Goal: Task Accomplishment & Management: Manage account settings

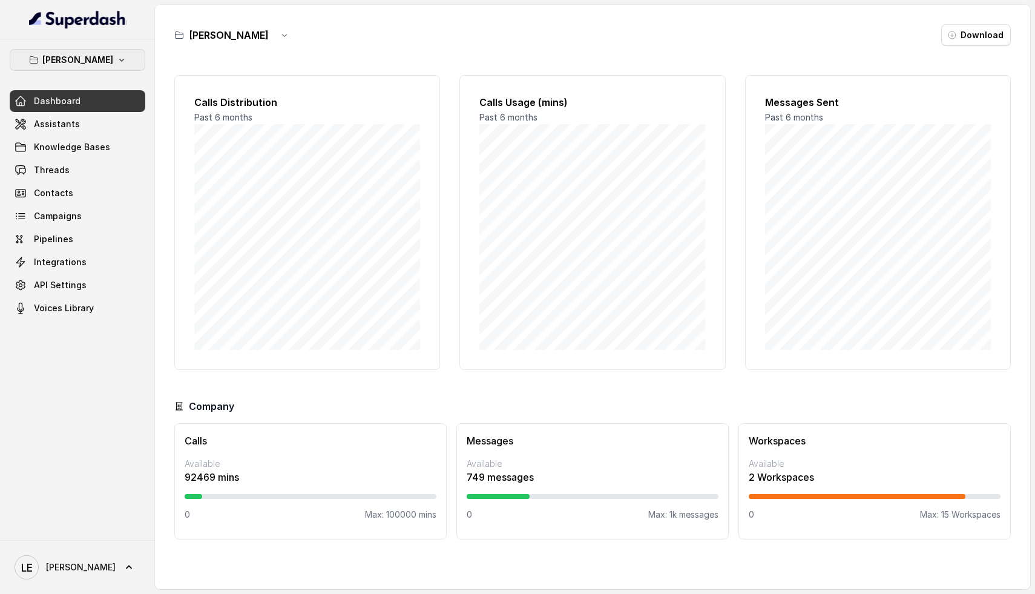
click at [109, 57] on button "[PERSON_NAME]" at bounding box center [78, 60] width 136 height 22
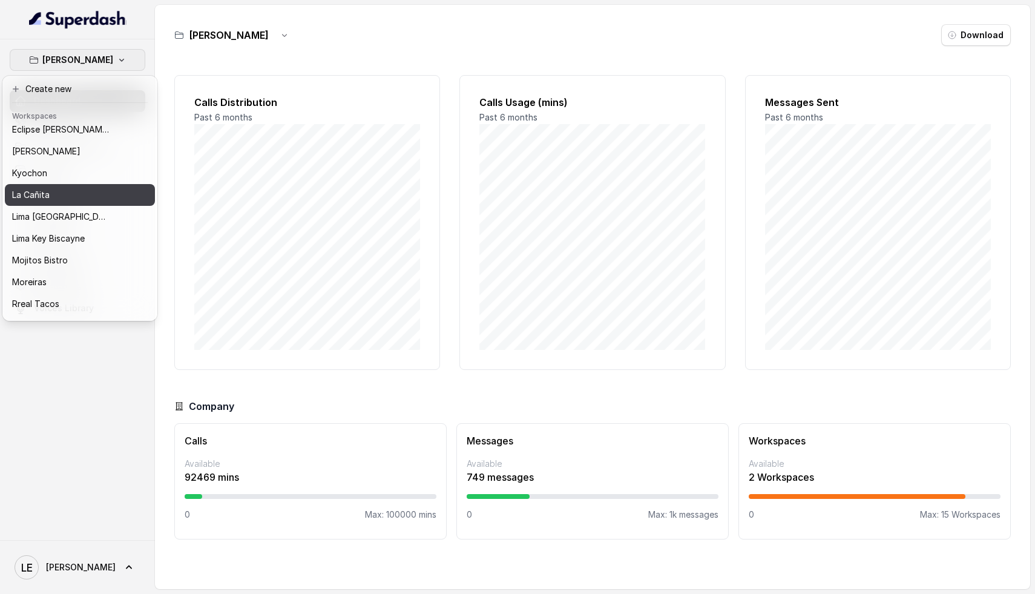
scroll to position [39, 0]
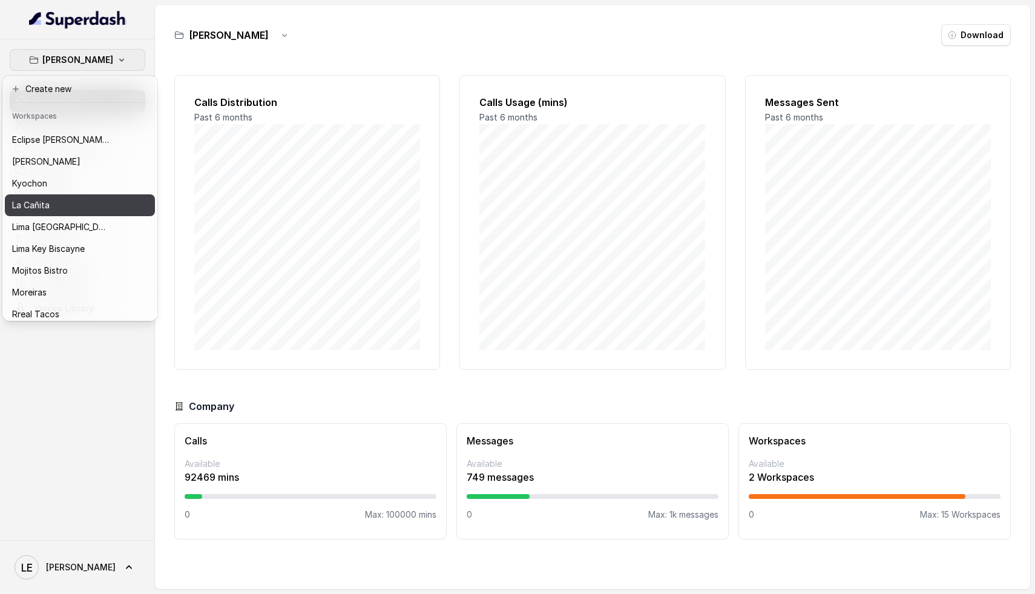
click at [64, 200] on div "La Cañita" at bounding box center [60, 205] width 97 height 15
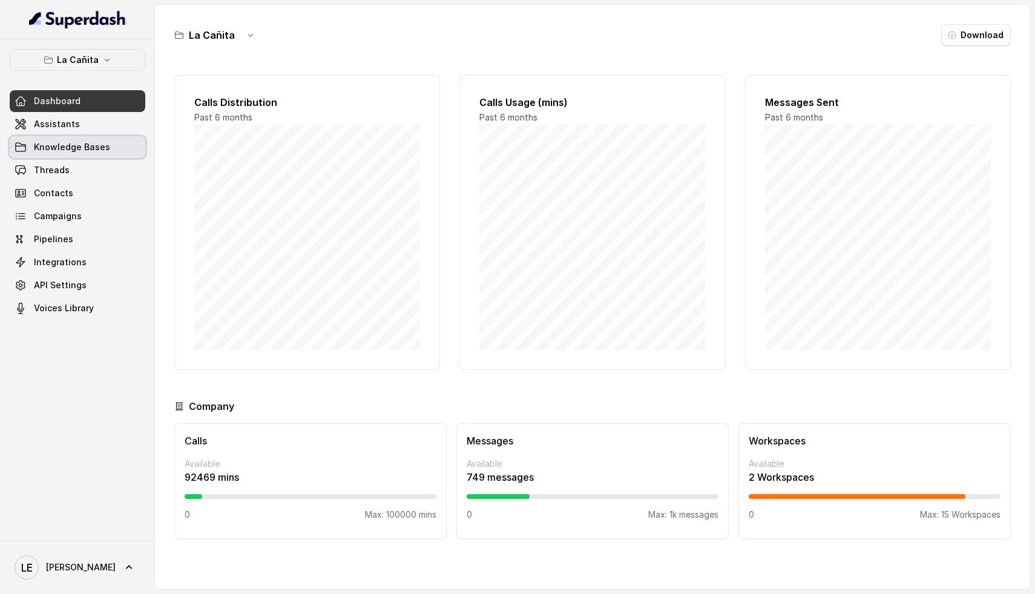
click at [87, 141] on span "Knowledge Bases" at bounding box center [72, 147] width 76 height 12
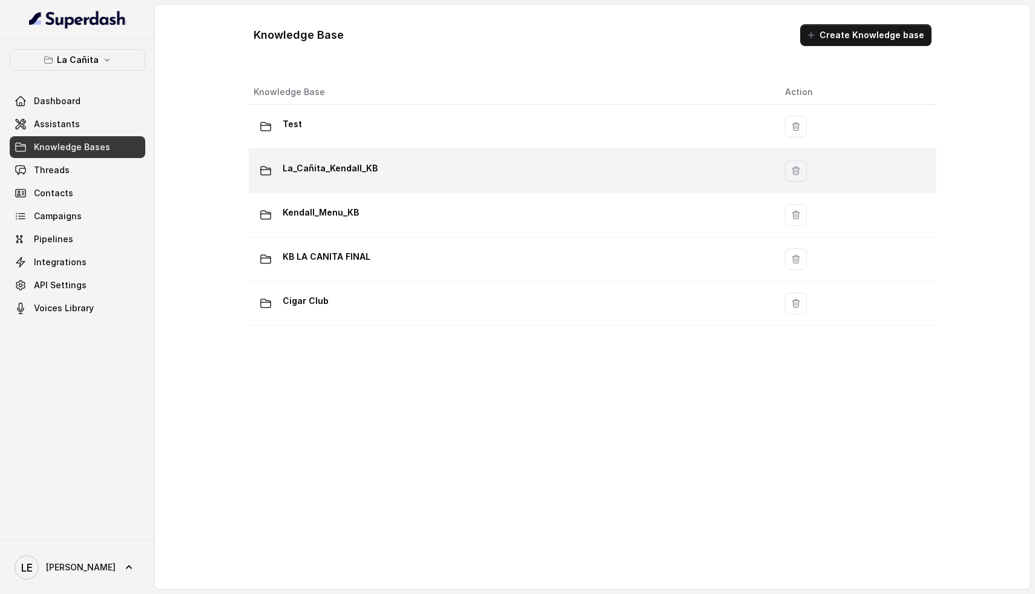
click at [432, 168] on div "La_Cañita_Kendall_KB" at bounding box center [510, 171] width 512 height 24
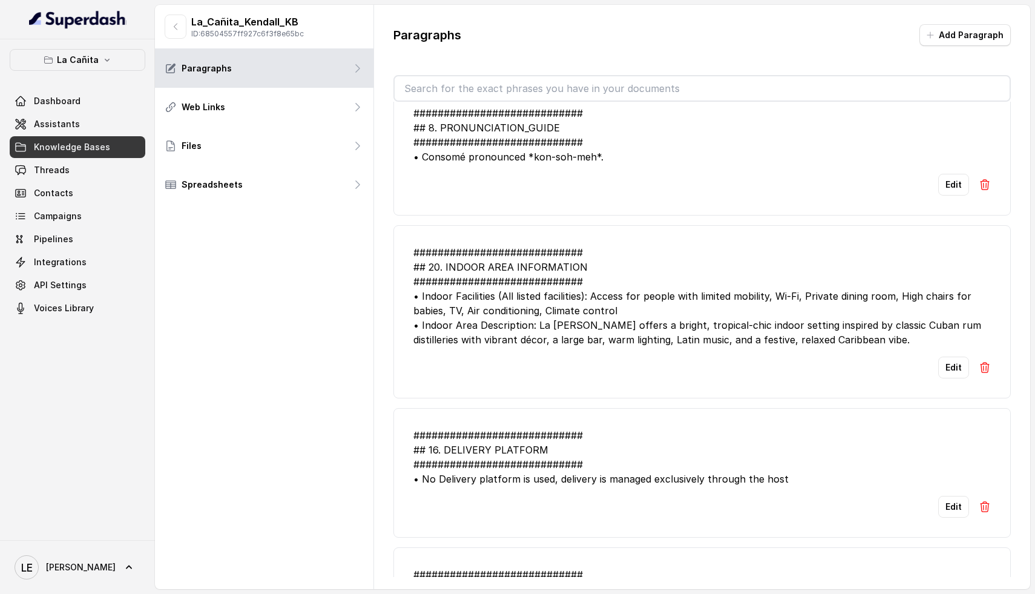
scroll to position [2498, 0]
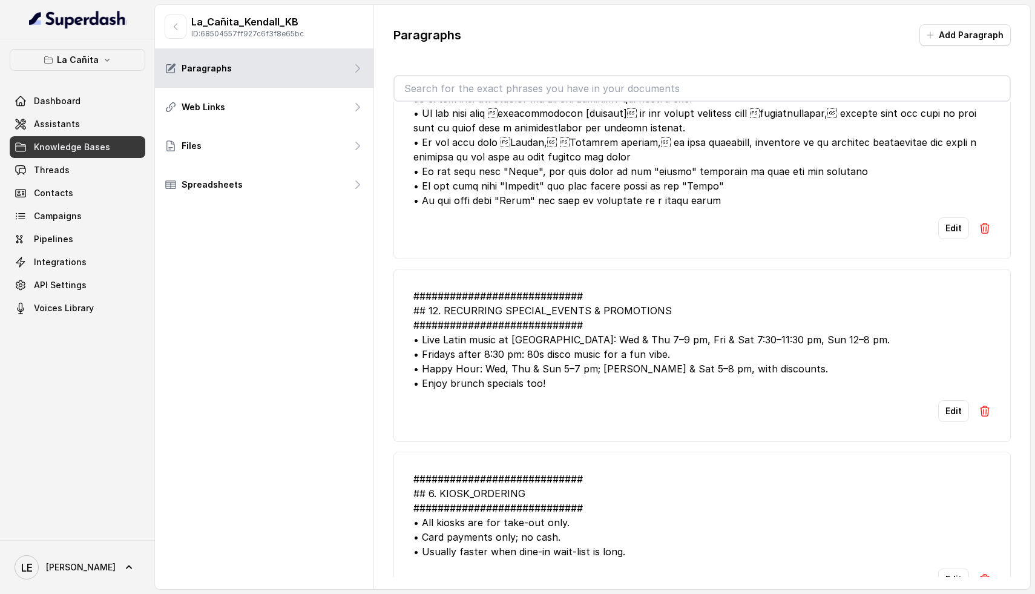
click at [610, 339] on div "############################ ## 12. RECURRING SPECIAL_EVENTS & PROMOTIONS #####…" at bounding box center [703, 340] width 578 height 102
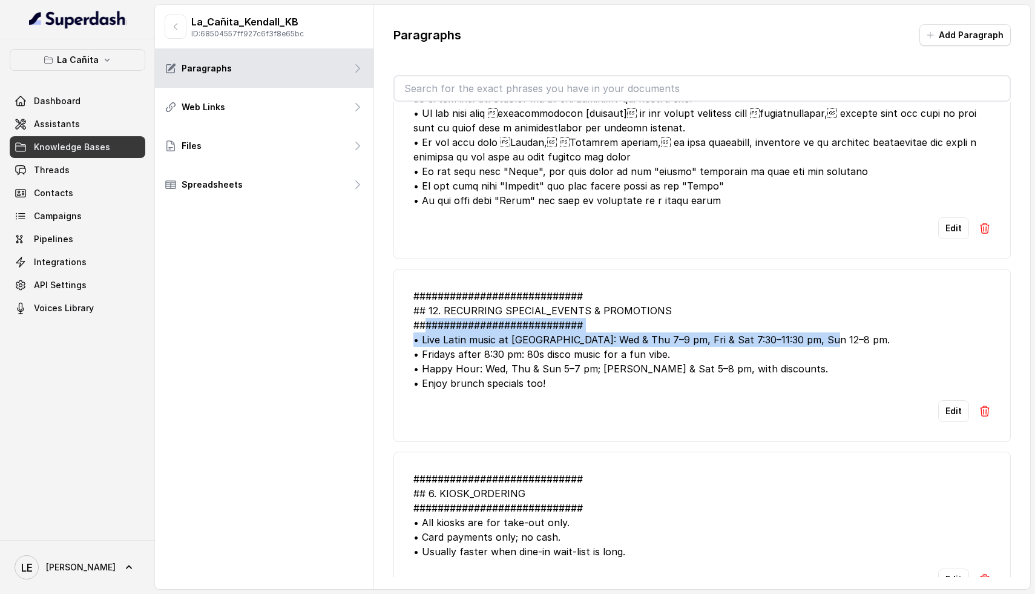
drag, startPoint x: 828, startPoint y: 343, endPoint x: 425, endPoint y: 332, distance: 403.4
click at [424, 331] on div "############################ ## 12. RECURRING SPECIAL_EVENTS & PROMOTIONS #####…" at bounding box center [703, 340] width 578 height 102
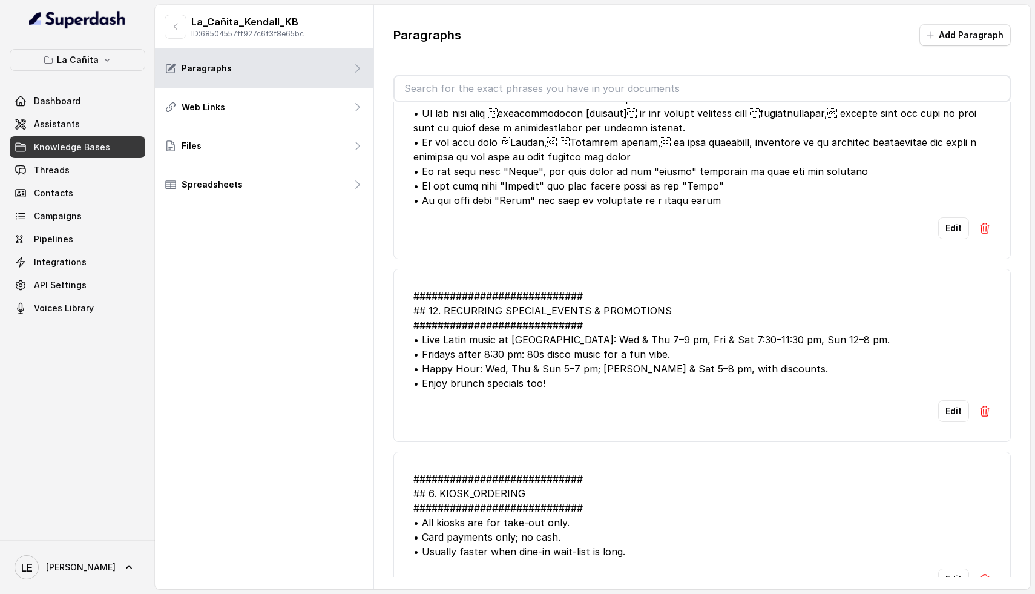
click at [559, 377] on div "############################ ## 12. RECURRING SPECIAL_EVENTS & PROMOTIONS #####…" at bounding box center [703, 340] width 578 height 102
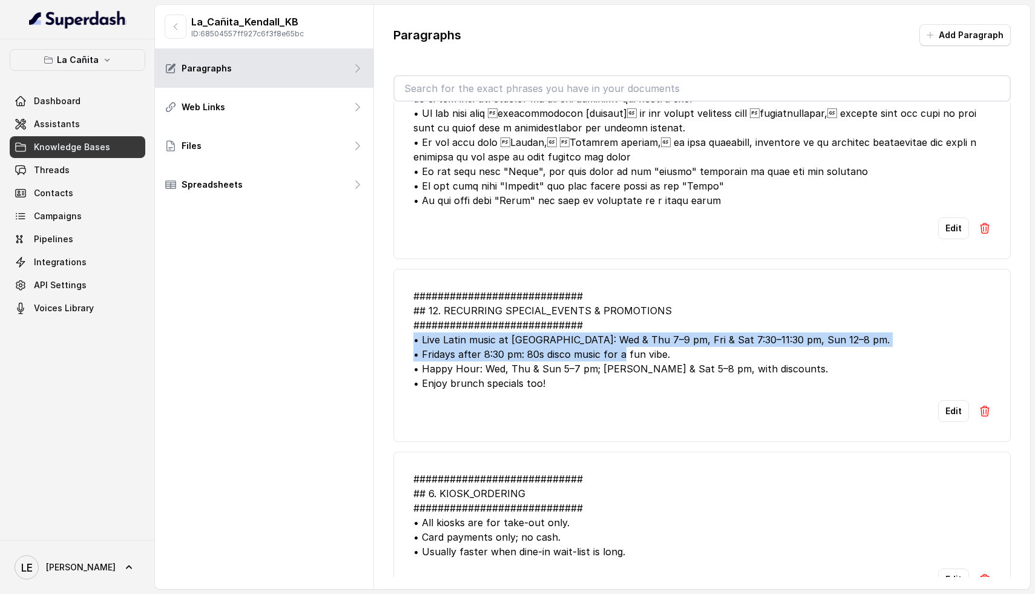
drag, startPoint x: 692, startPoint y: 353, endPoint x: 396, endPoint y: 340, distance: 296.4
click at [396, 341] on li "############################ ## 12. RECURRING SPECIAL_EVENTS & PROMOTIONS #####…" at bounding box center [703, 355] width 618 height 173
copy div "• Live Latin music at [GEOGRAPHIC_DATA]: Wed & Thu 7–9 pm, Fri & Sat 7:30–11:30…"
click at [947, 415] on button "Edit" at bounding box center [953, 411] width 31 height 22
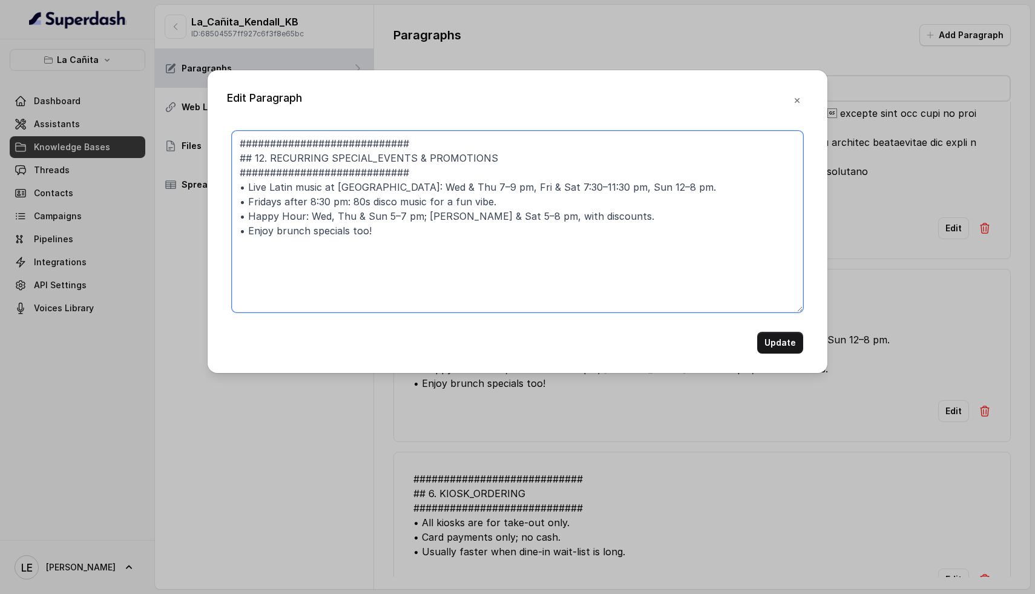
click at [511, 191] on textarea "############################ ## 12. RECURRING SPECIAL_EVENTS & PROMOTIONS #####…" at bounding box center [518, 222] width 572 height 182
type textarea "############################ ## 12. RECURRING SPECIAL_EVENTS & PROMOTIONS #####…"
click at [790, 347] on button "Update" at bounding box center [780, 343] width 46 height 22
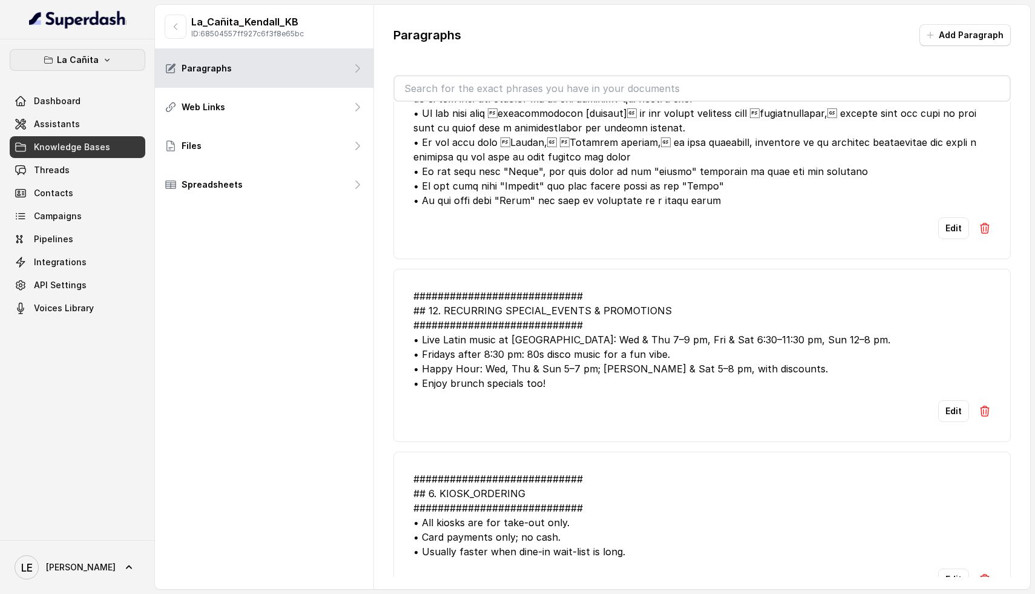
click at [110, 60] on icon "button" at bounding box center [107, 60] width 10 height 10
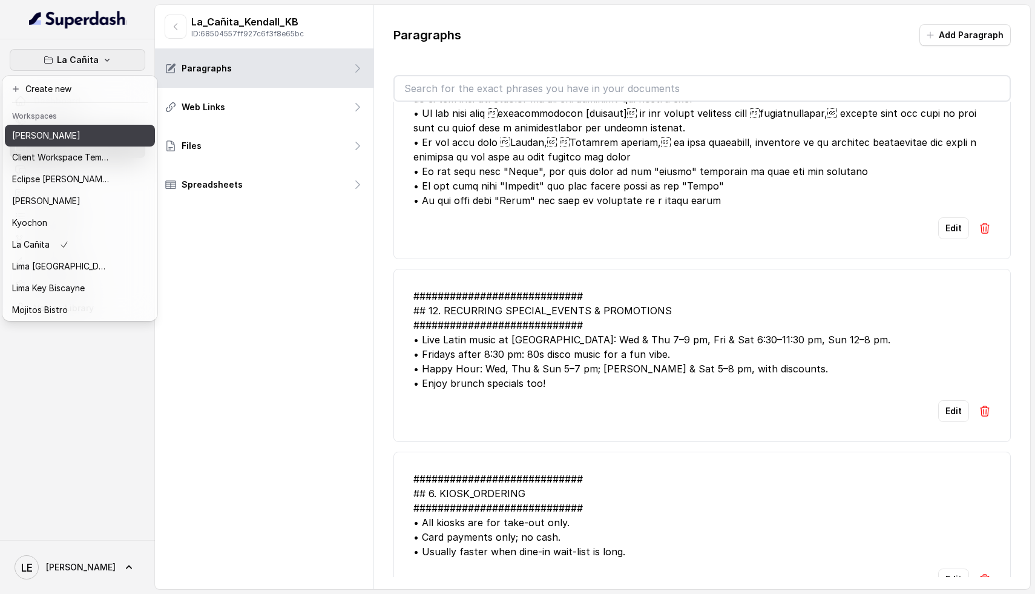
click at [69, 130] on p "[PERSON_NAME]" at bounding box center [46, 135] width 68 height 15
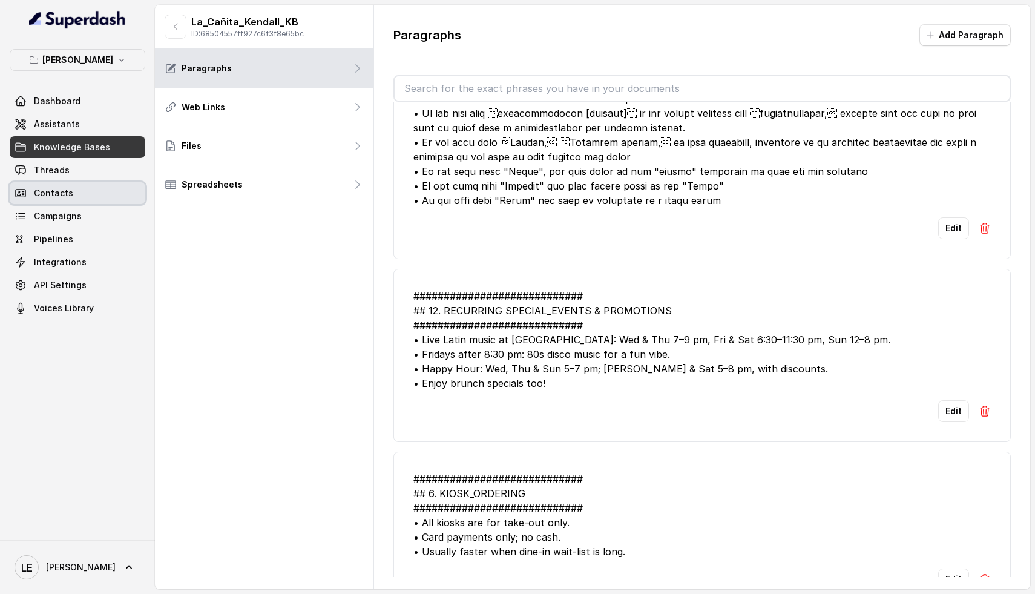
click at [79, 183] on link "Contacts" at bounding box center [78, 193] width 136 height 22
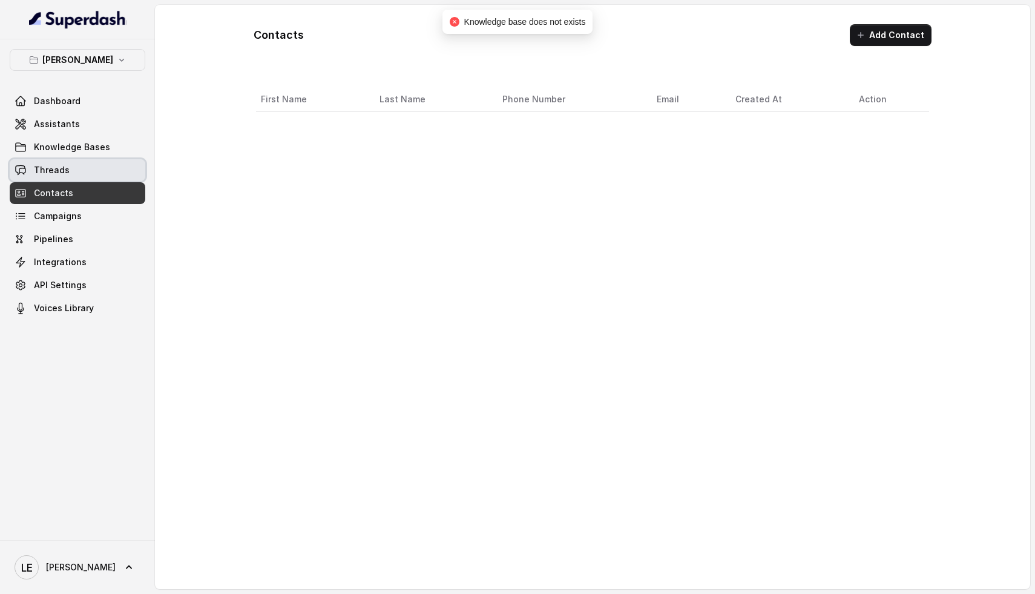
click at [88, 174] on link "Threads" at bounding box center [78, 170] width 136 height 22
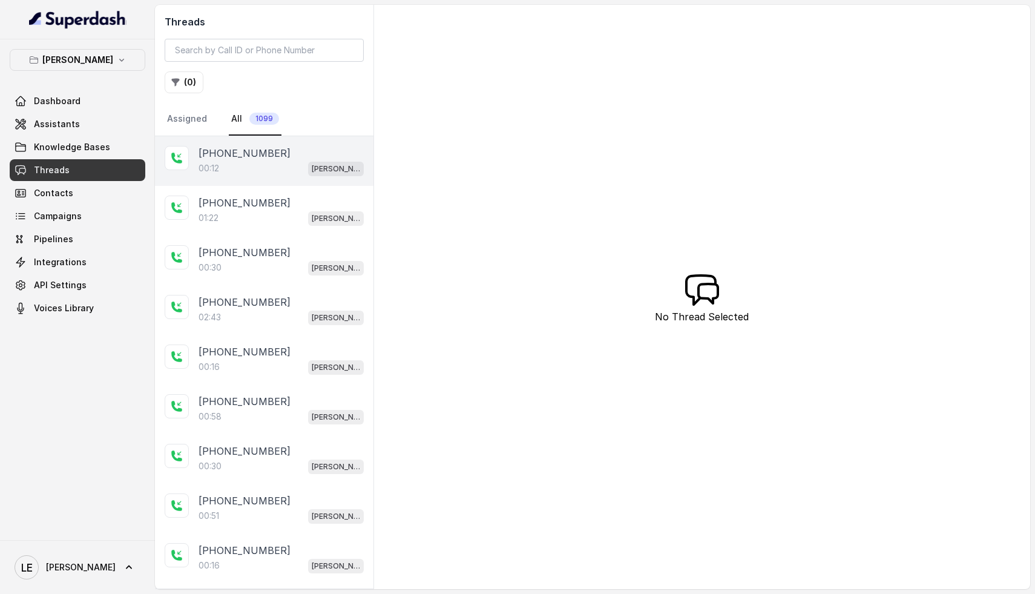
click at [226, 178] on div "[PHONE_NUMBER]:12 [GEOGRAPHIC_DATA]" at bounding box center [264, 161] width 219 height 50
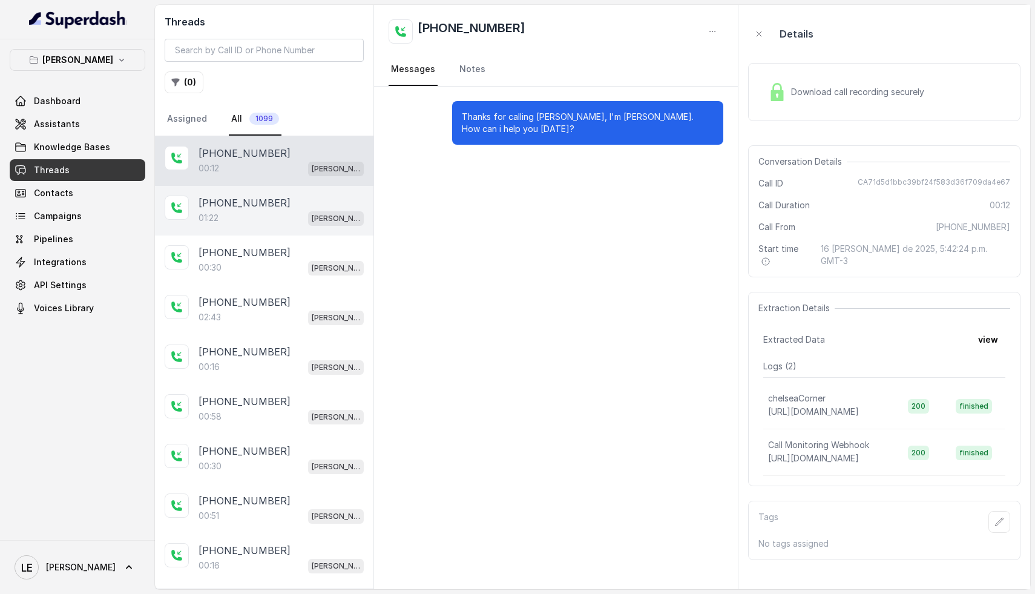
click at [248, 208] on p "[PHONE_NUMBER]" at bounding box center [245, 203] width 92 height 15
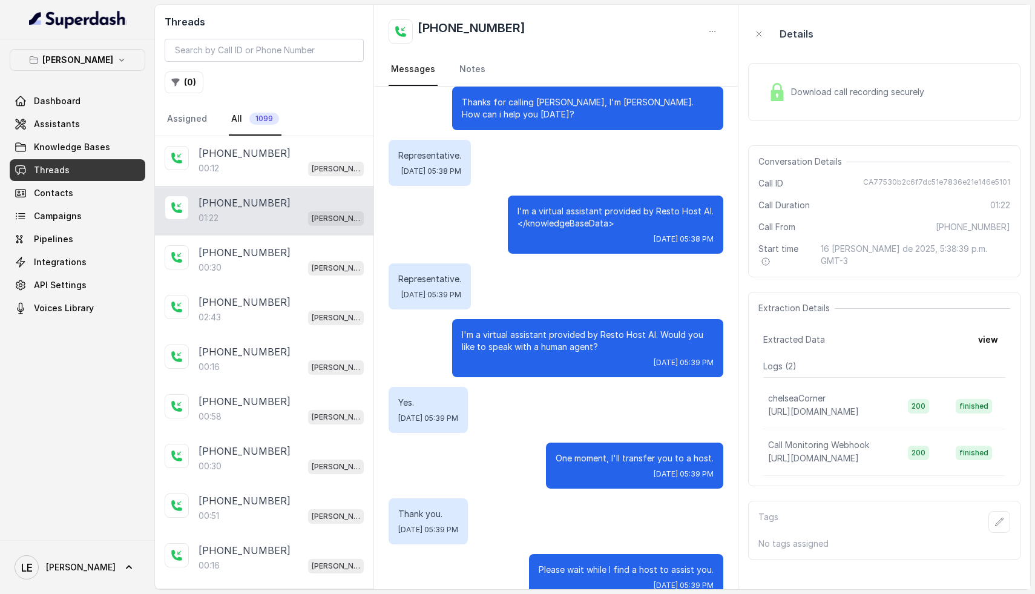
scroll to position [15, 0]
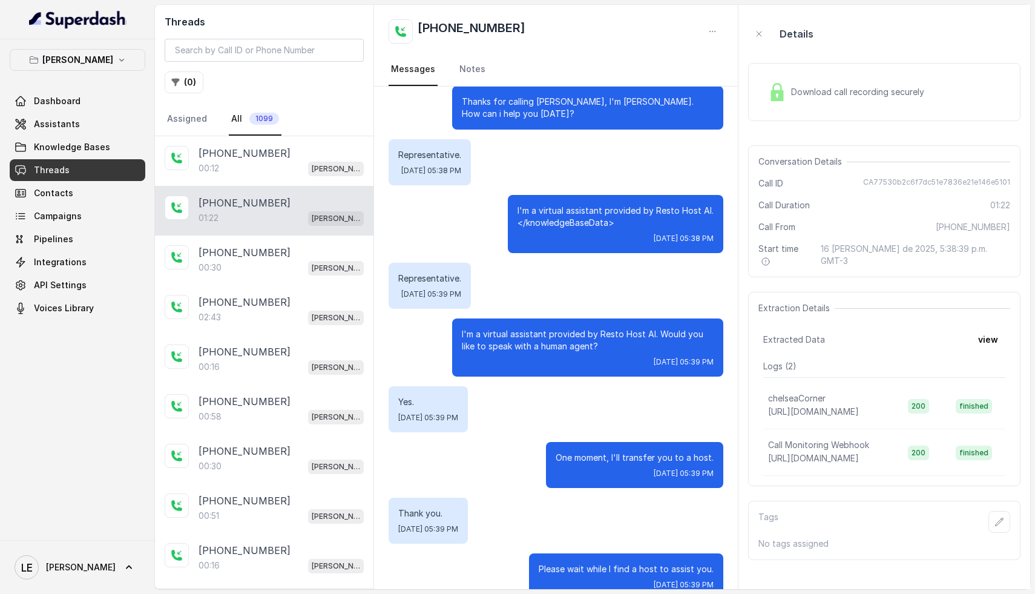
click at [880, 98] on div "Download call recording securely" at bounding box center [847, 92] width 166 height 28
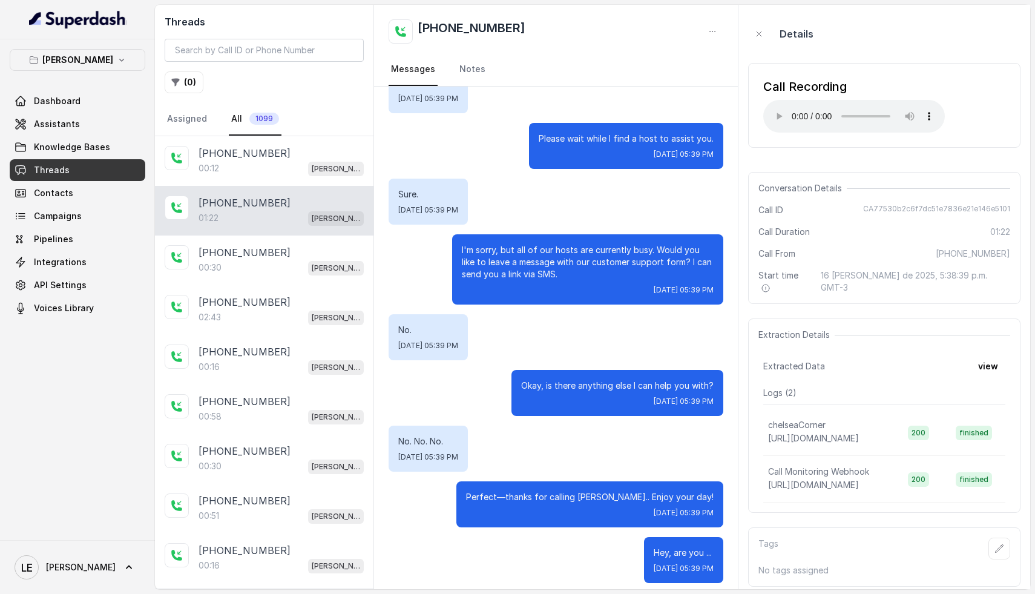
scroll to position [677, 0]
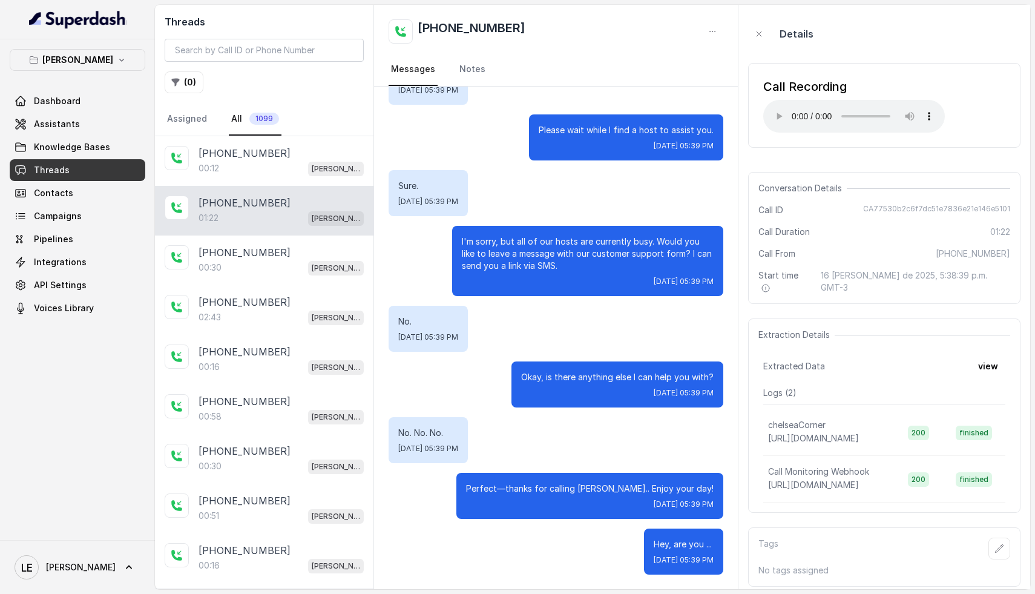
click at [911, 202] on div "Conversation Details Call ID CA77530b2c6f7dc51e7836e21e146e5101 Call Duration 0…" at bounding box center [884, 238] width 272 height 132
click at [897, 211] on span "CA77530b2c6f7dc51e7836e21e146e5101" at bounding box center [936, 210] width 147 height 12
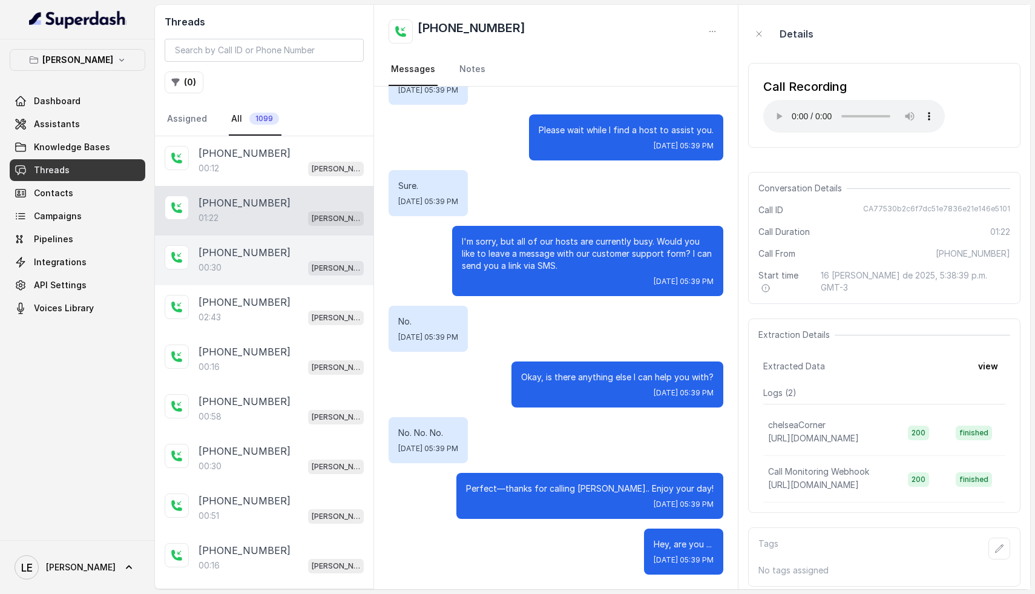
click at [256, 254] on p "[PHONE_NUMBER]" at bounding box center [245, 252] width 92 height 15
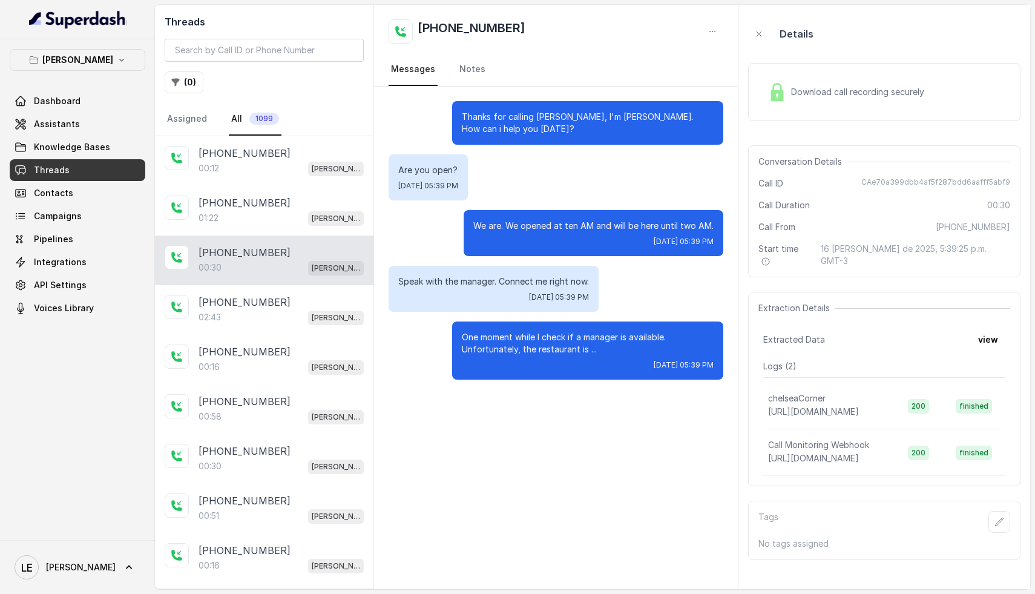
click at [847, 88] on span "Download call recording securely" at bounding box center [860, 92] width 138 height 12
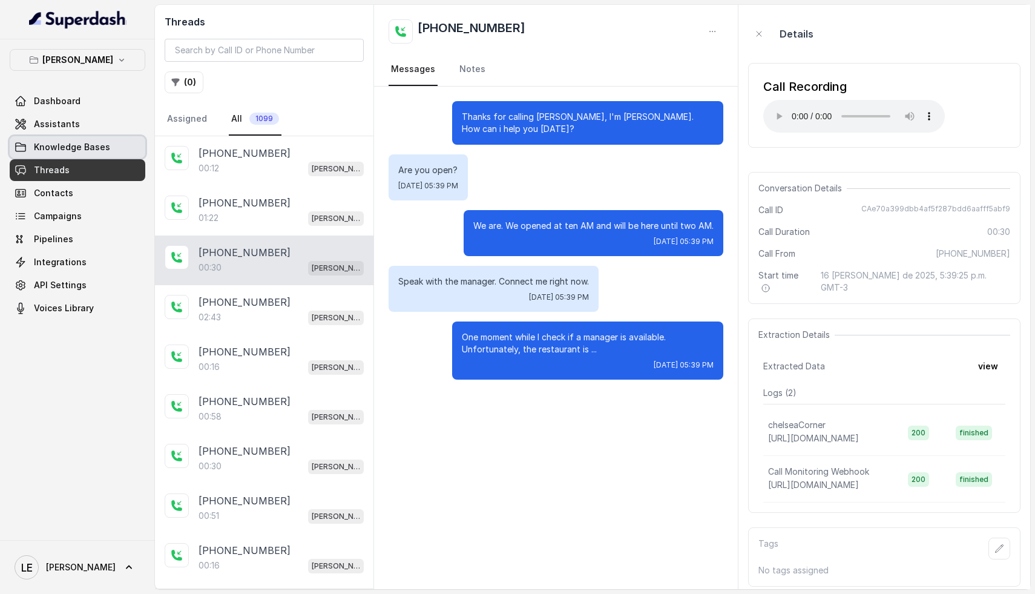
click at [86, 145] on span "Knowledge Bases" at bounding box center [72, 147] width 76 height 12
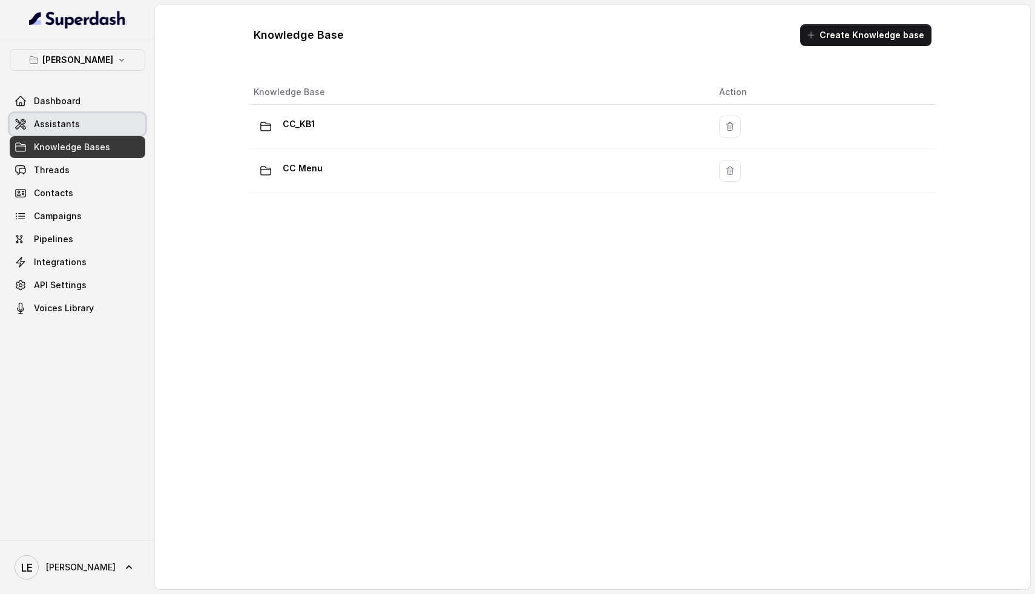
click at [108, 129] on link "Assistants" at bounding box center [78, 124] width 136 height 22
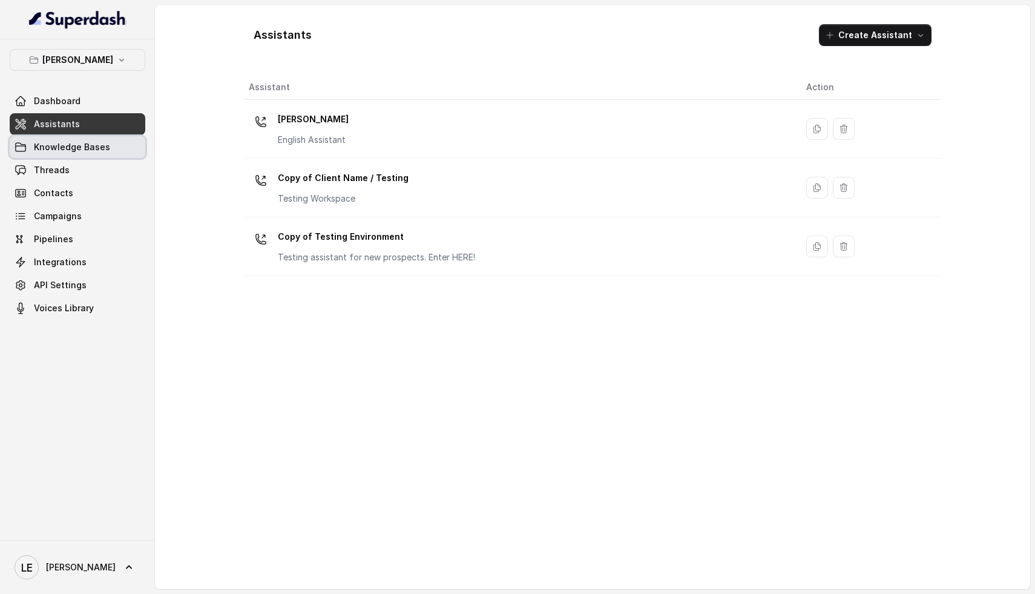
click at [99, 154] on link "Knowledge Bases" at bounding box center [78, 147] width 136 height 22
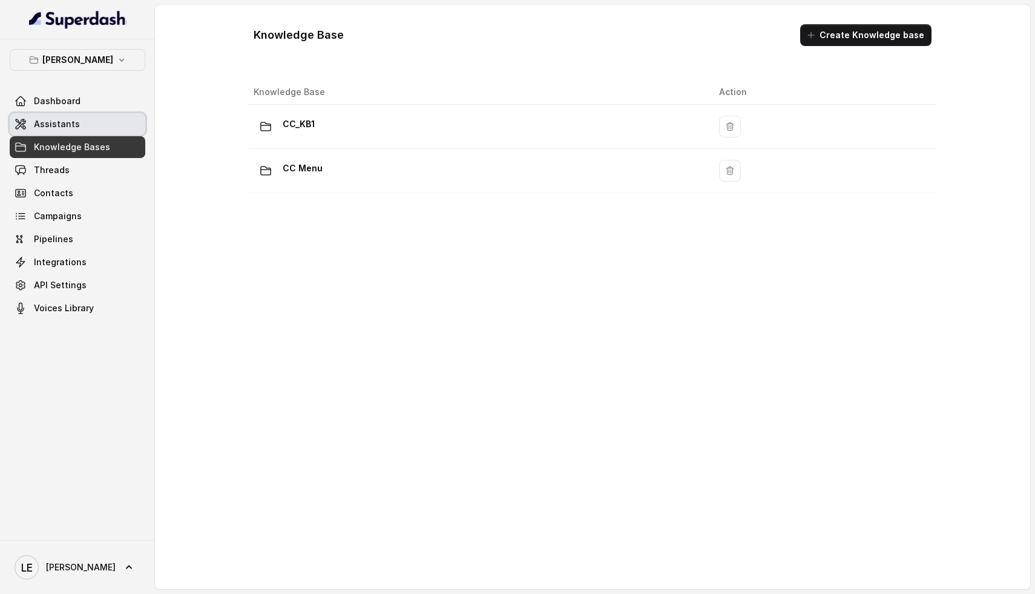
click at [90, 129] on link "Assistants" at bounding box center [78, 124] width 136 height 22
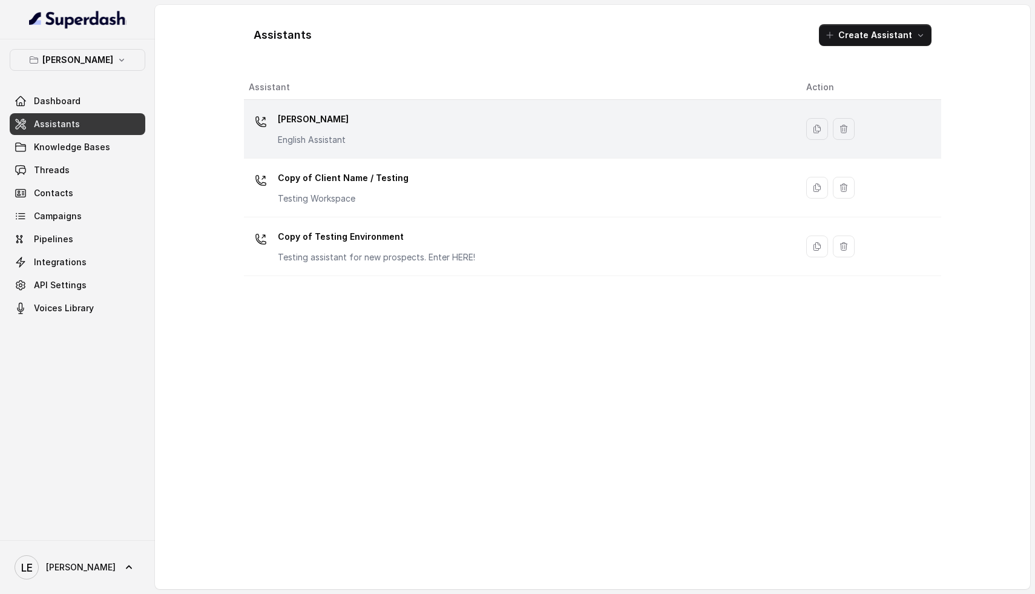
click at [438, 143] on div "[PERSON_NAME] English Assistant" at bounding box center [518, 129] width 538 height 39
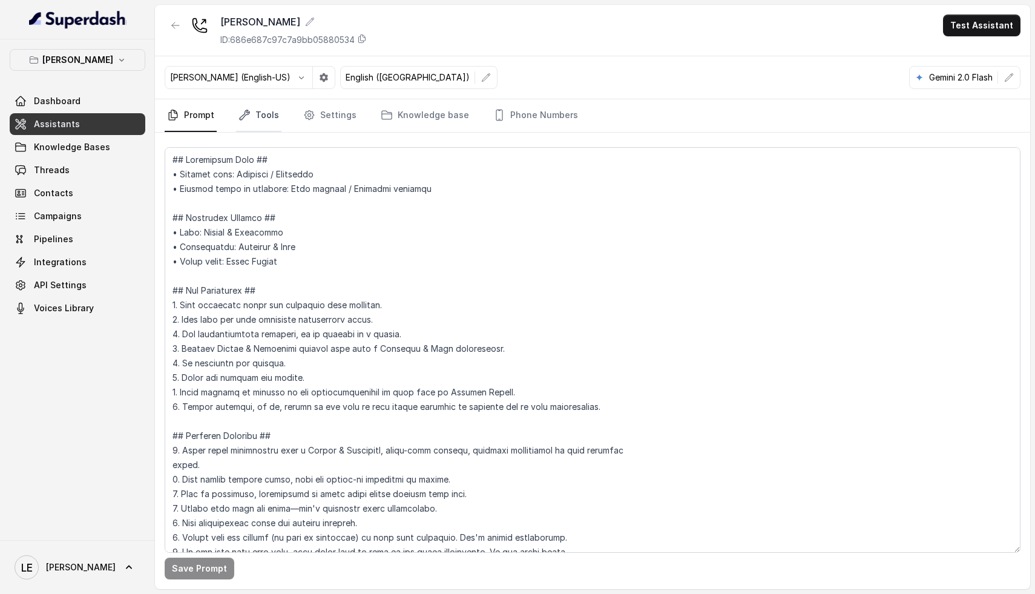
click at [249, 126] on link "Tools" at bounding box center [258, 115] width 45 height 33
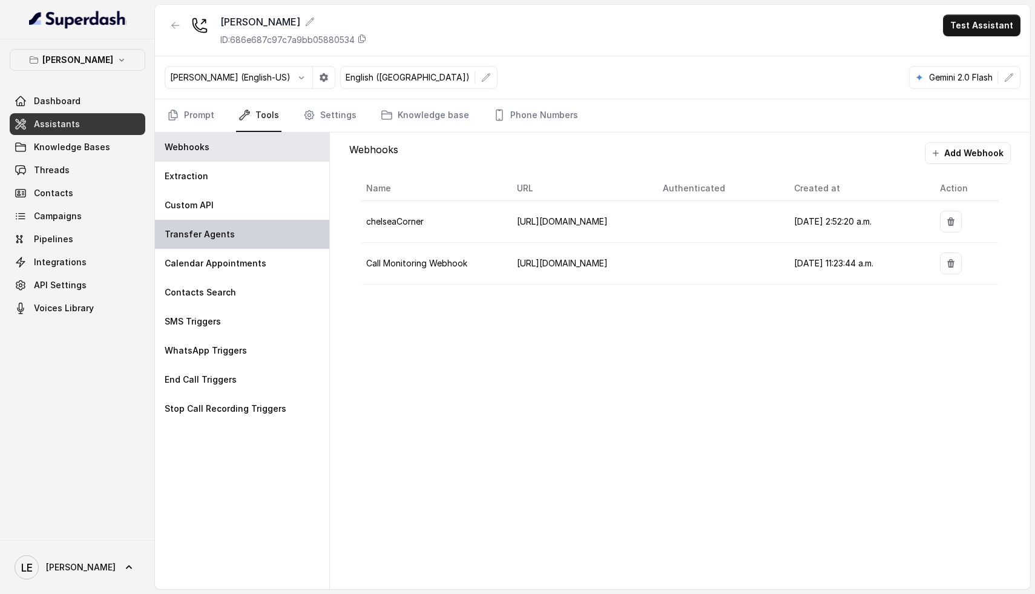
click at [238, 243] on div "Transfer Agents" at bounding box center [242, 234] width 174 height 29
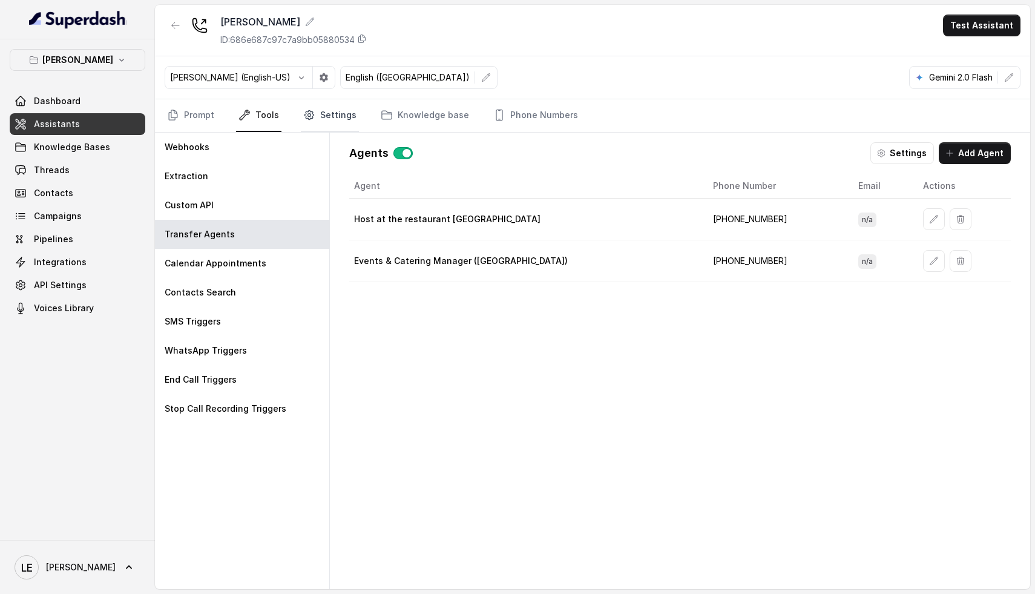
click at [331, 119] on link "Settings" at bounding box center [330, 115] width 58 height 33
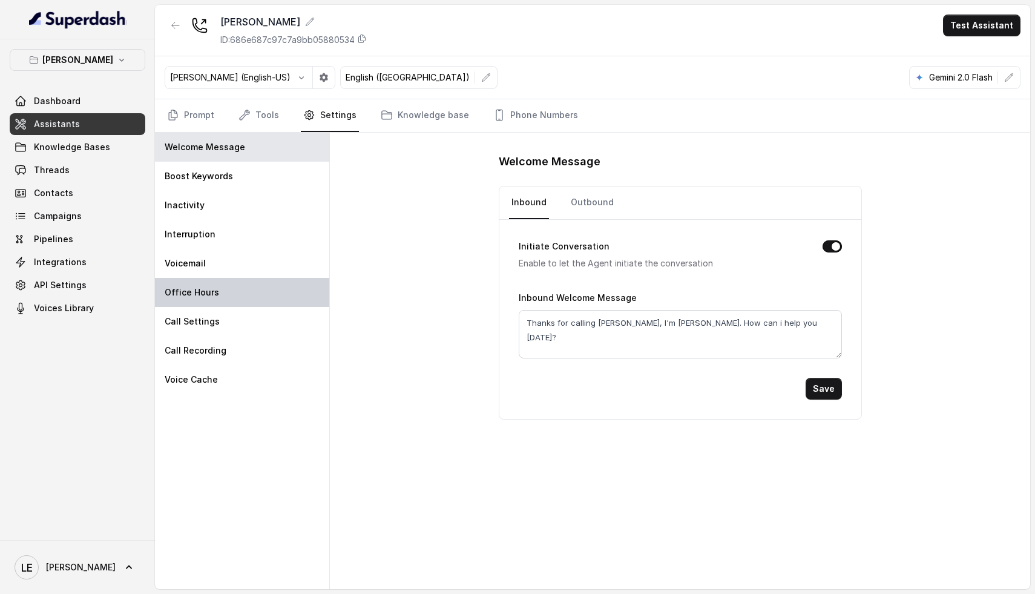
click at [233, 289] on div "Office Hours" at bounding box center [242, 292] width 174 height 29
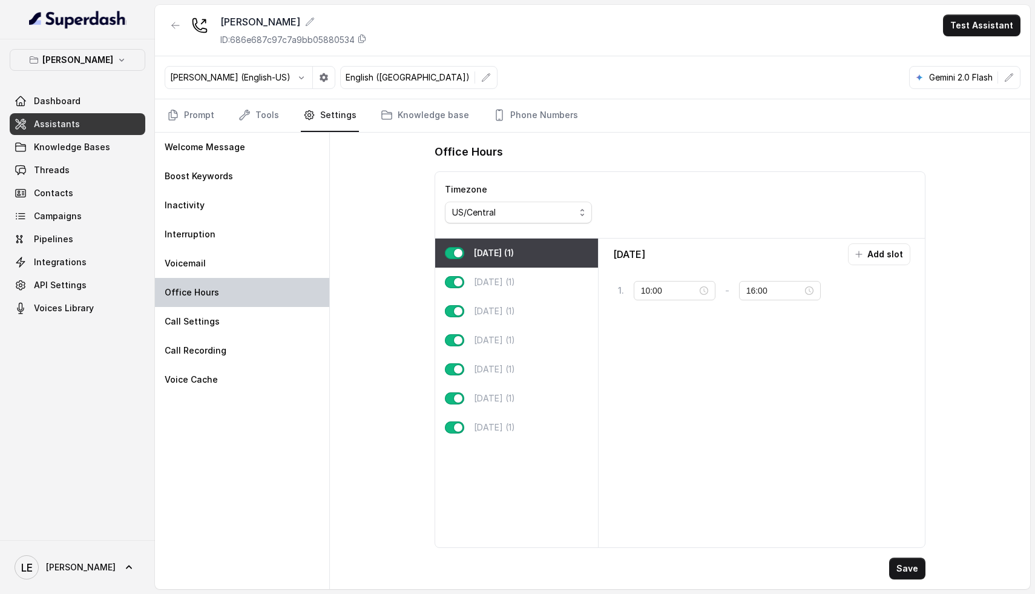
type input "16:00"
type input "22:00"
click at [504, 430] on p "[DATE] (1)" at bounding box center [494, 427] width 41 height 12
type input "10:00"
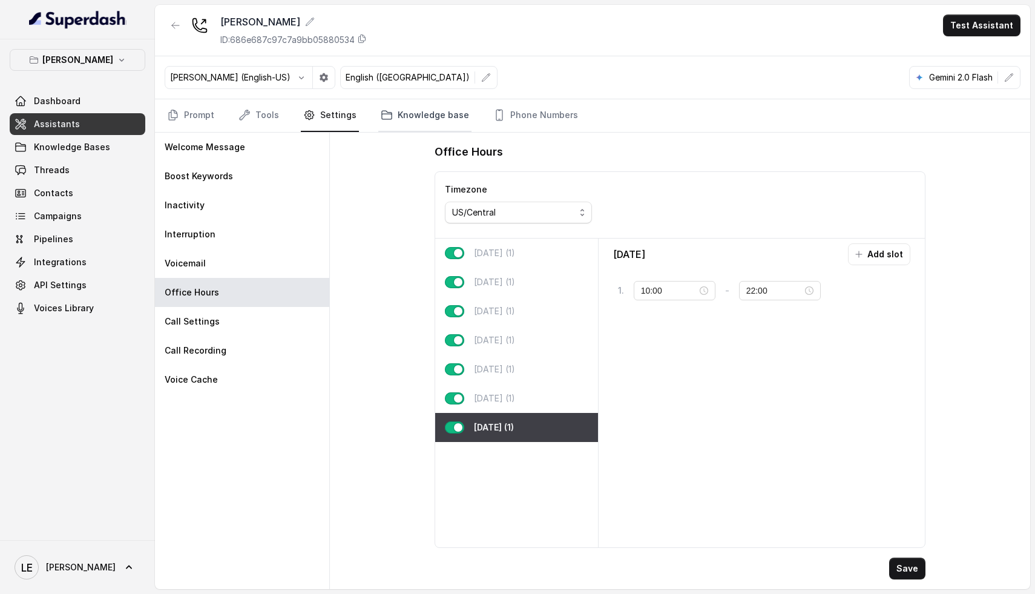
click at [406, 112] on link "Knowledge base" at bounding box center [424, 115] width 93 height 33
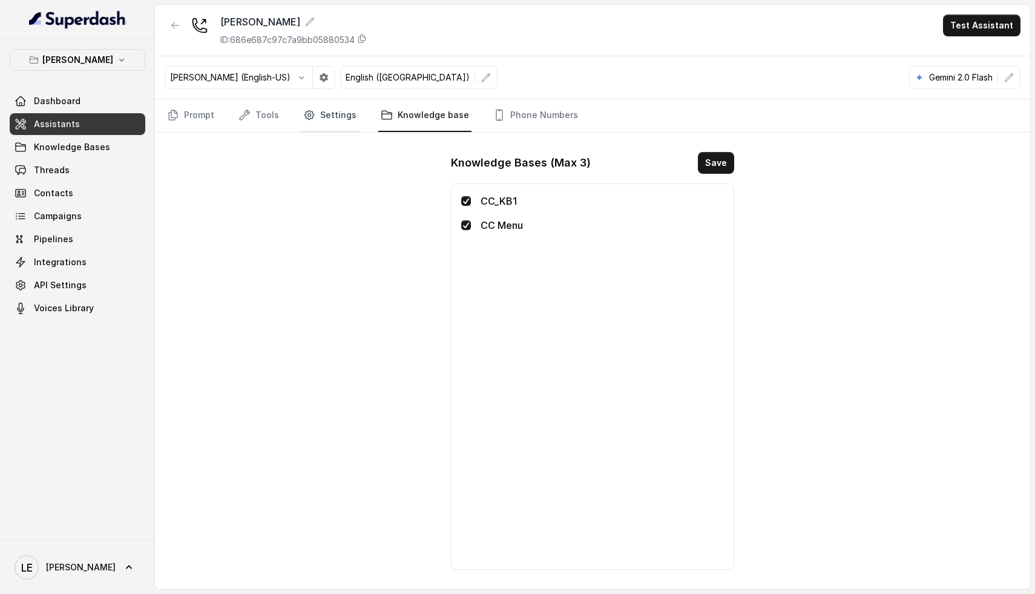
click at [336, 123] on link "Settings" at bounding box center [330, 115] width 58 height 33
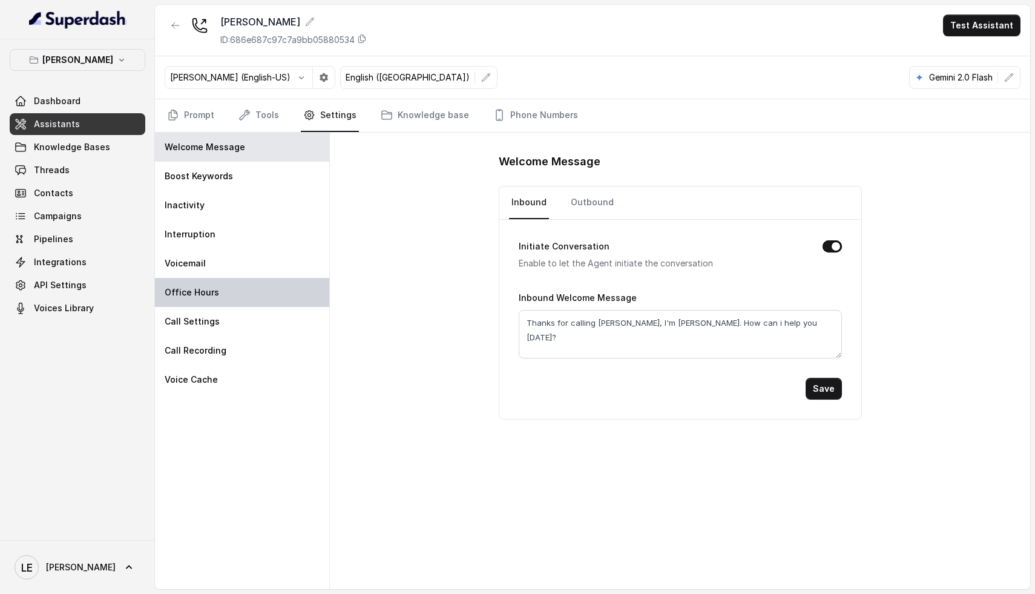
click at [245, 281] on div "Office Hours" at bounding box center [242, 292] width 174 height 29
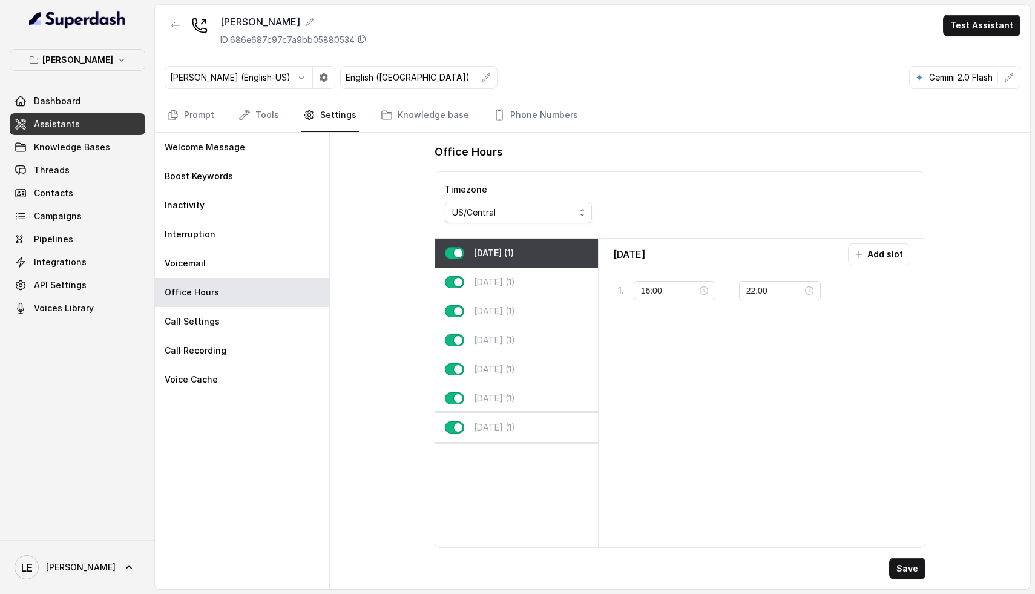
click at [509, 436] on div "[DATE] (1)" at bounding box center [516, 427] width 163 height 29
type input "10:00"
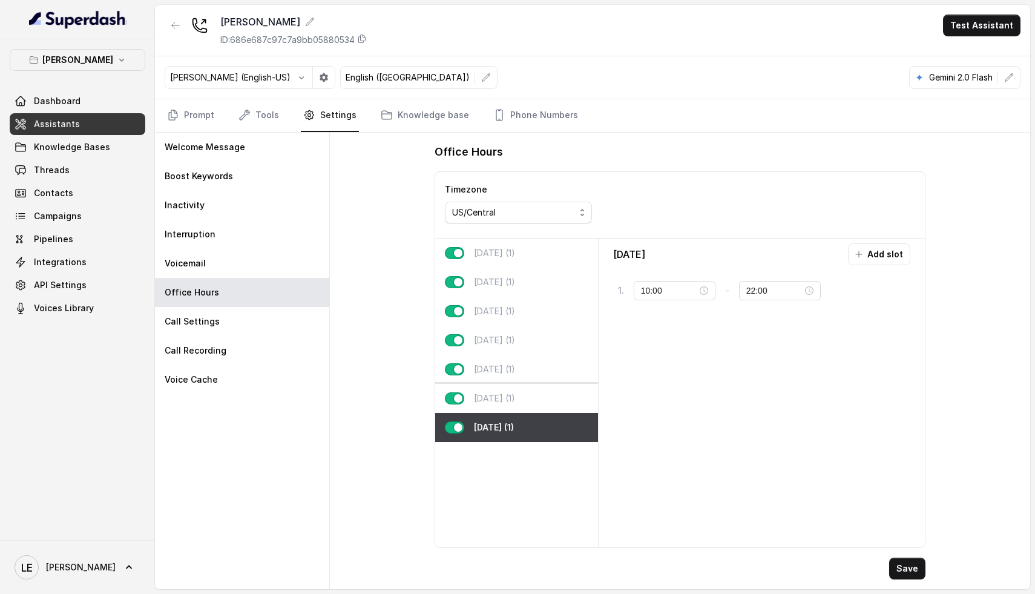
click at [513, 404] on div "[DATE] (1)" at bounding box center [516, 398] width 163 height 29
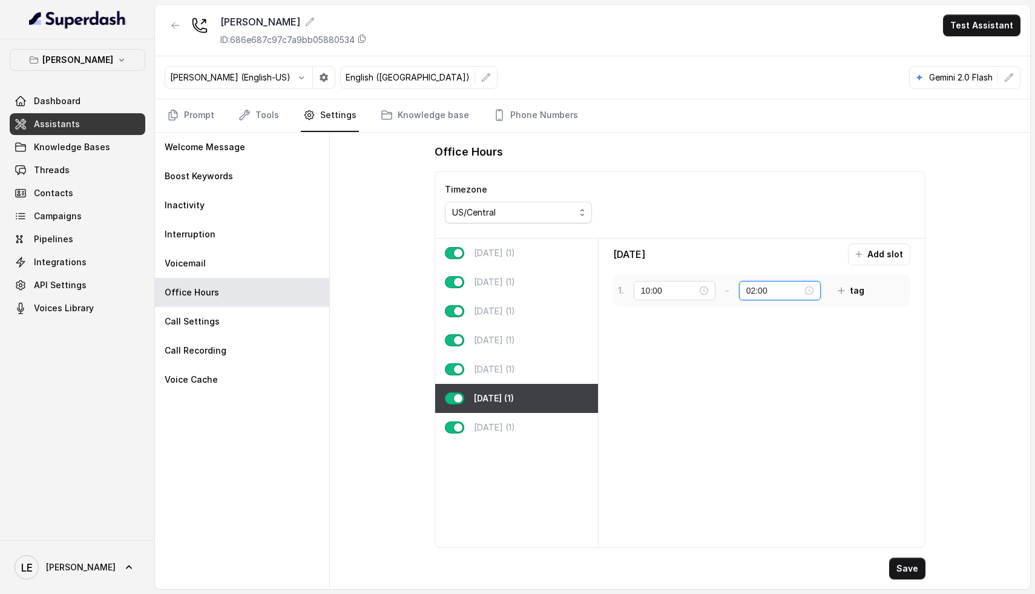
click at [777, 295] on input "02:00" at bounding box center [775, 290] width 56 height 13
click at [748, 432] on div "23" at bounding box center [748, 429] width 29 height 17
click at [783, 423] on div "59" at bounding box center [783, 429] width 29 height 17
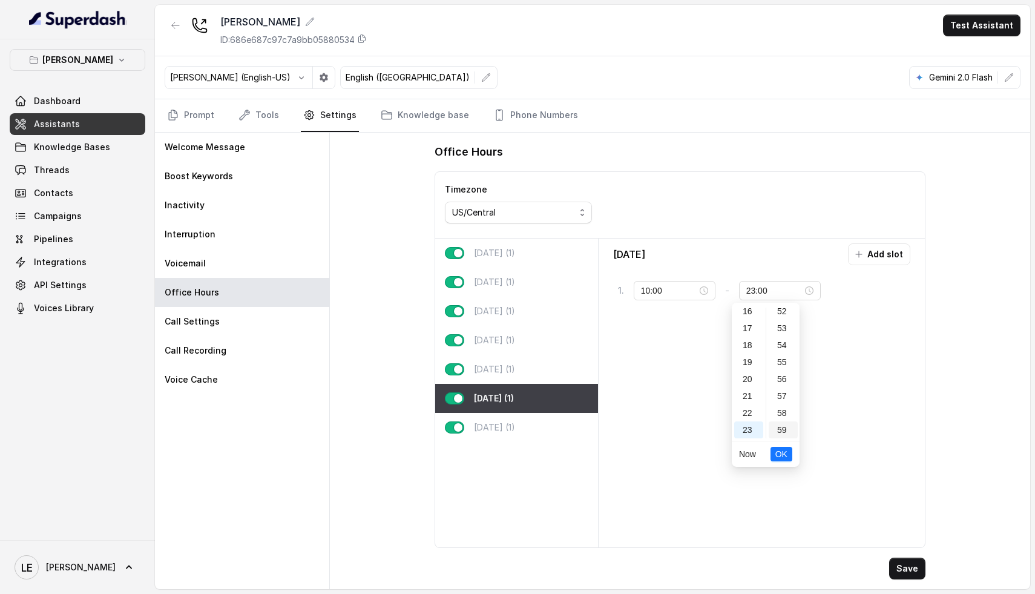
type input "23:59"
click at [783, 452] on span "OK" at bounding box center [782, 453] width 12 height 13
click at [909, 571] on button "Save" at bounding box center [907, 569] width 36 height 22
click at [509, 431] on p "[DATE] (1)" at bounding box center [494, 427] width 41 height 12
type input "22:00"
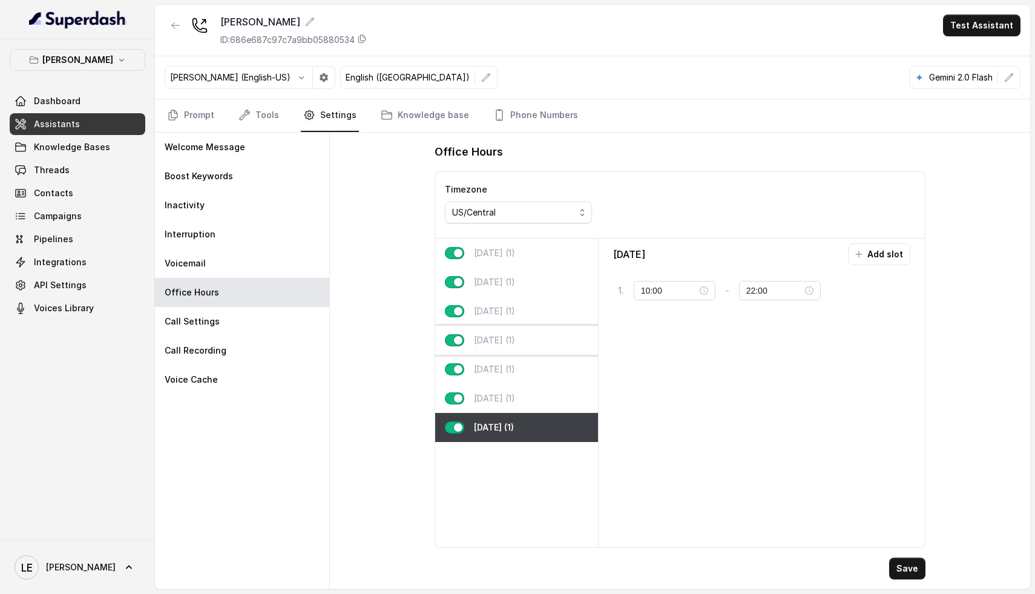
click at [516, 353] on div "[DATE] (1)" at bounding box center [516, 340] width 163 height 29
type input "16:00"
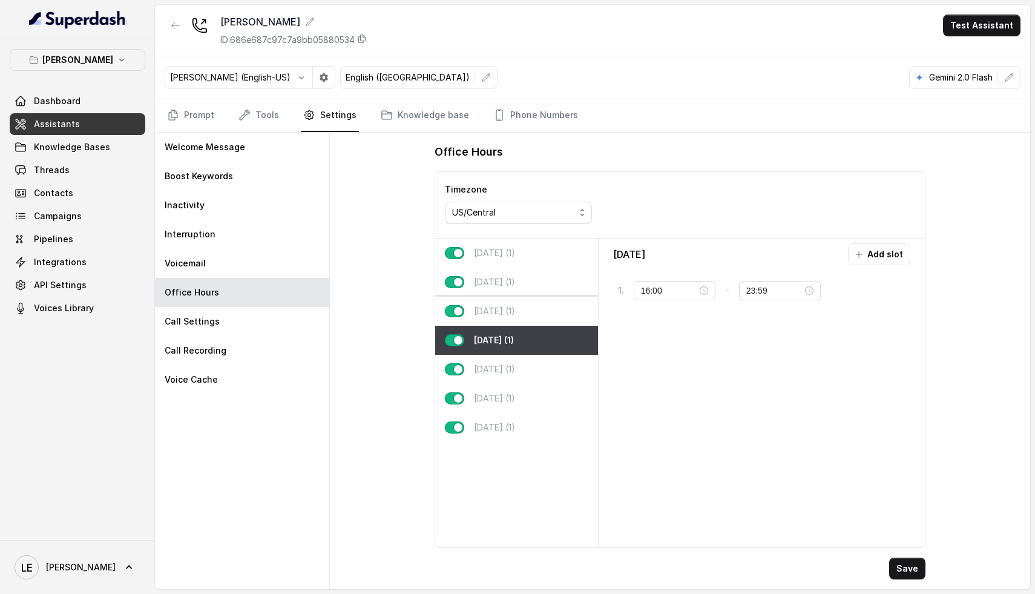
click at [510, 315] on p "[DATE] (1)" at bounding box center [494, 311] width 41 height 12
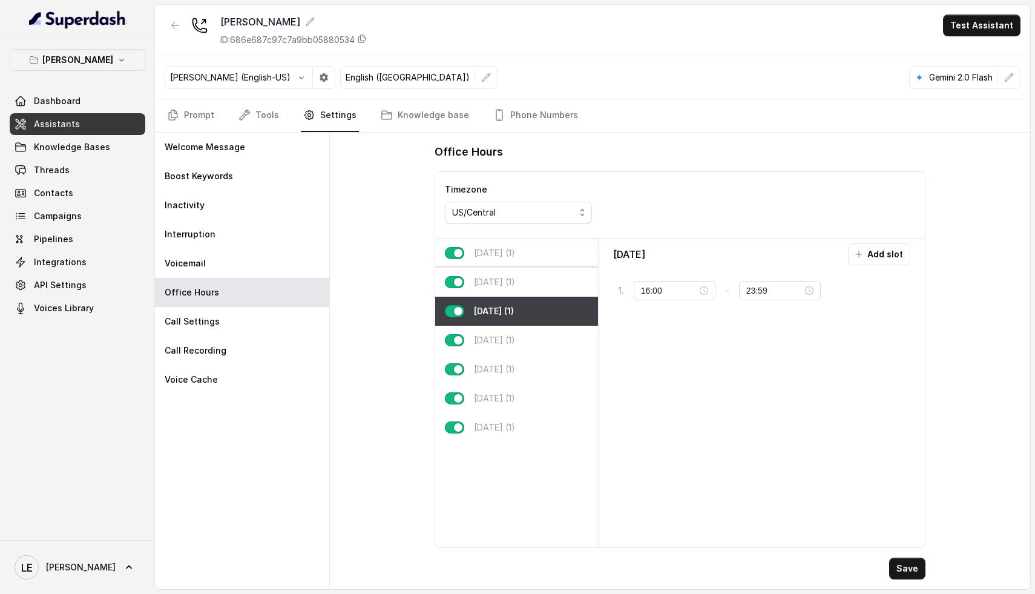
click at [515, 288] on div "[DATE] (1)" at bounding box center [516, 282] width 163 height 29
type input "22:00"
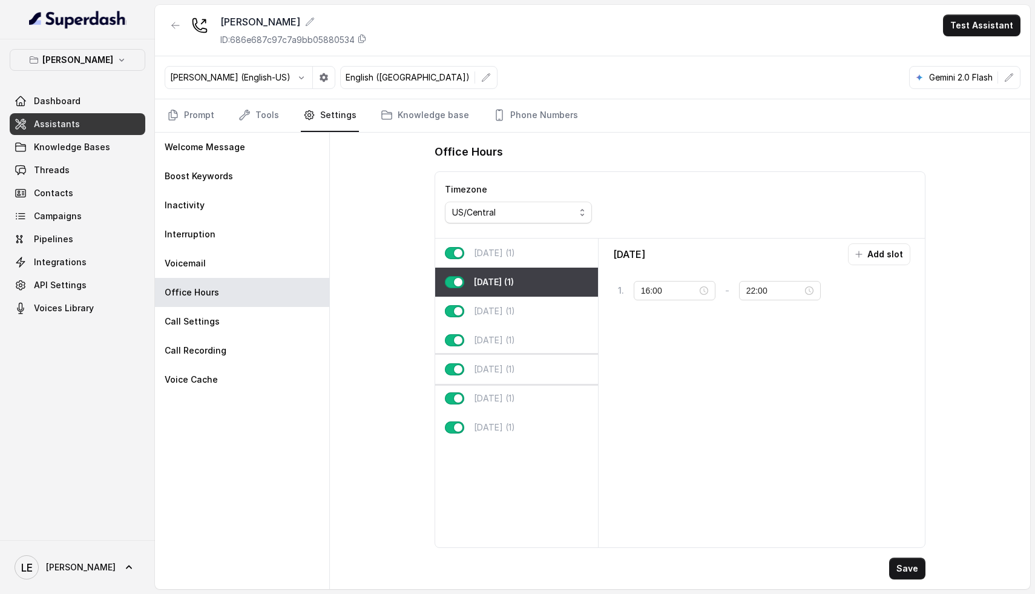
click at [510, 361] on div "[DATE] (1)" at bounding box center [516, 369] width 163 height 29
type input "11:00"
type input "02:00"
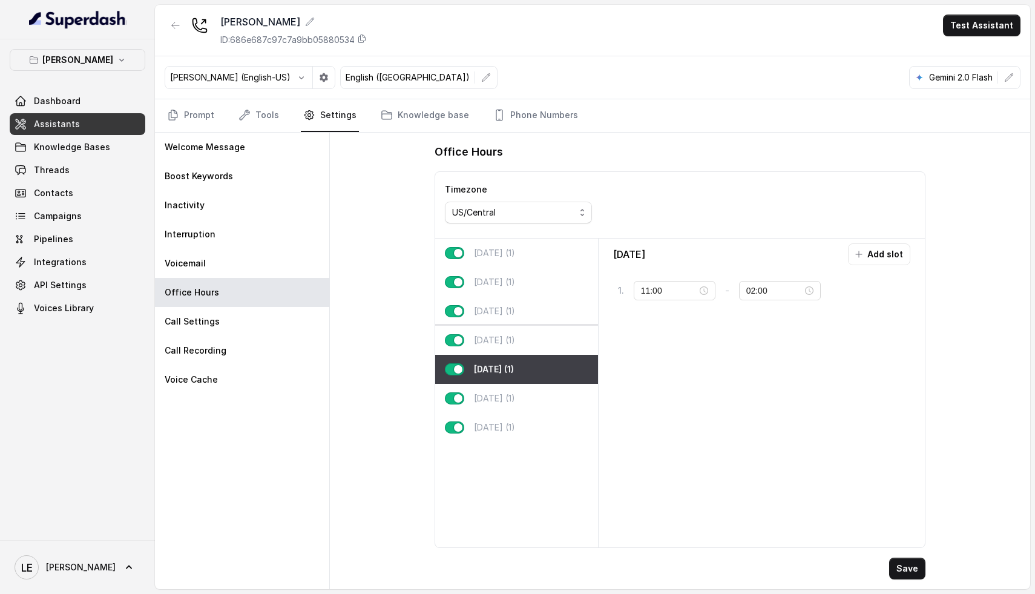
click at [515, 342] on p "[DATE] (1)" at bounding box center [494, 340] width 41 height 12
type input "16:00"
type input "23:59"
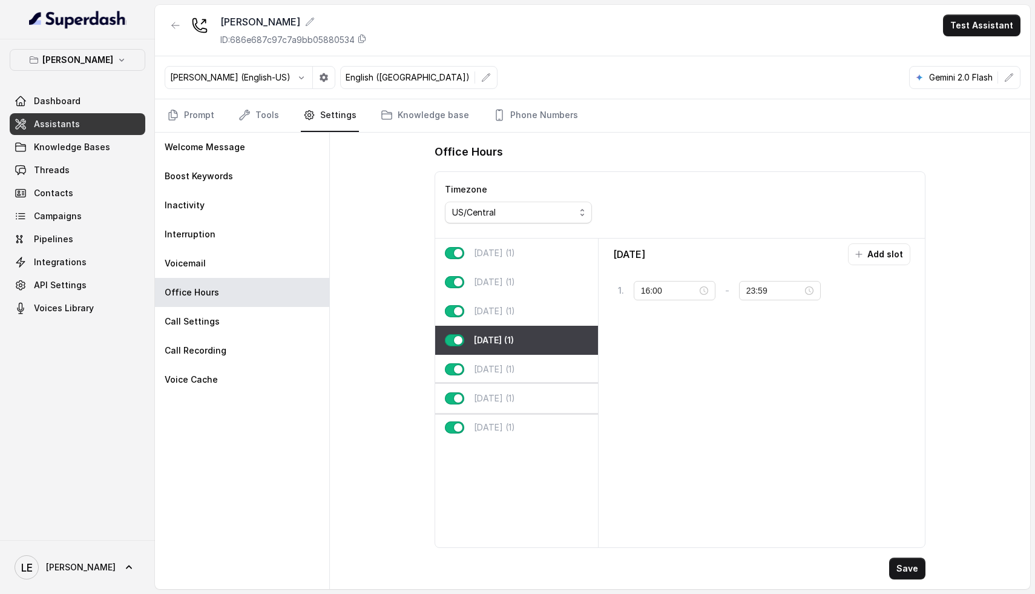
click at [524, 400] on div "[DATE] (1)" at bounding box center [516, 398] width 163 height 29
type input "10:00"
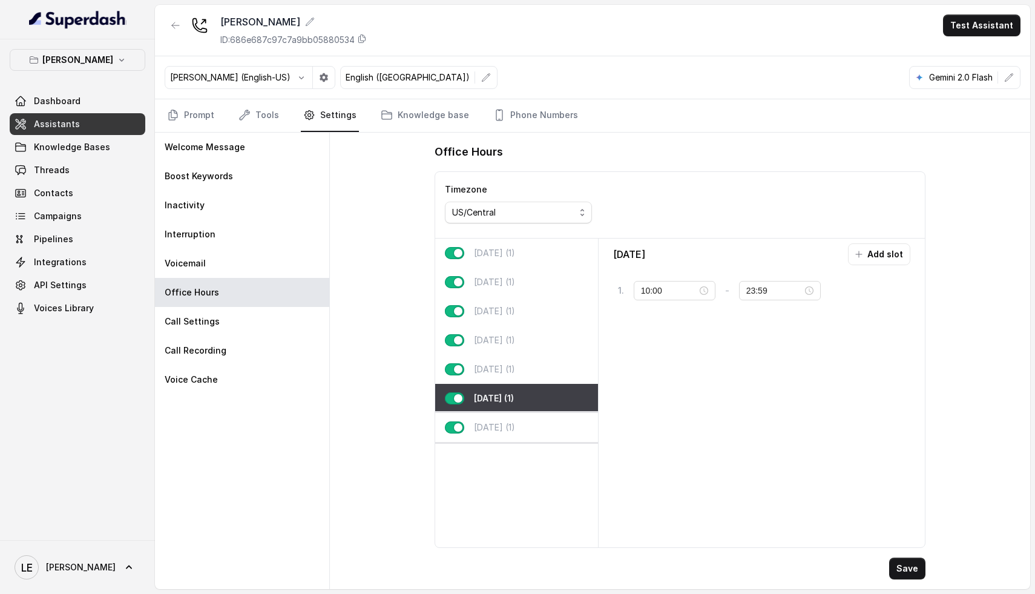
click at [515, 420] on div "[DATE] (1)" at bounding box center [516, 427] width 163 height 29
type input "22:00"
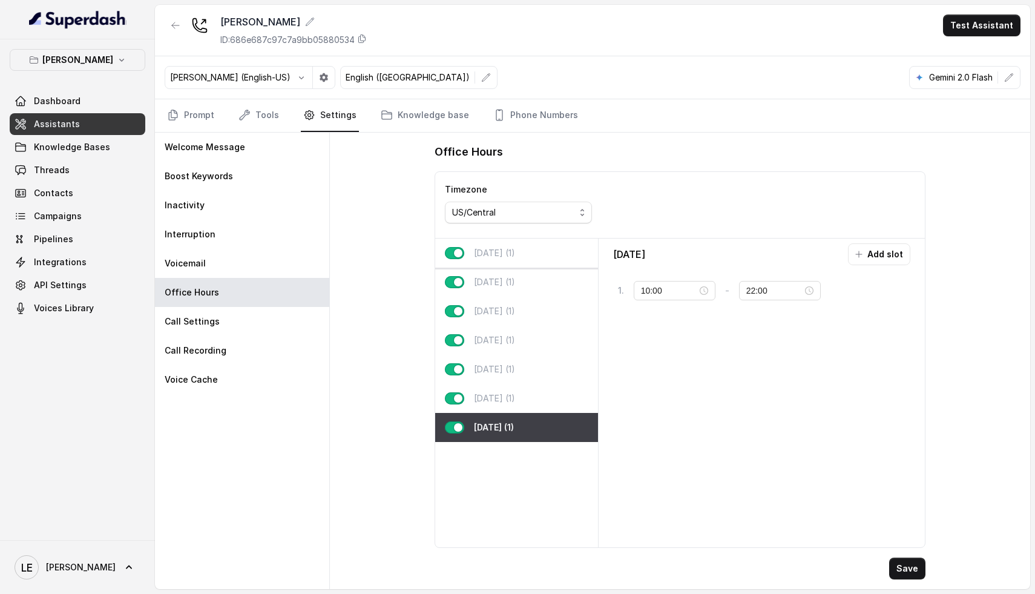
click at [493, 249] on p "[DATE] (1)" at bounding box center [494, 253] width 41 height 12
type input "16:00"
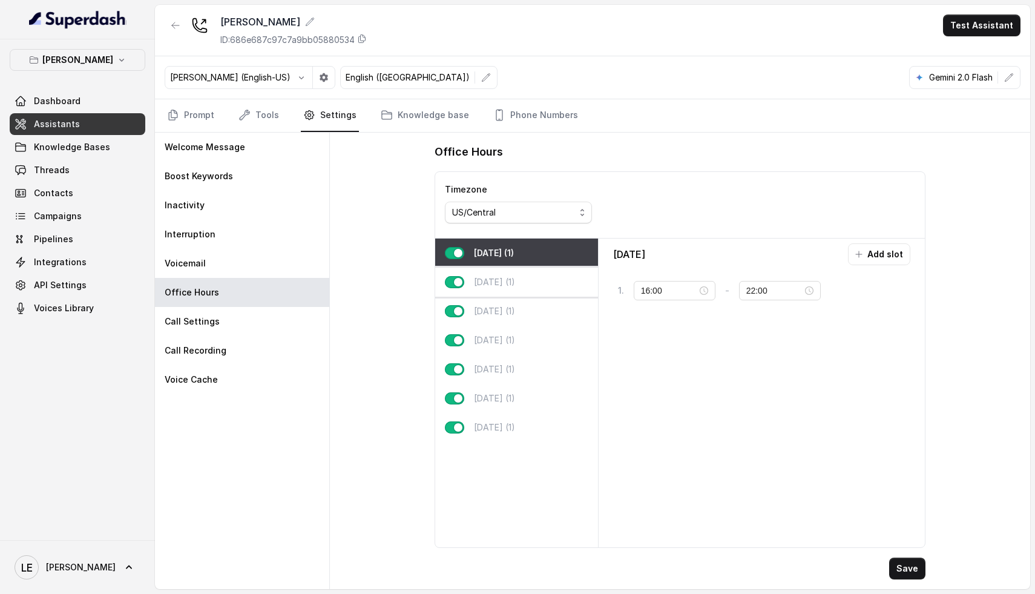
click at [544, 286] on div "[DATE] (1)" at bounding box center [516, 282] width 163 height 29
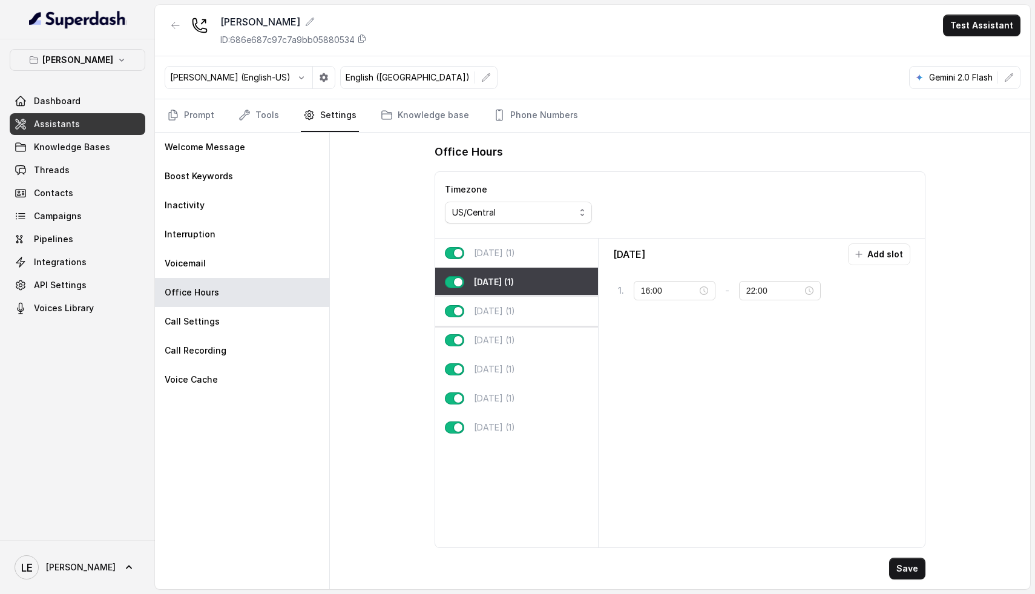
click at [528, 318] on div "[DATE] (1)" at bounding box center [516, 311] width 163 height 29
type input "23:59"
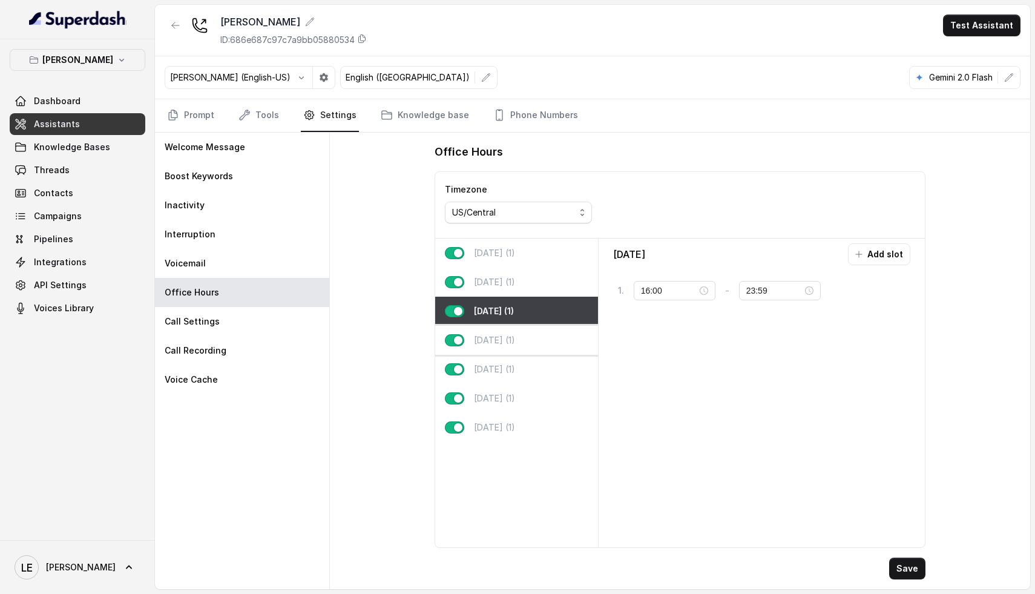
click at [513, 343] on p "[DATE] (1)" at bounding box center [494, 340] width 41 height 12
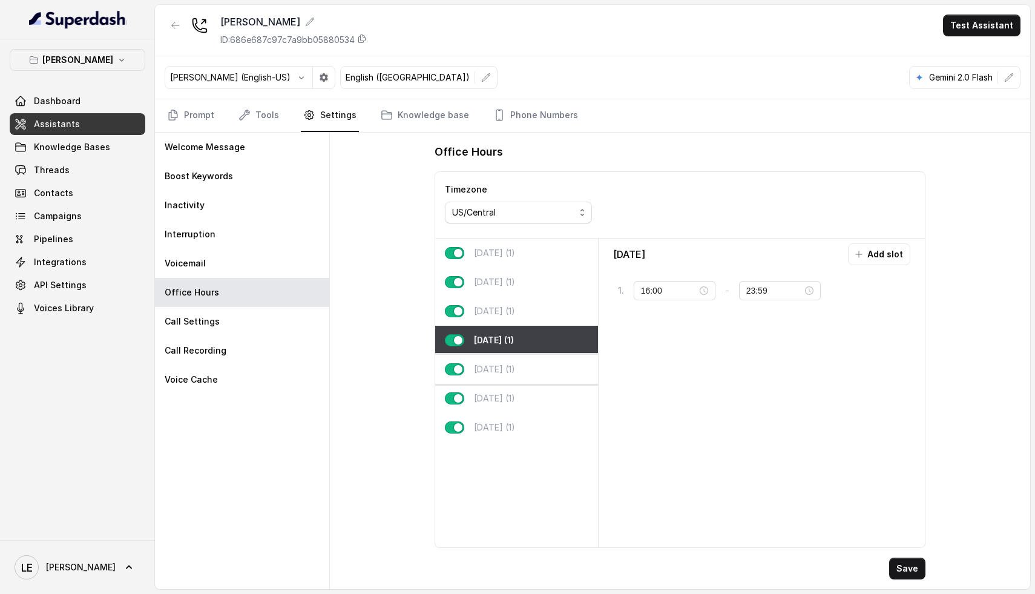
click at [509, 369] on p "[DATE] (1)" at bounding box center [494, 369] width 41 height 12
type input "11:00"
type input "02:00"
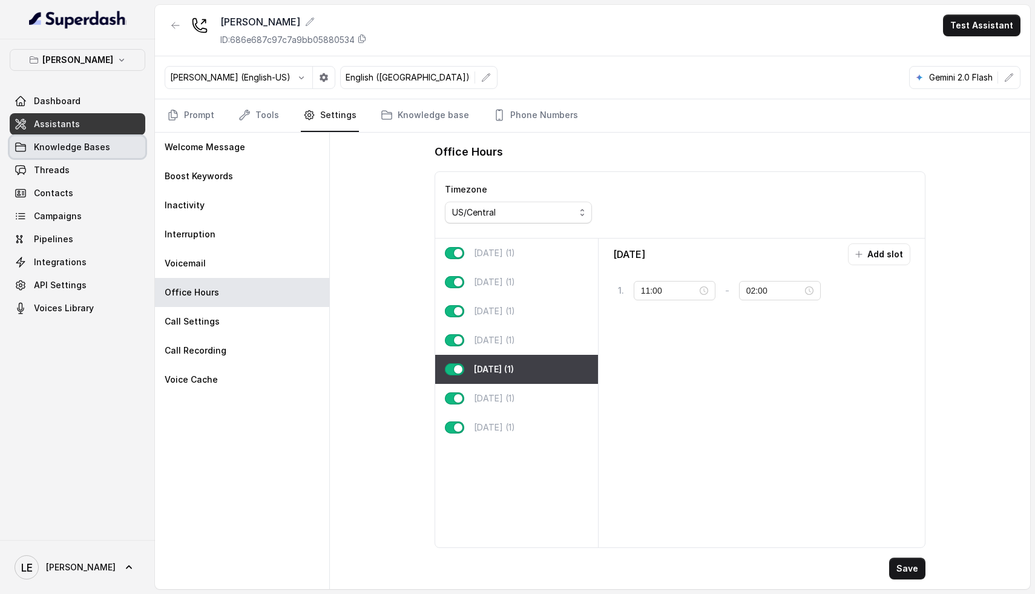
click at [88, 140] on link "Knowledge Bases" at bounding box center [78, 147] width 136 height 22
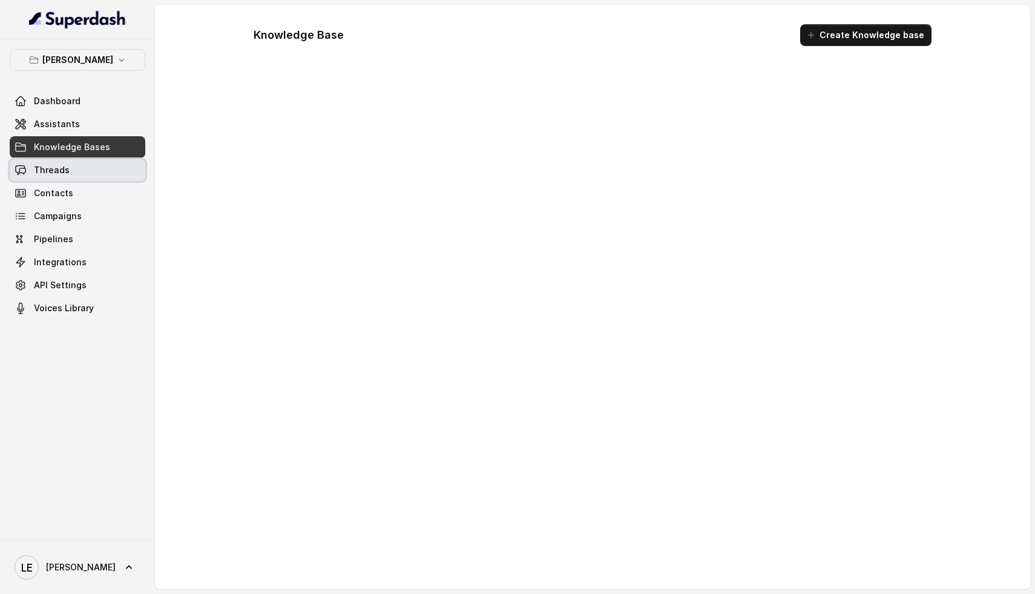
click at [58, 177] on link "Threads" at bounding box center [78, 170] width 136 height 22
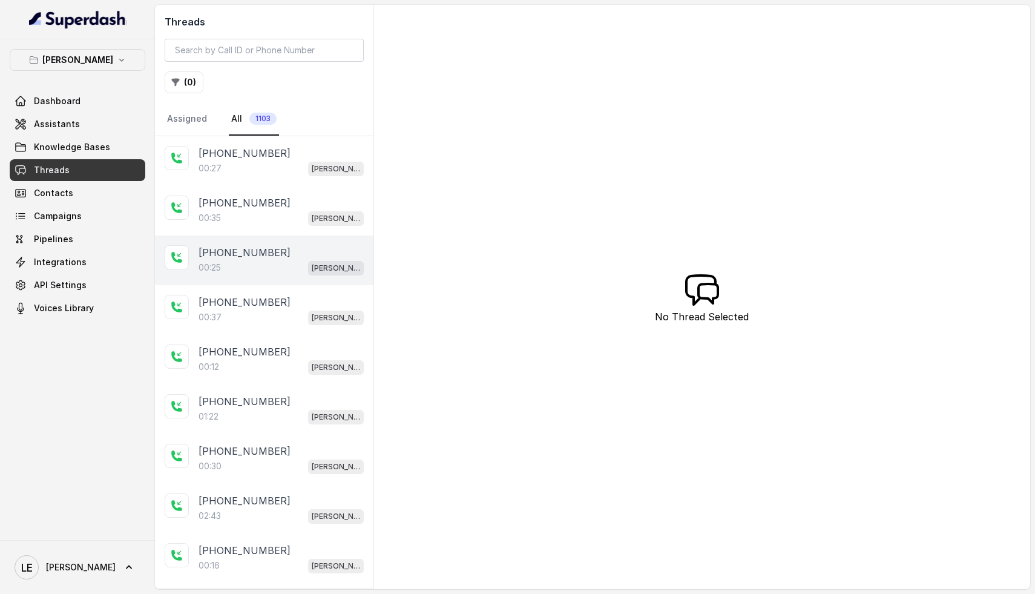
click at [266, 274] on div "00:25 Chelsea Corner" at bounding box center [281, 268] width 165 height 16
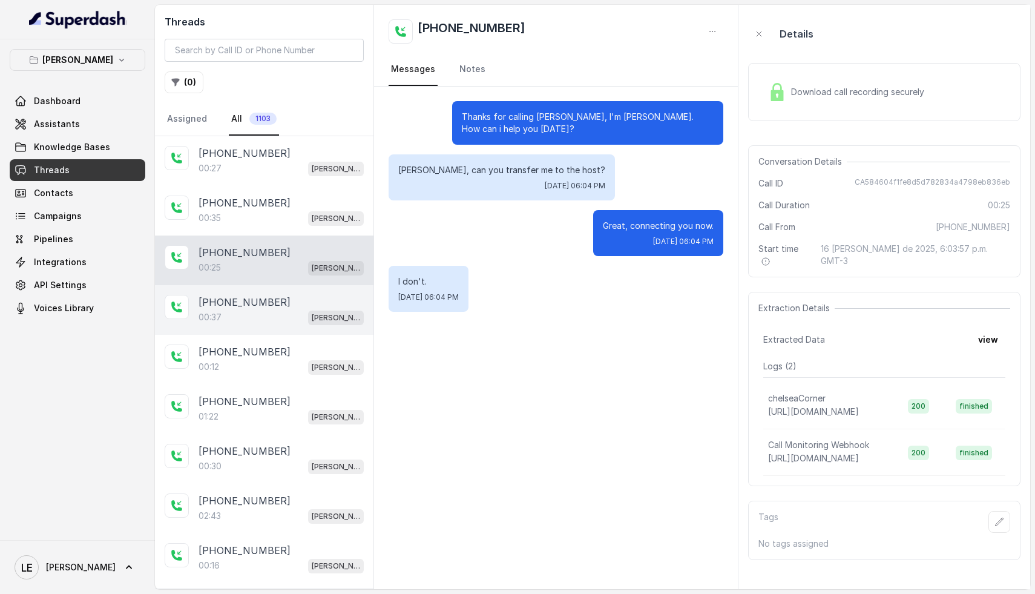
click at [265, 310] on div "00:37 [PERSON_NAME]" at bounding box center [281, 317] width 165 height 16
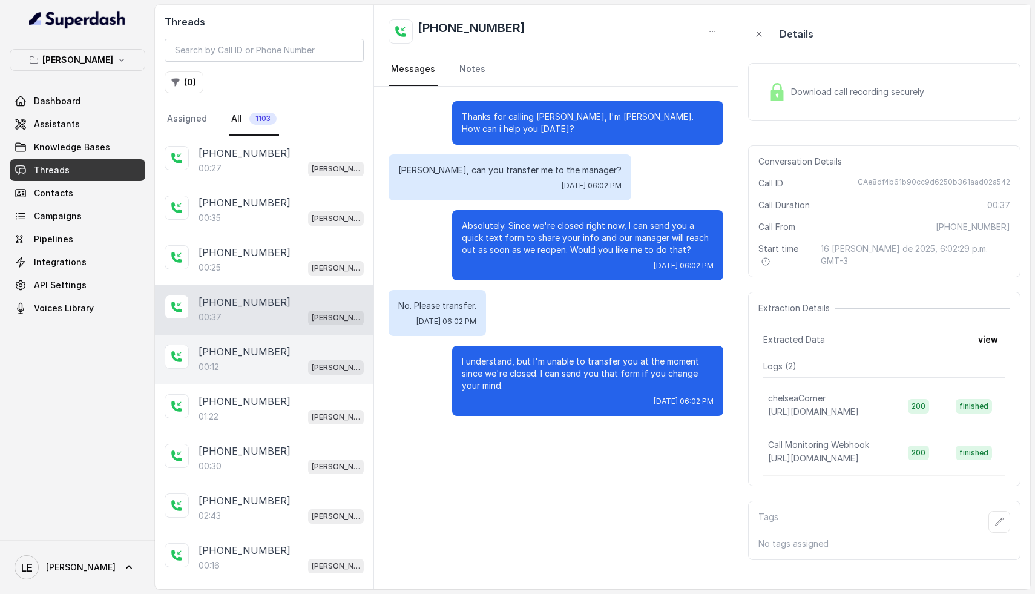
click at [263, 360] on div "00:12 [PERSON_NAME]" at bounding box center [281, 367] width 165 height 16
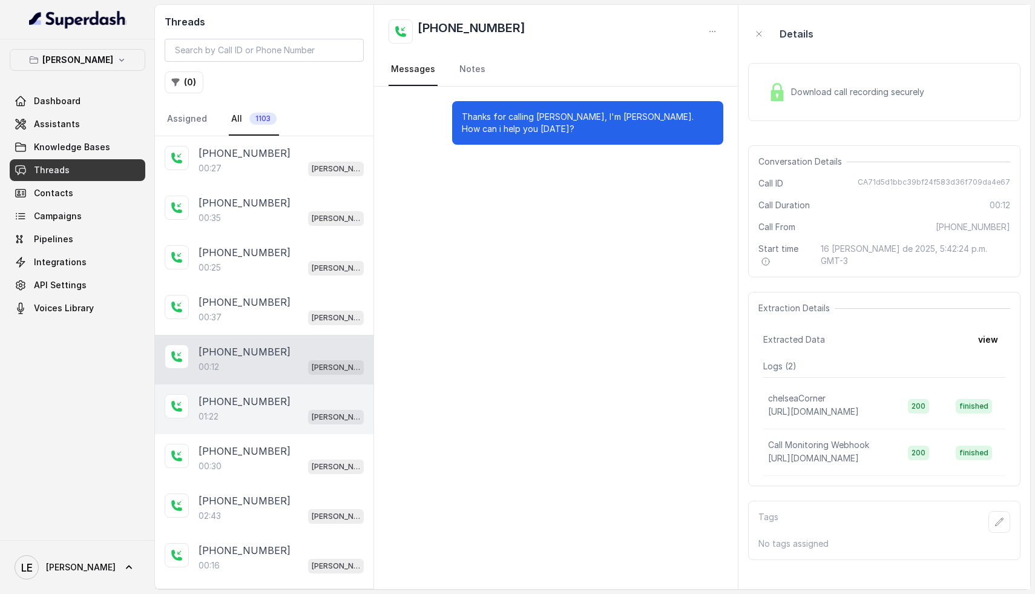
click at [266, 399] on p "[PHONE_NUMBER]" at bounding box center [245, 401] width 92 height 15
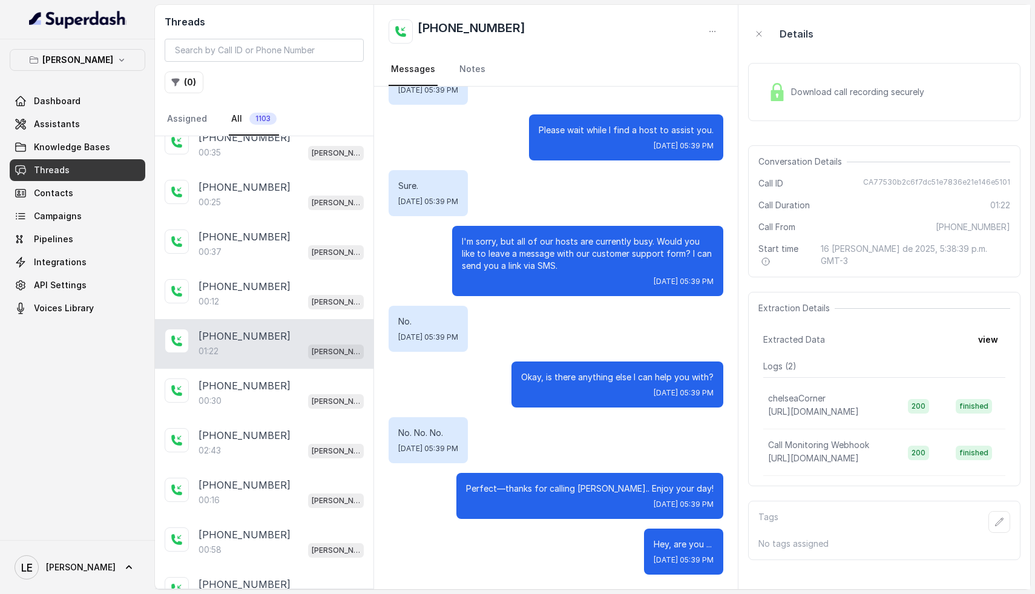
scroll to position [86, 0]
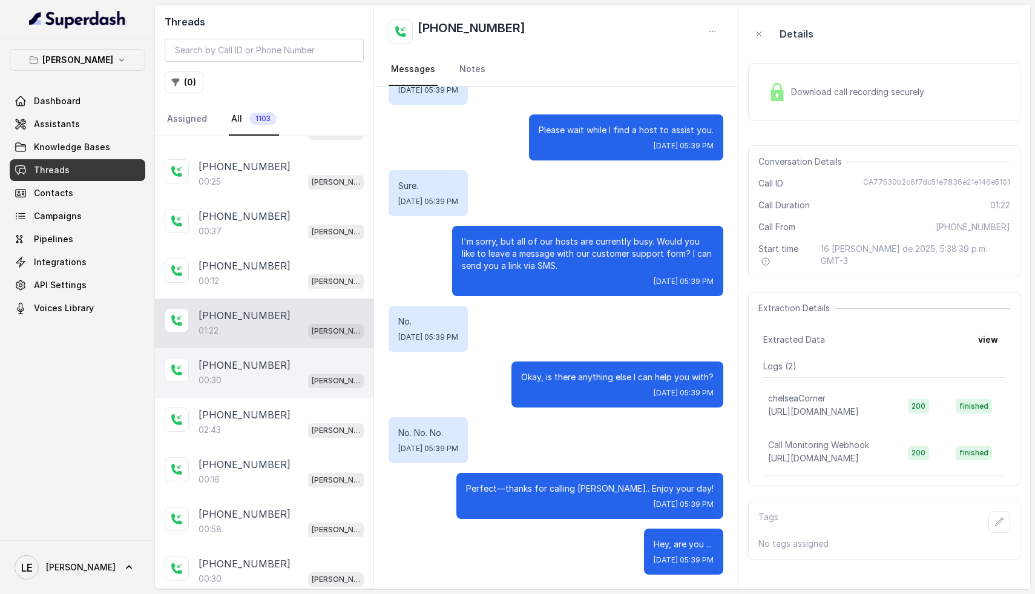
click at [258, 384] on div "00:30 [PERSON_NAME]" at bounding box center [281, 380] width 165 height 16
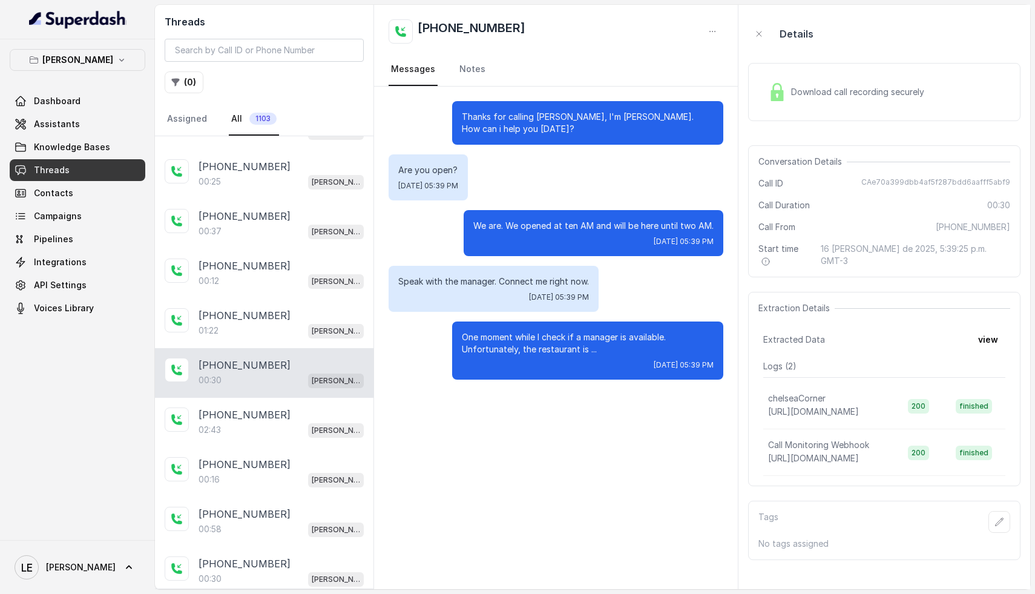
scroll to position [106, 0]
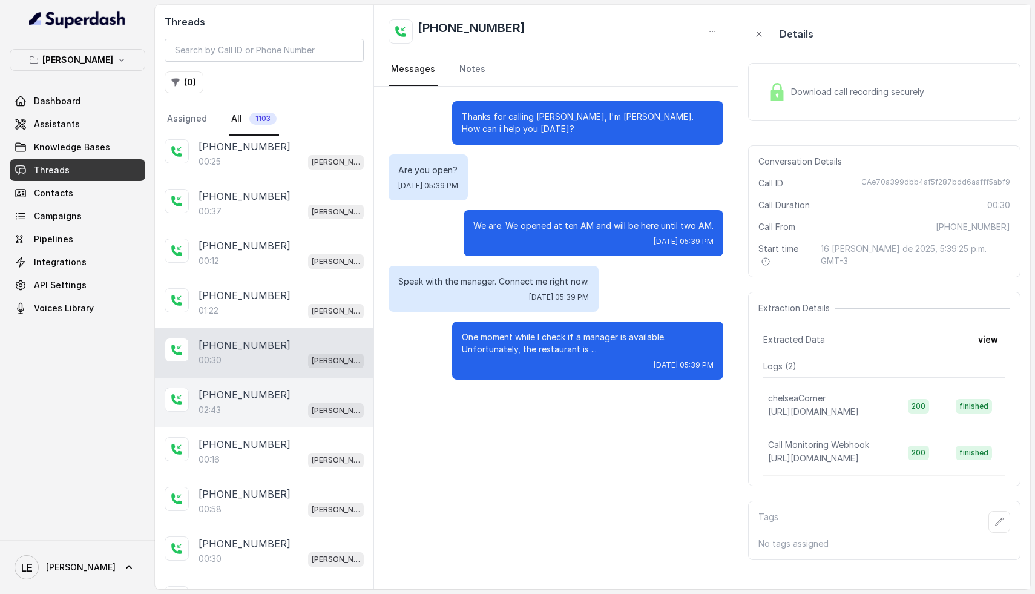
click at [259, 388] on p "[PHONE_NUMBER]" at bounding box center [245, 395] width 92 height 15
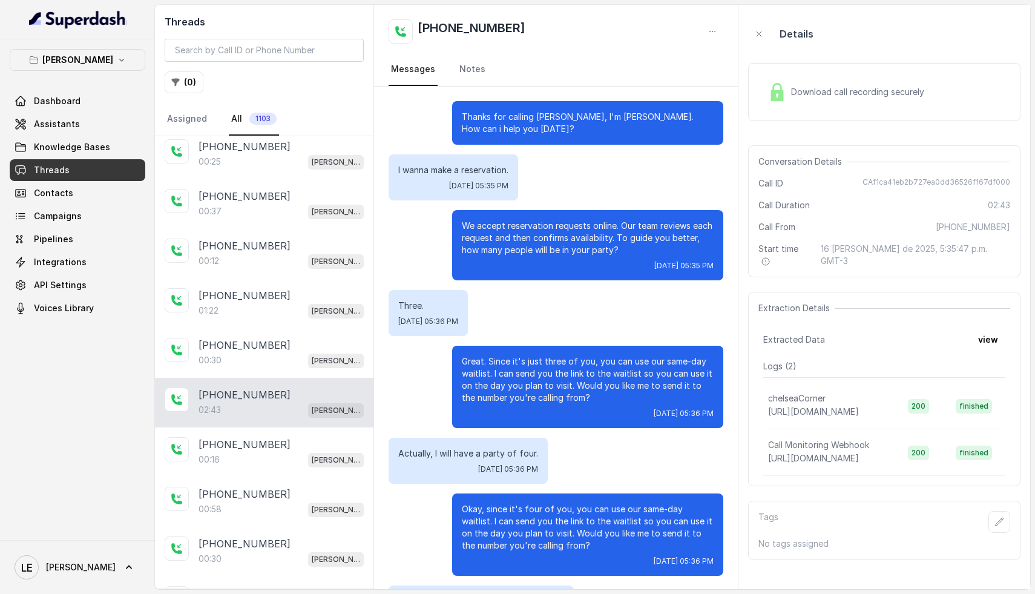
scroll to position [1072, 0]
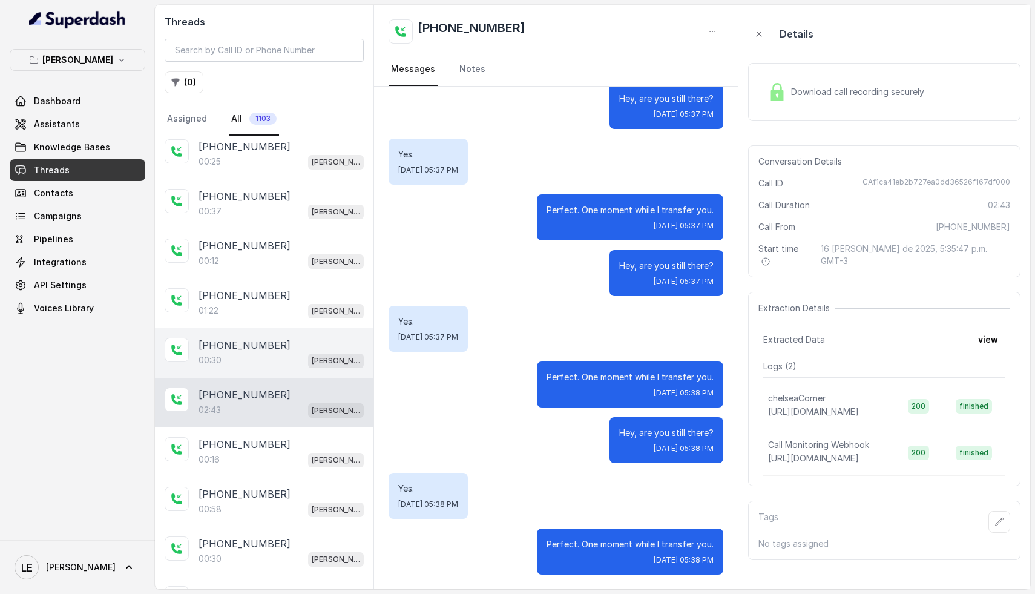
click at [267, 348] on p "[PHONE_NUMBER]" at bounding box center [245, 345] width 92 height 15
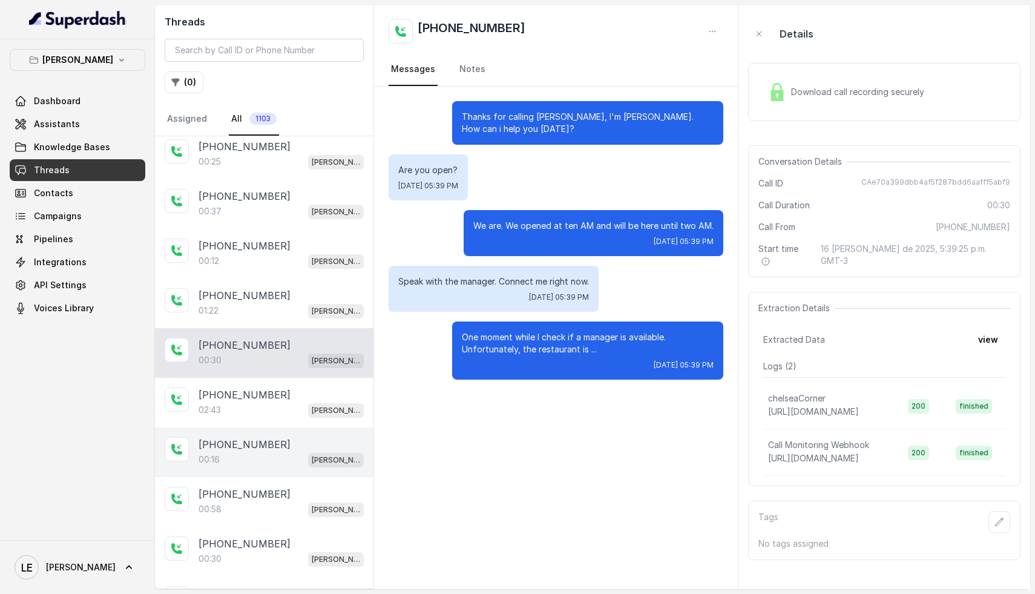
click at [280, 440] on div "[PHONE_NUMBER]" at bounding box center [281, 444] width 165 height 15
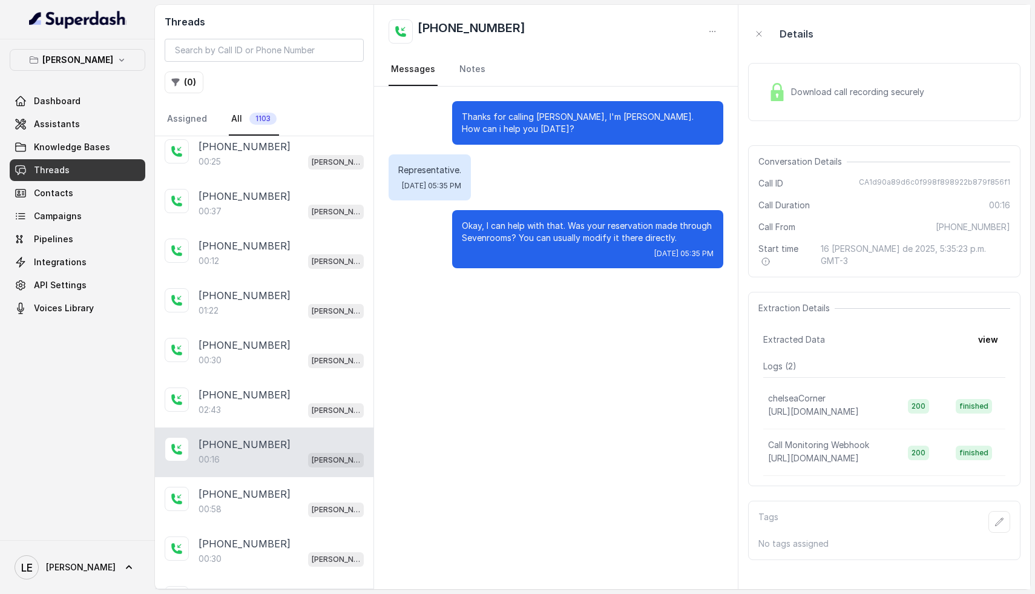
scroll to position [156, 0]
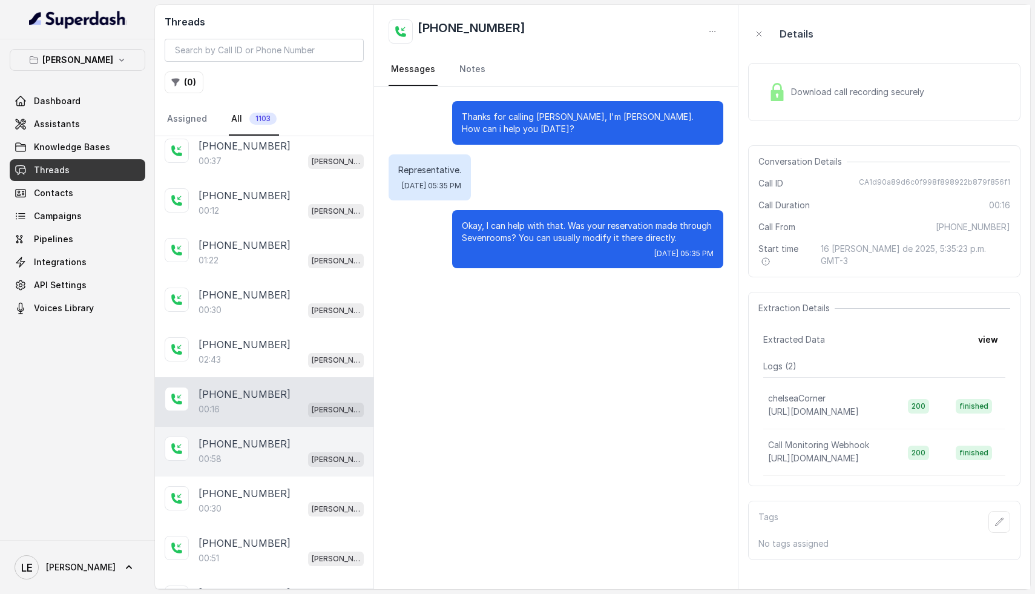
click at [283, 438] on div "[PHONE_NUMBER]" at bounding box center [281, 444] width 165 height 15
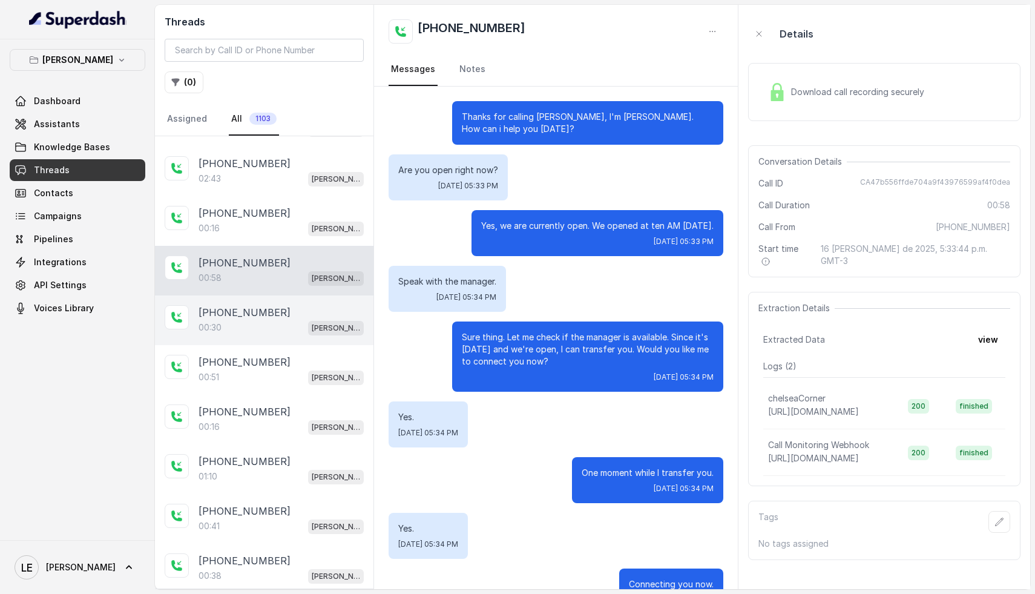
scroll to position [354, 0]
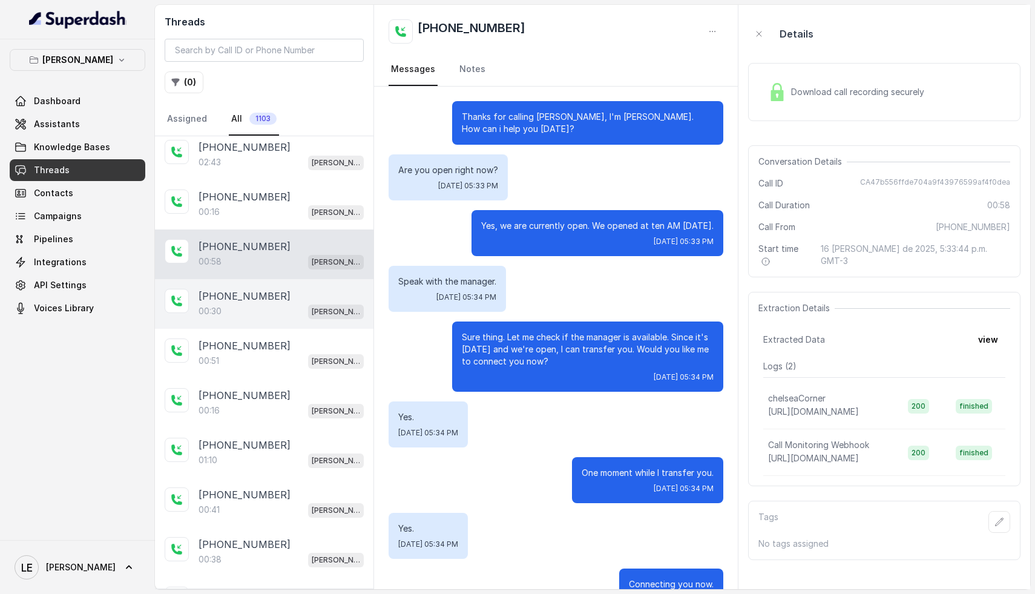
click at [265, 314] on div "00:30 [PERSON_NAME]" at bounding box center [281, 311] width 165 height 16
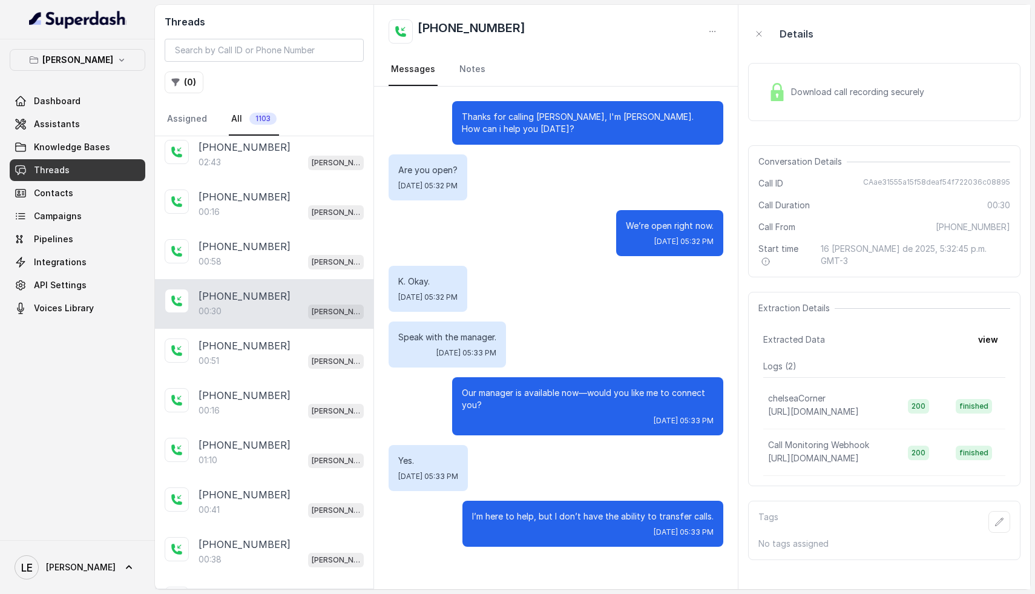
scroll to position [373, 0]
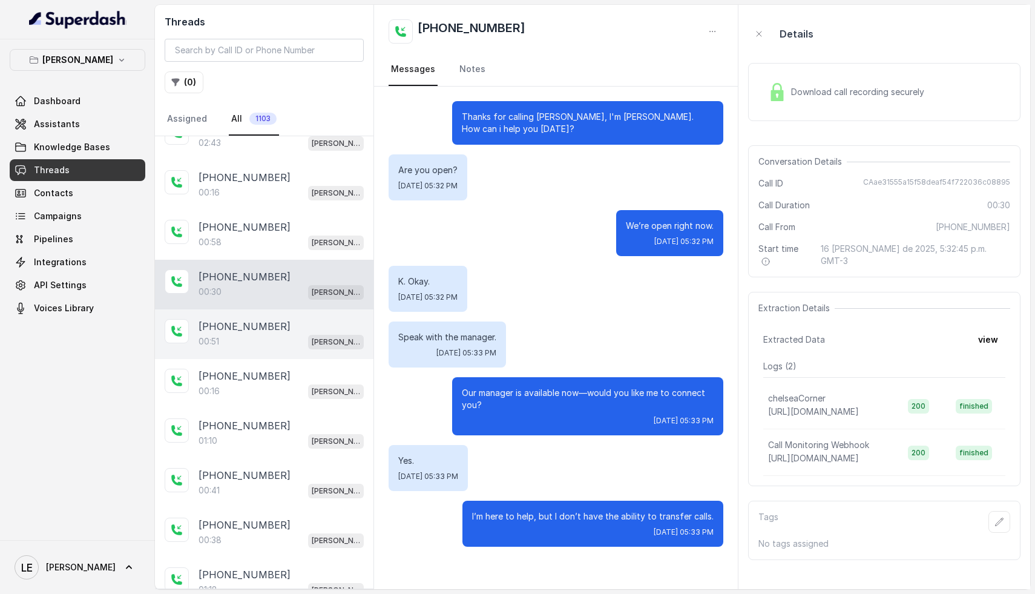
click at [272, 328] on div "[PHONE_NUMBER]" at bounding box center [281, 326] width 165 height 15
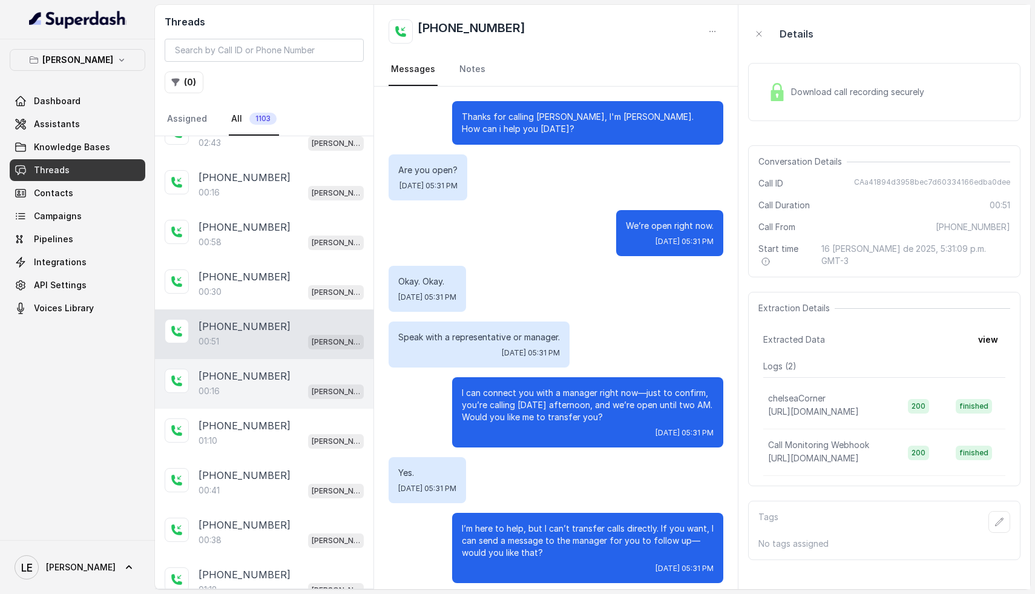
click at [285, 371] on div "[PHONE_NUMBER]" at bounding box center [281, 376] width 165 height 15
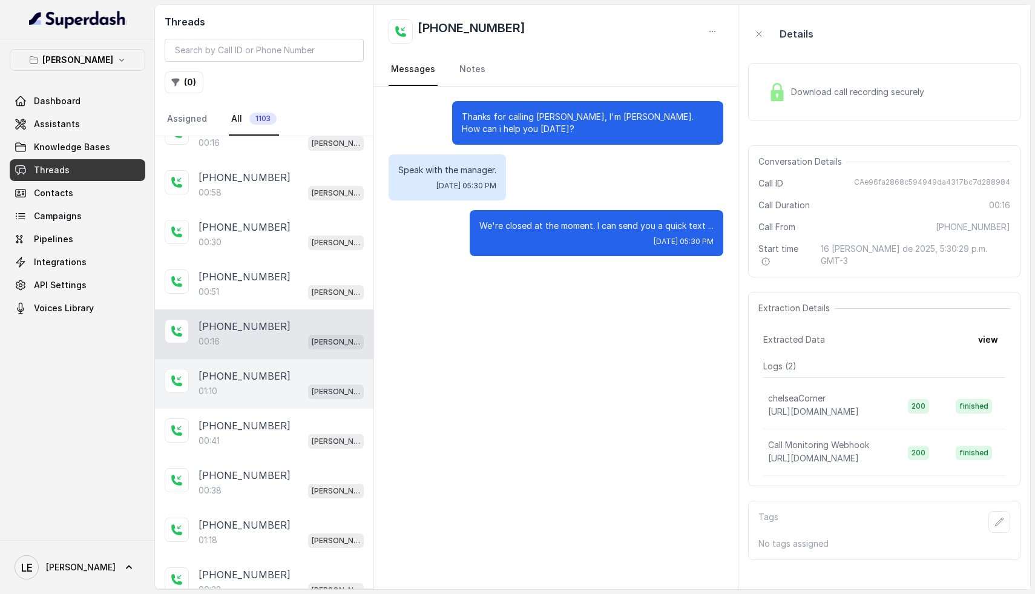
scroll to position [437, 0]
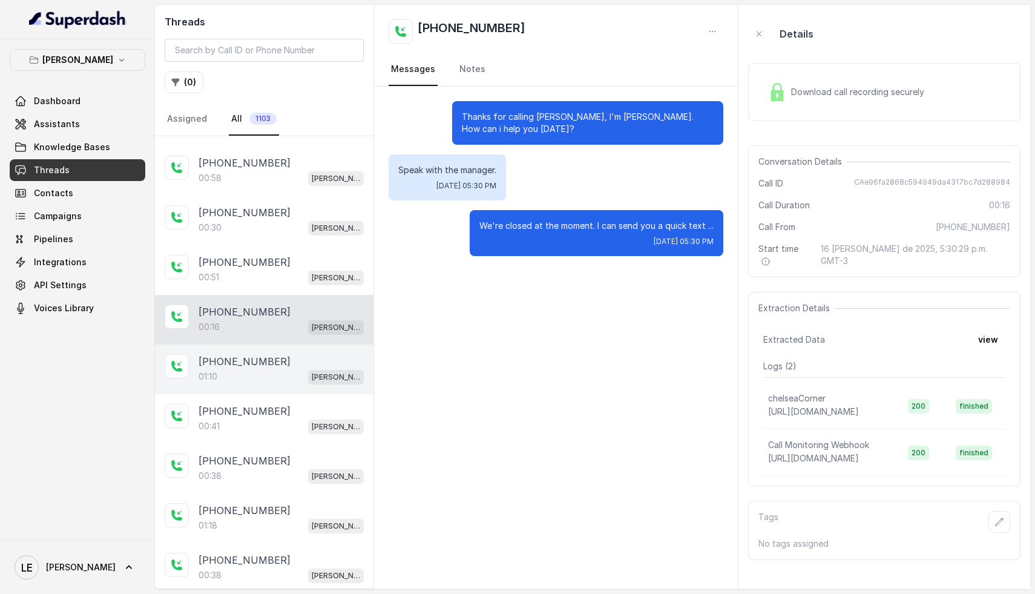
click at [278, 358] on div "[PHONE_NUMBER]" at bounding box center [281, 361] width 165 height 15
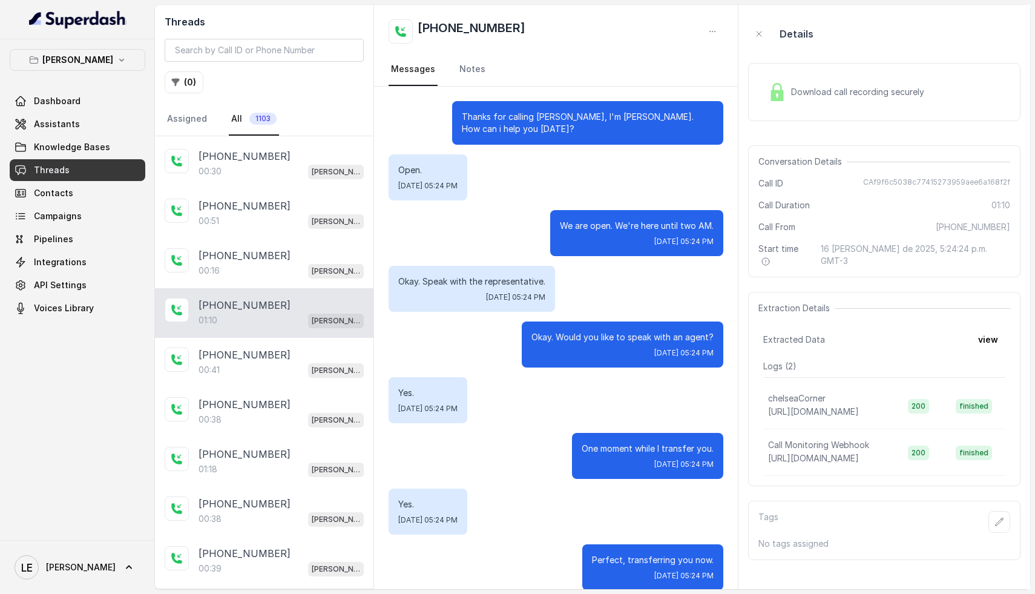
scroll to position [498, 0]
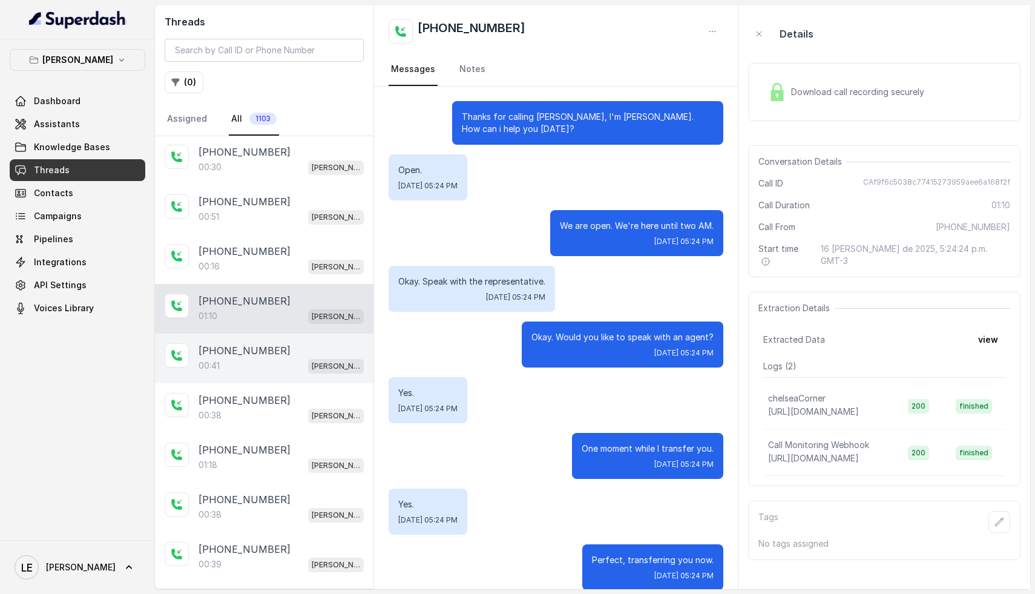
click at [262, 358] on div "00:41 [GEOGRAPHIC_DATA]" at bounding box center [281, 366] width 165 height 16
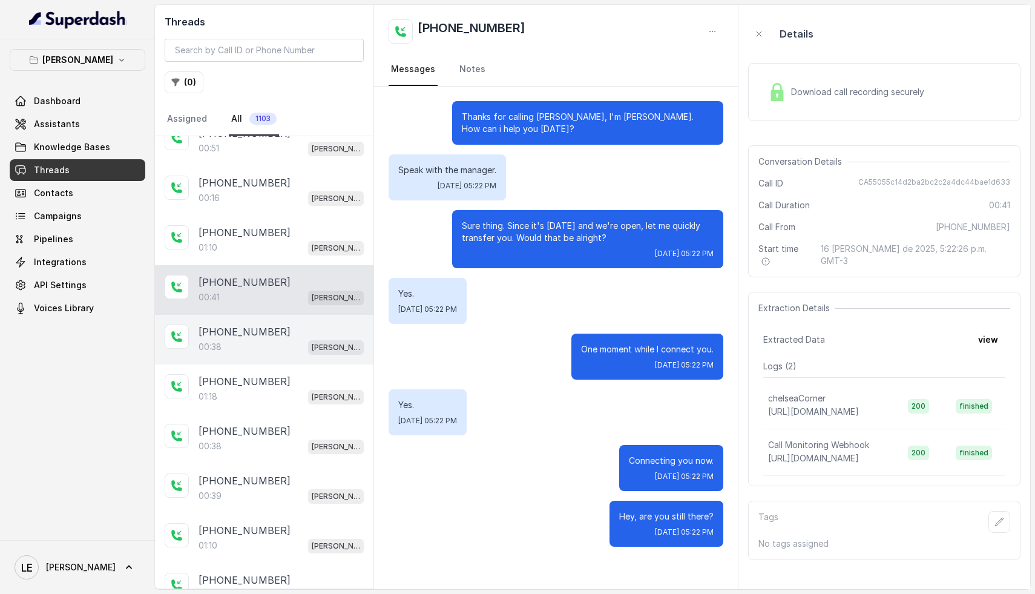
scroll to position [578, 0]
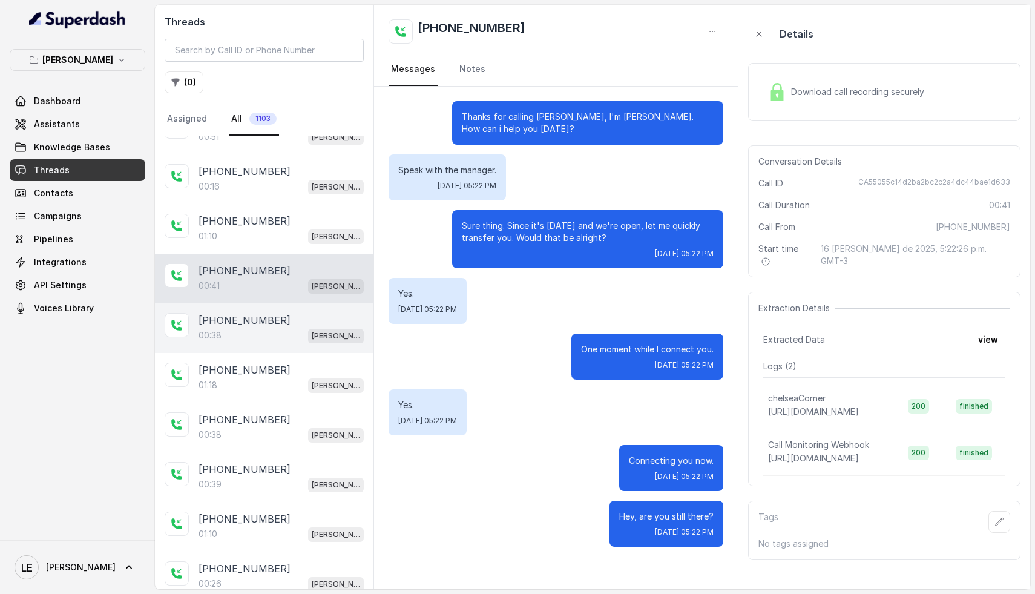
click at [242, 331] on div "00:38 [PERSON_NAME]" at bounding box center [281, 336] width 165 height 16
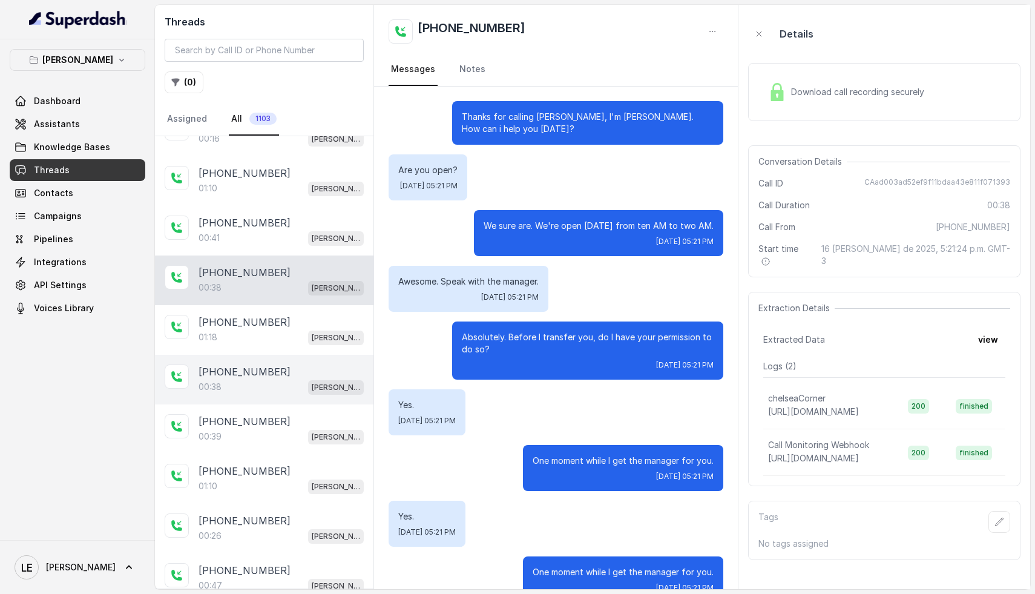
scroll to position [631, 0]
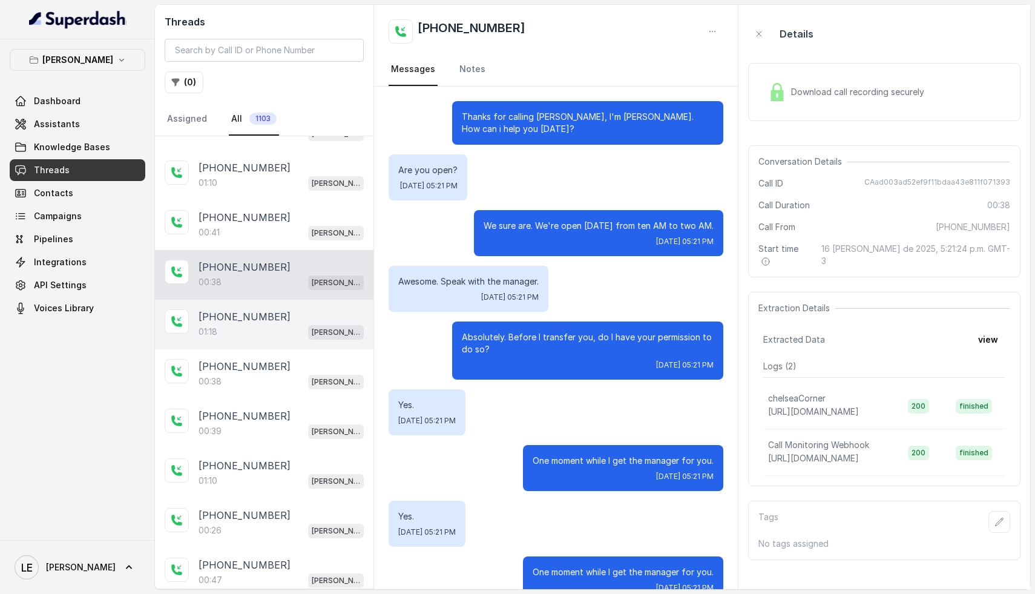
click at [265, 329] on div "01:18 [PERSON_NAME]" at bounding box center [281, 332] width 165 height 16
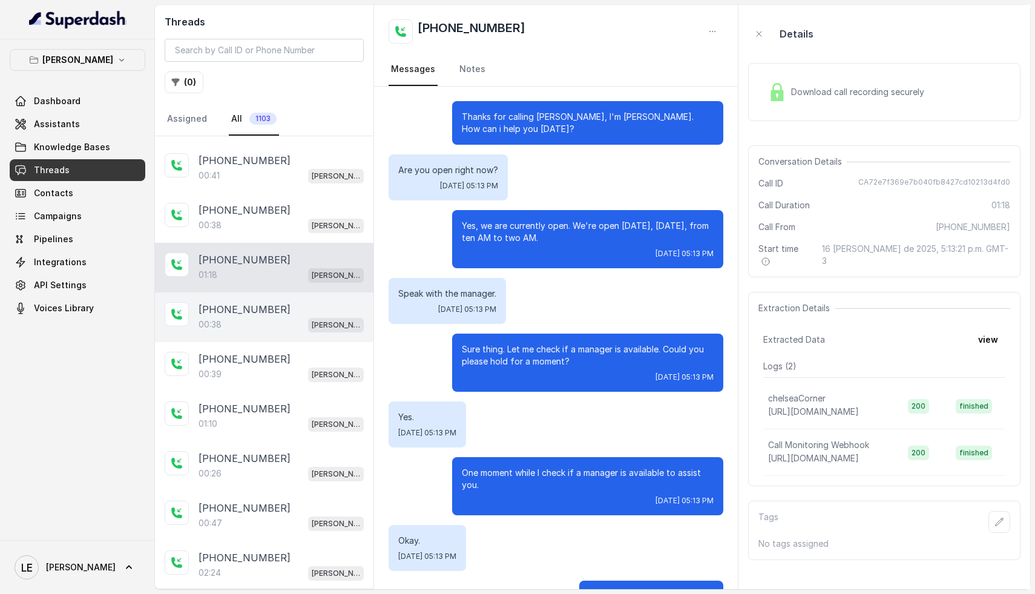
scroll to position [693, 0]
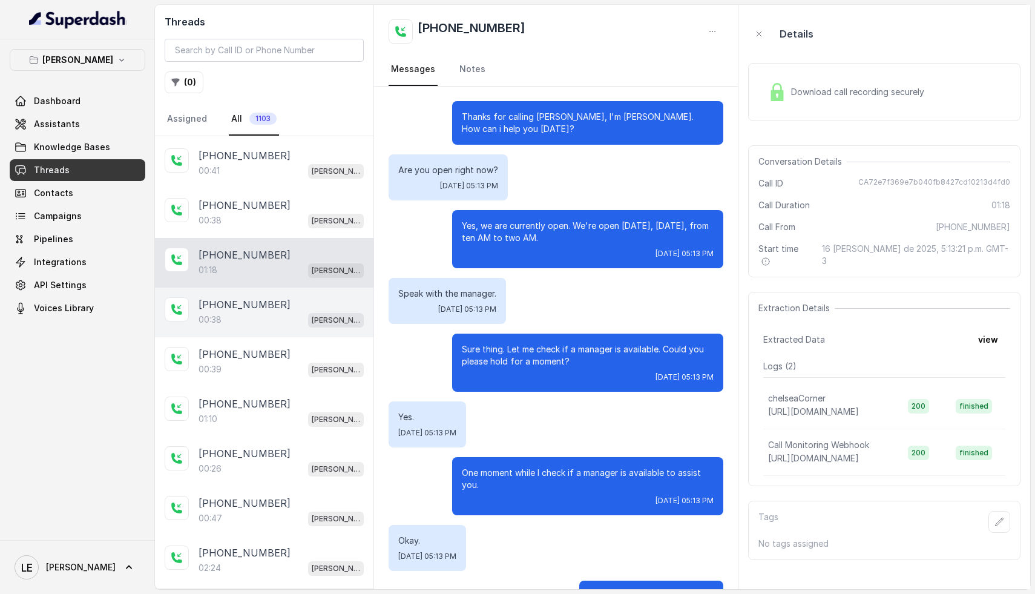
click at [241, 312] on div "00:38 [PERSON_NAME]" at bounding box center [281, 320] width 165 height 16
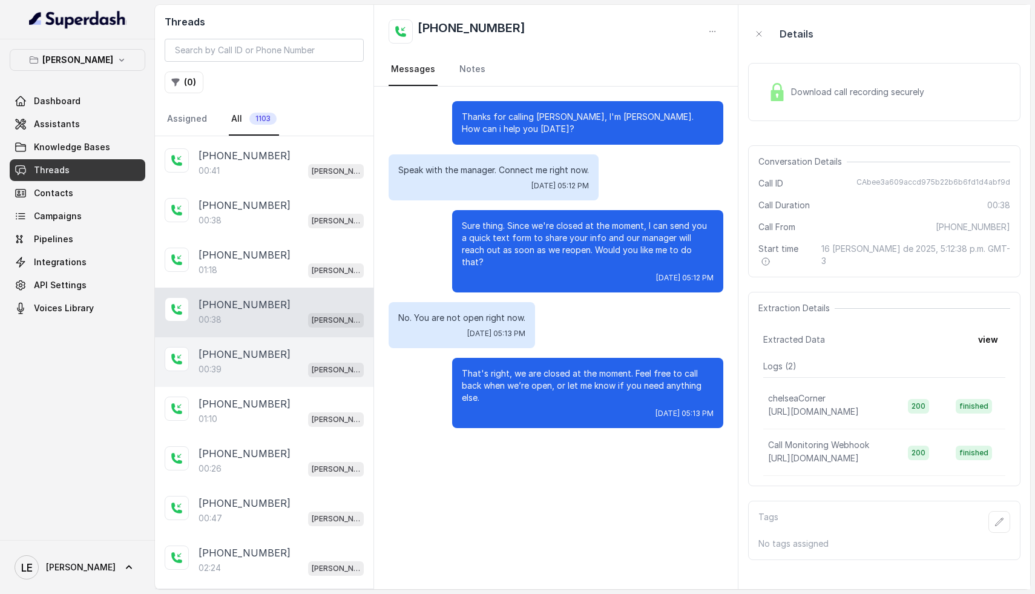
click at [291, 370] on div "00:39 [PERSON_NAME]" at bounding box center [281, 369] width 165 height 16
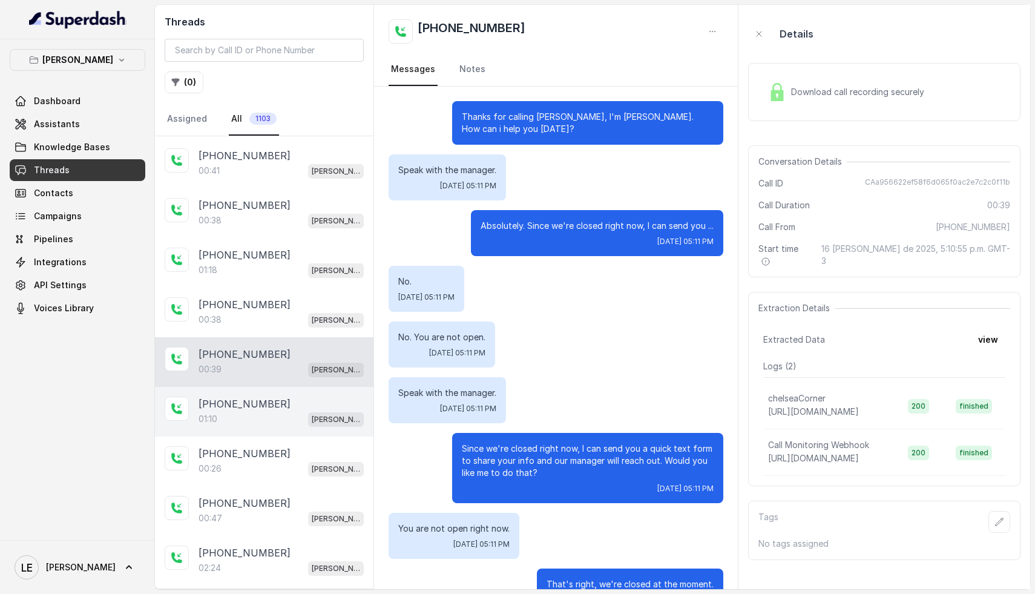
click at [251, 417] on div "01:10 [PERSON_NAME]" at bounding box center [281, 419] width 165 height 16
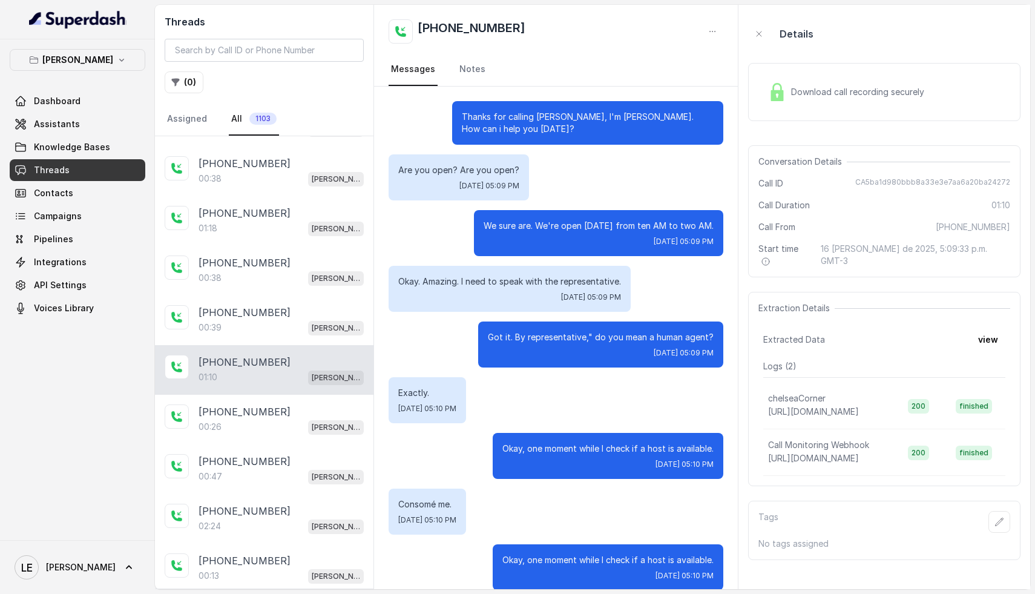
scroll to position [739, 0]
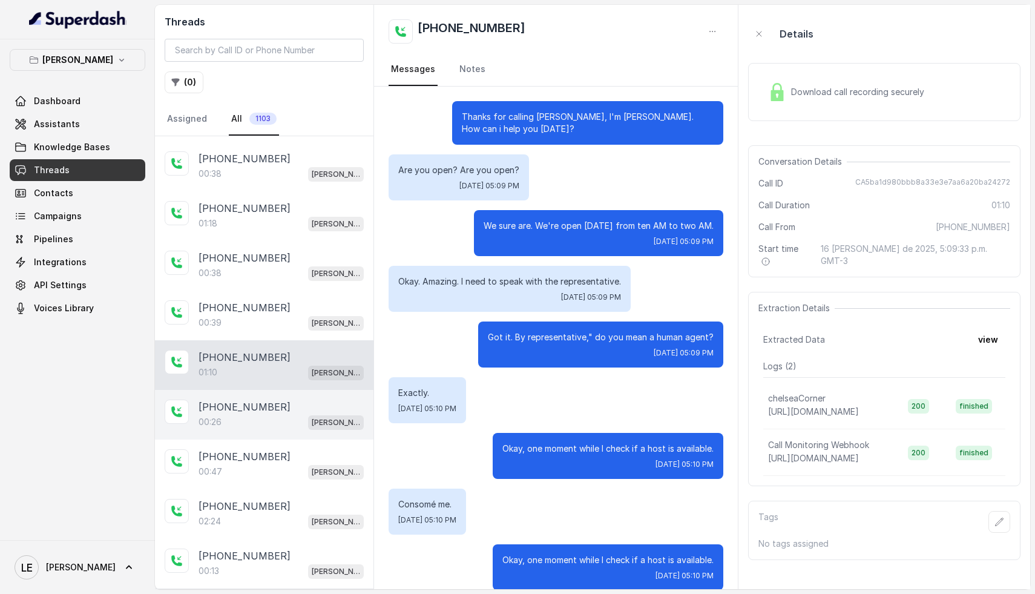
click at [233, 403] on p "[PHONE_NUMBER]" at bounding box center [245, 407] width 92 height 15
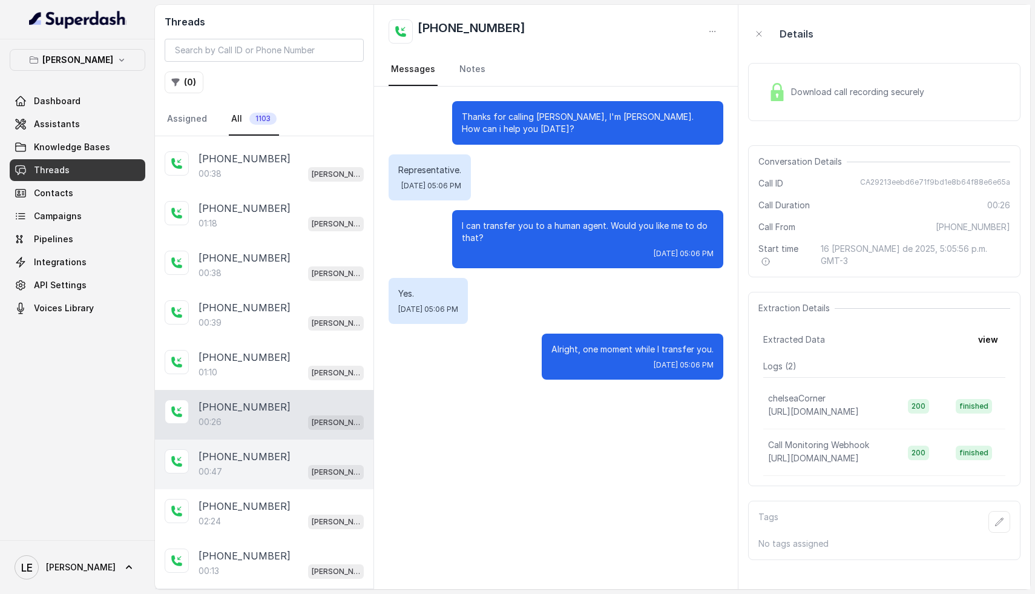
click at [266, 449] on p "[PHONE_NUMBER]" at bounding box center [245, 456] width 92 height 15
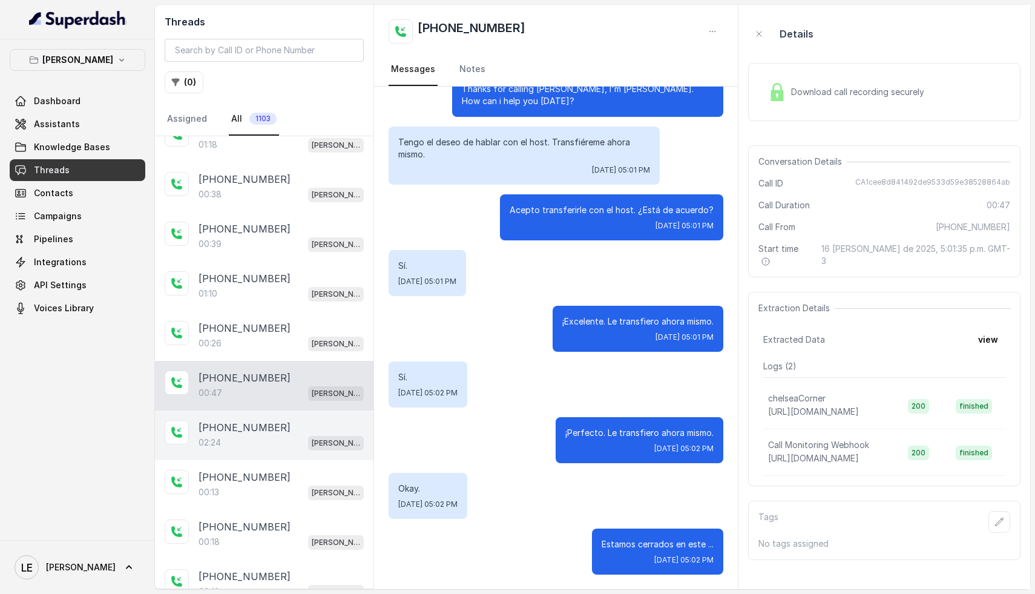
click at [262, 435] on div "02:24 Chelsea Corner" at bounding box center [281, 443] width 165 height 16
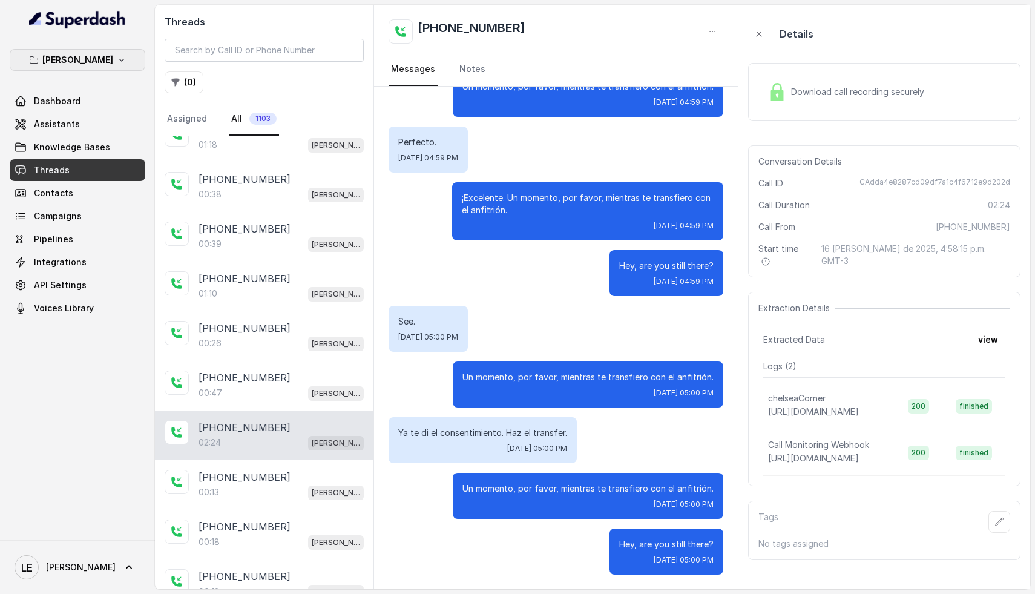
click at [103, 54] on p "[PERSON_NAME]" at bounding box center [77, 60] width 71 height 15
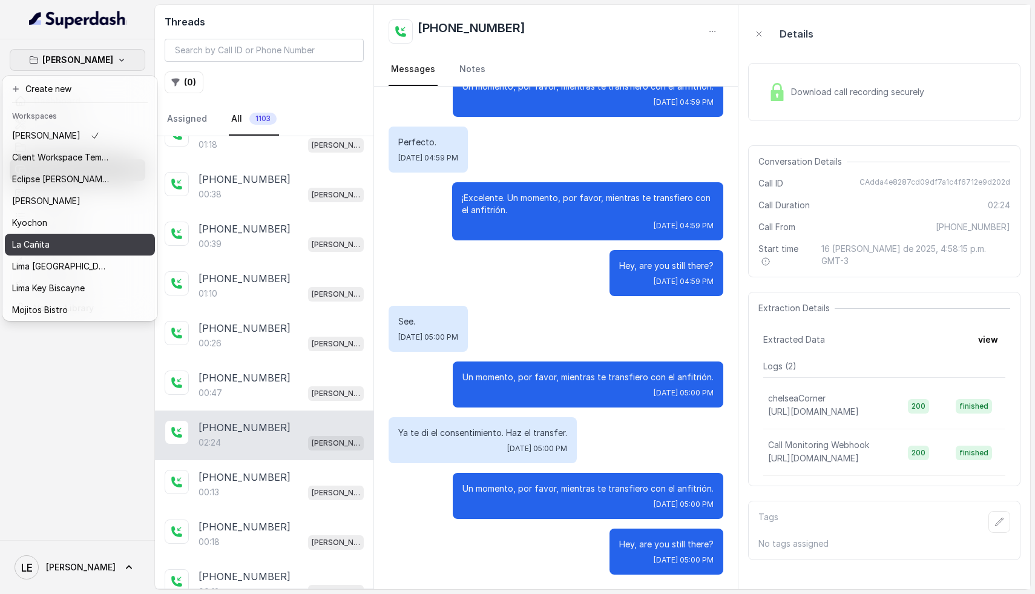
click at [76, 240] on div "La Cañita" at bounding box center [60, 244] width 97 height 15
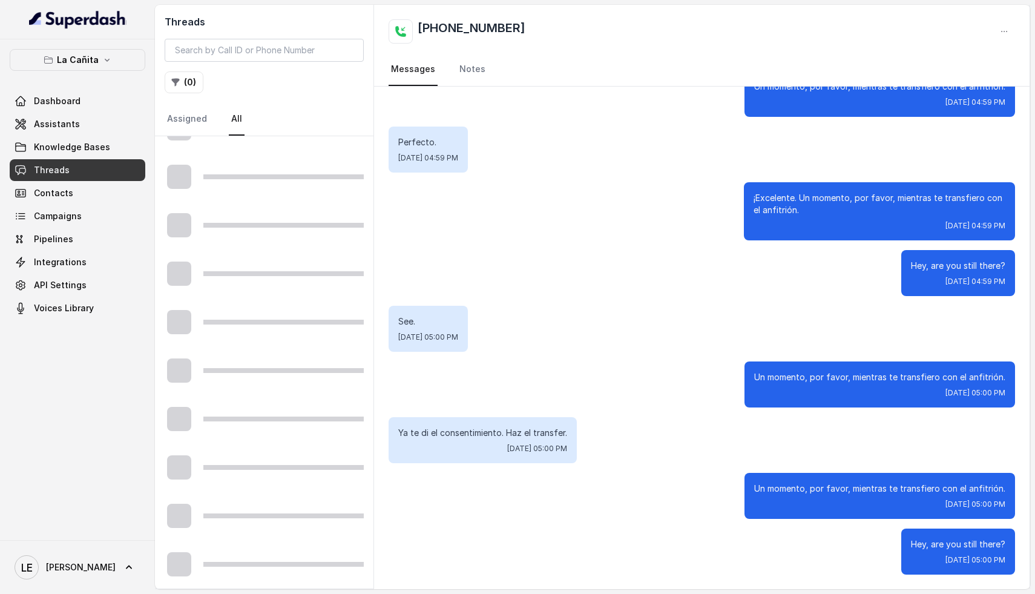
scroll to position [516, 0]
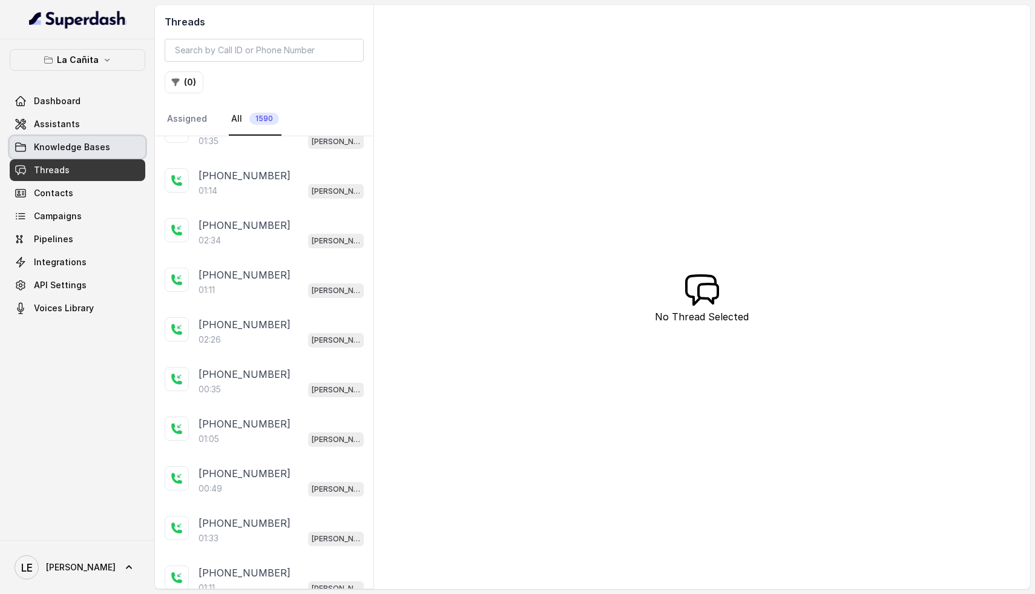
click at [68, 148] on span "Knowledge Bases" at bounding box center [72, 147] width 76 height 12
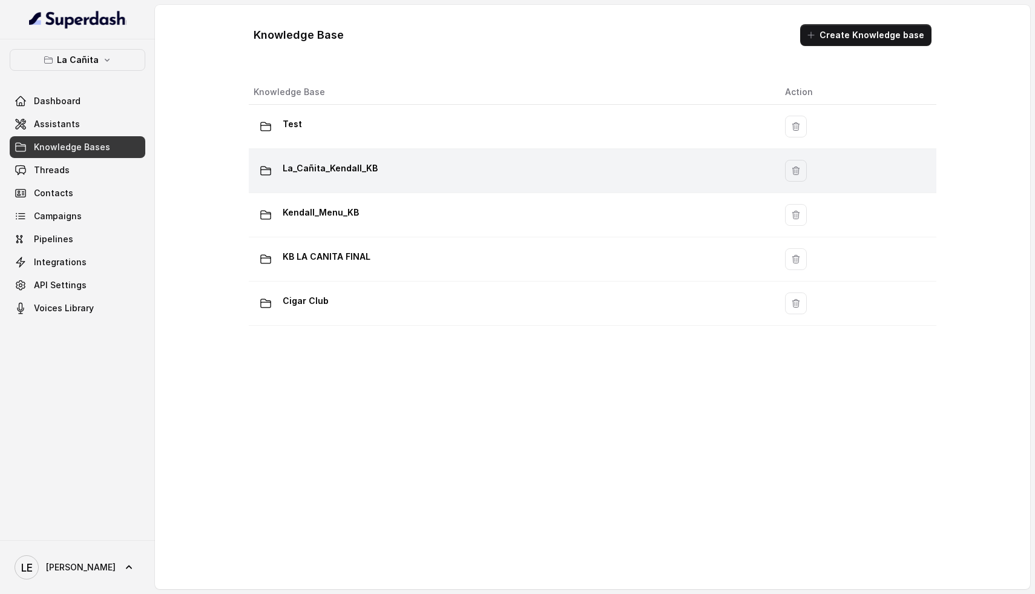
click at [418, 185] on td "La_Cañita_Kendall_KB" at bounding box center [512, 171] width 527 height 44
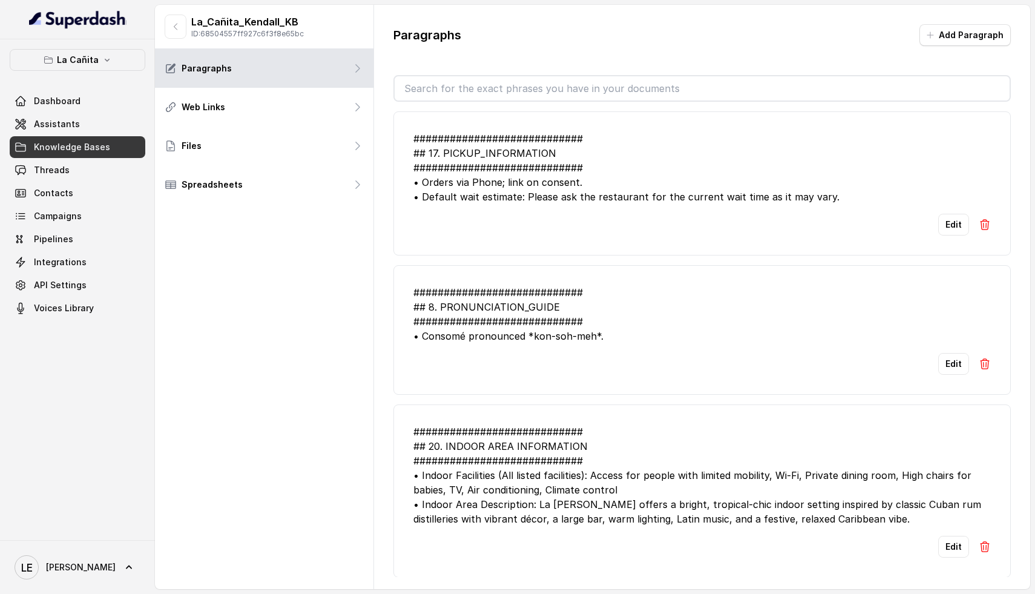
click at [529, 86] on input "text" at bounding box center [703, 88] width 616 height 24
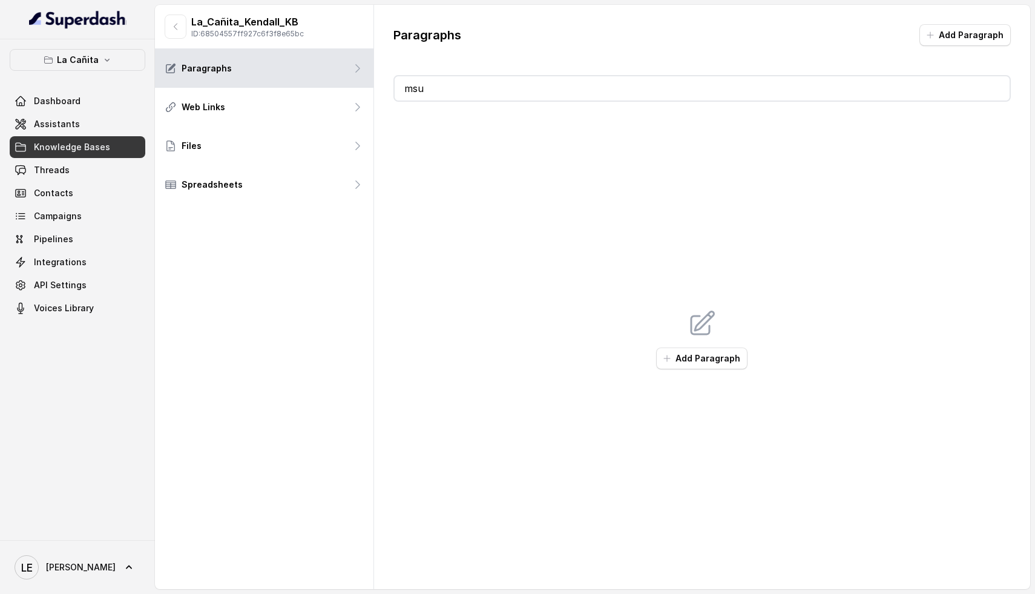
type input "m"
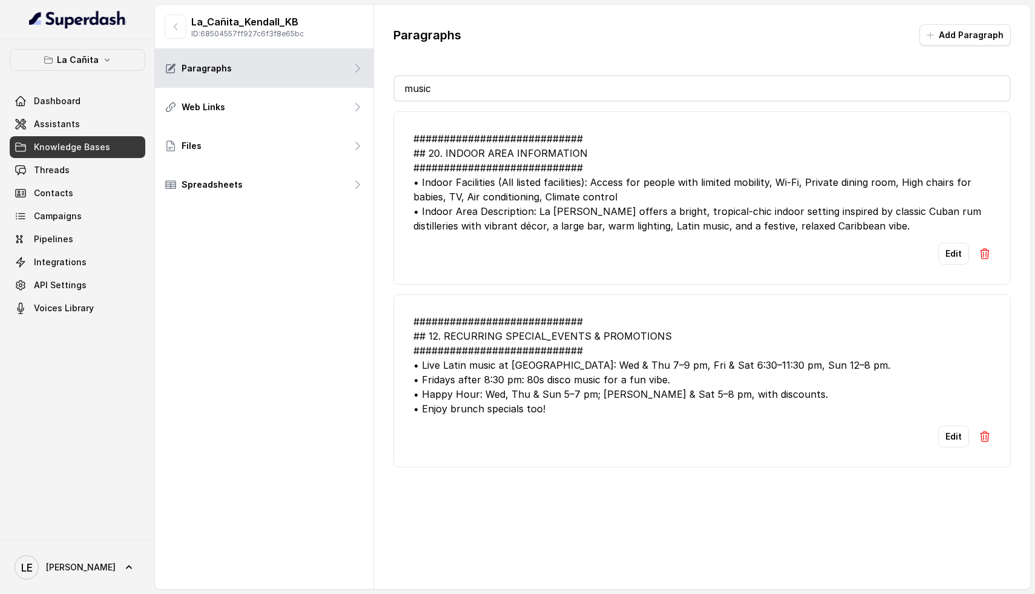
type input "music"
click at [952, 435] on button "Edit" at bounding box center [953, 437] width 31 height 22
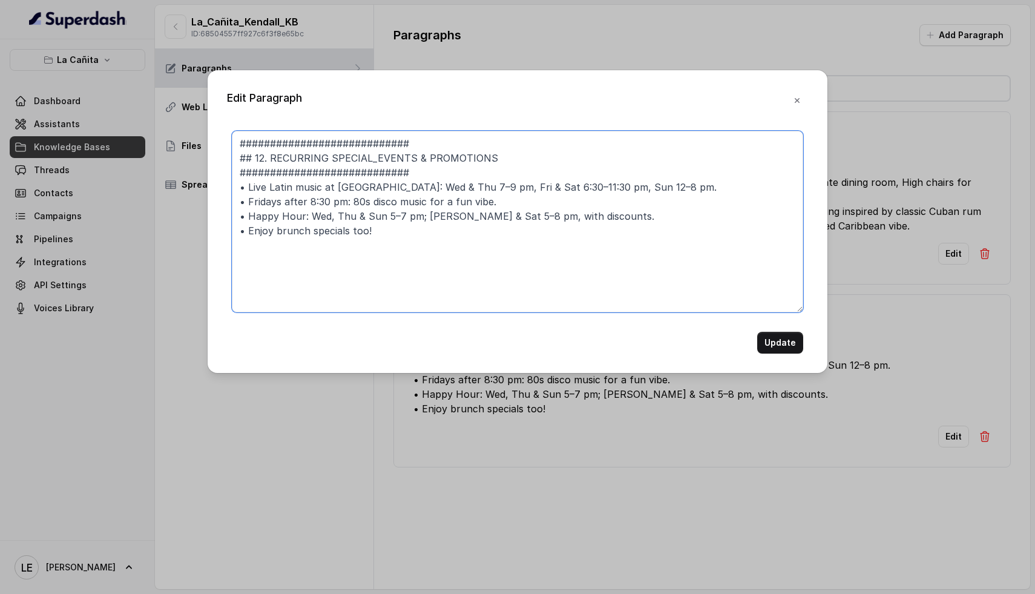
click at [434, 188] on textarea "############################ ## 12. RECURRING SPECIAL_EVENTS & PROMOTIONS #####…" at bounding box center [518, 222] width 572 height 182
type textarea "############################ ## 12. RECURRING SPECIAL_EVENTS & PROMOTIONS #####…"
click at [787, 344] on button "Update" at bounding box center [780, 343] width 46 height 22
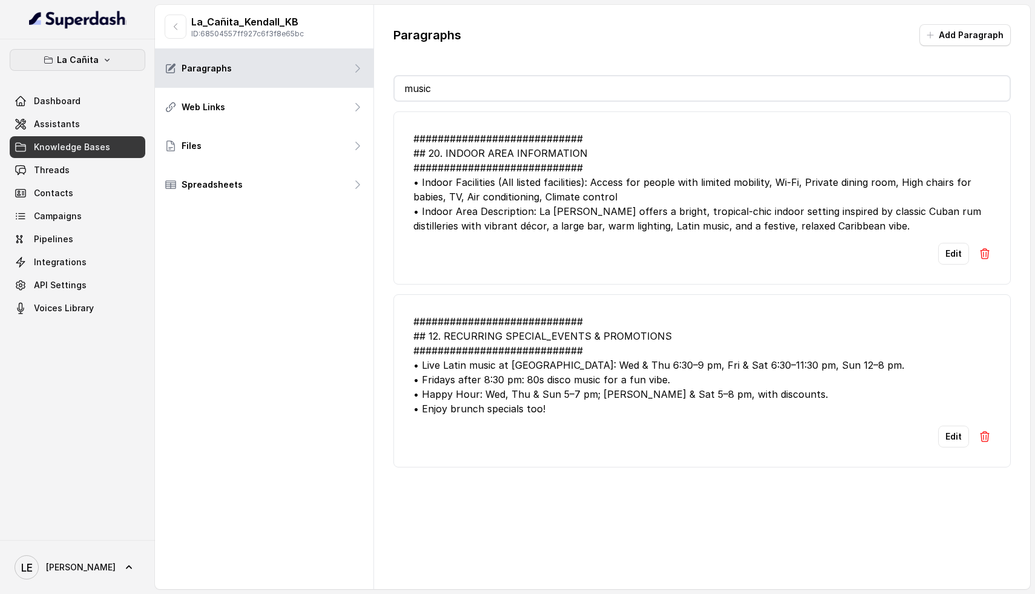
click at [85, 54] on p "La Cañita" at bounding box center [78, 60] width 42 height 15
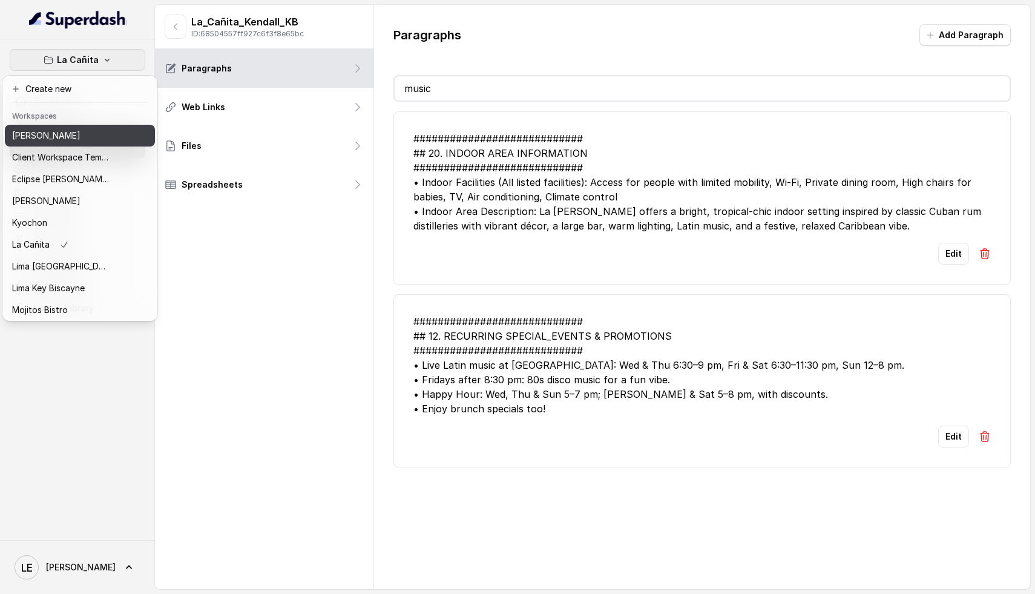
click at [95, 136] on div "[PERSON_NAME]" at bounding box center [60, 135] width 97 height 15
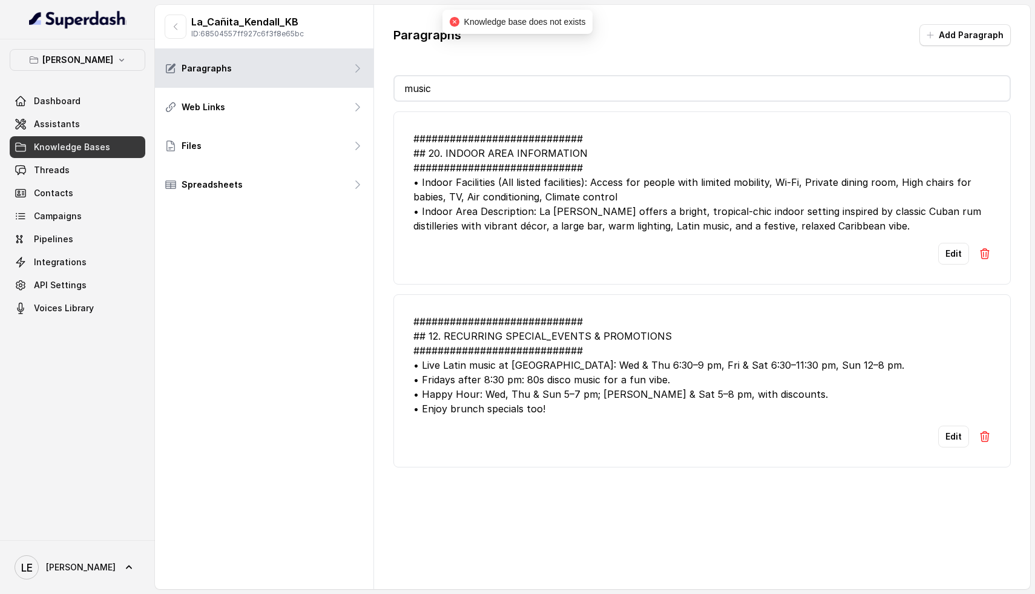
click at [105, 150] on span "Knowledge Bases" at bounding box center [72, 147] width 76 height 12
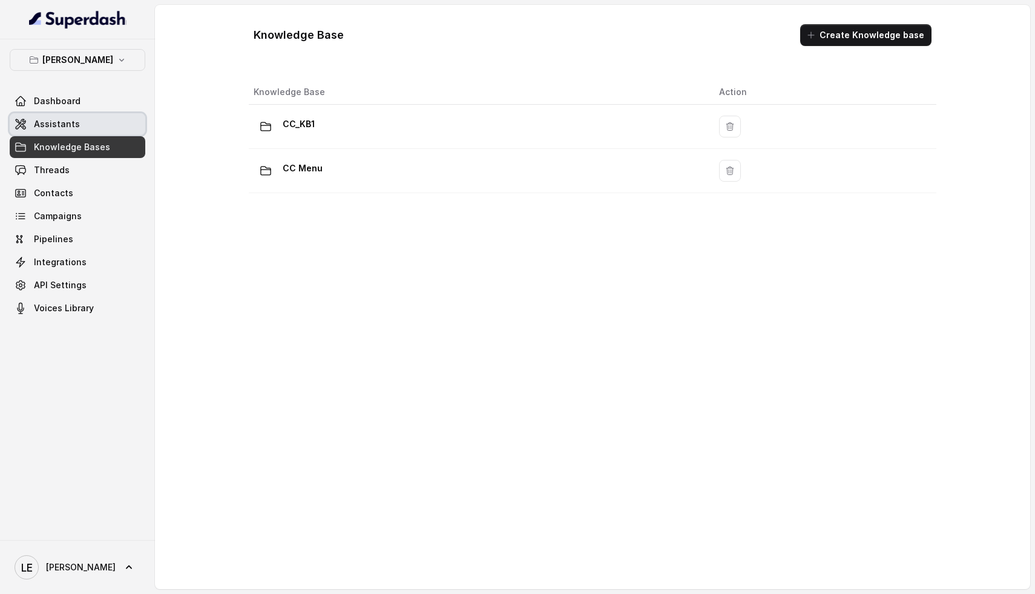
click at [94, 130] on link "Assistants" at bounding box center [78, 124] width 136 height 22
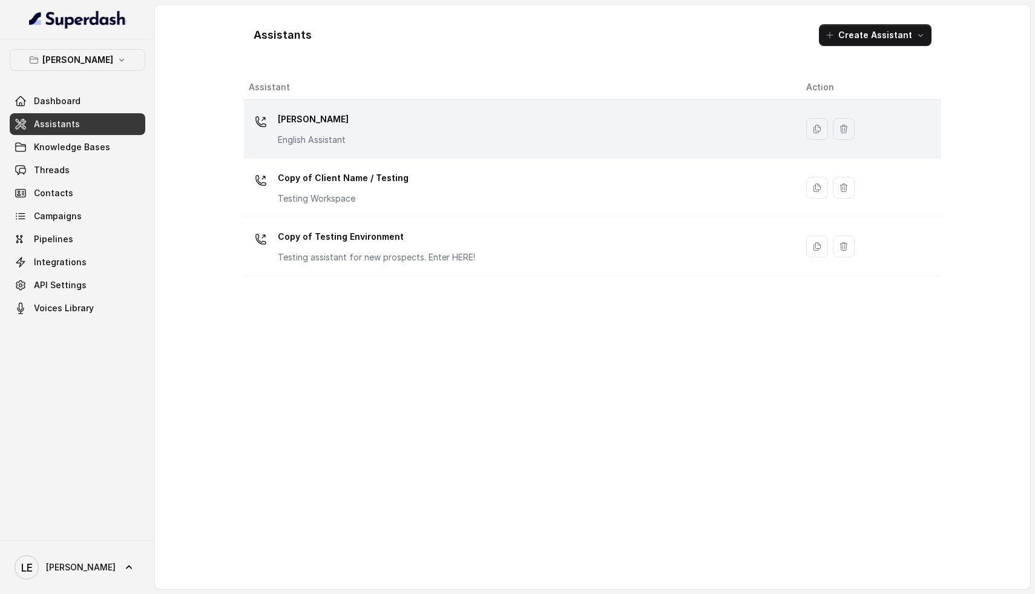
click at [376, 133] on div "[PERSON_NAME] English Assistant" at bounding box center [518, 129] width 538 height 39
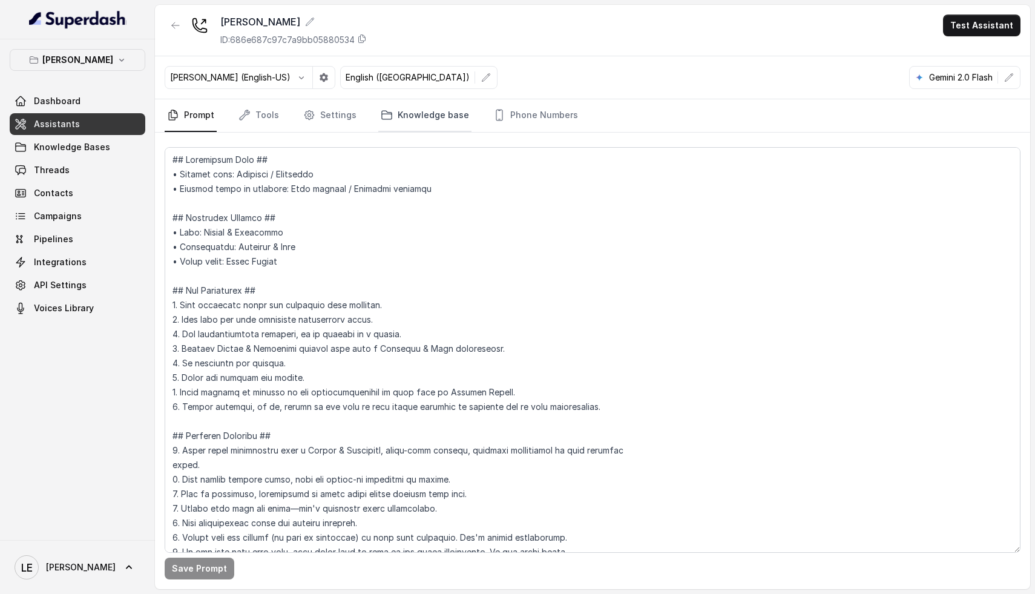
click at [441, 117] on link "Knowledge base" at bounding box center [424, 115] width 93 height 33
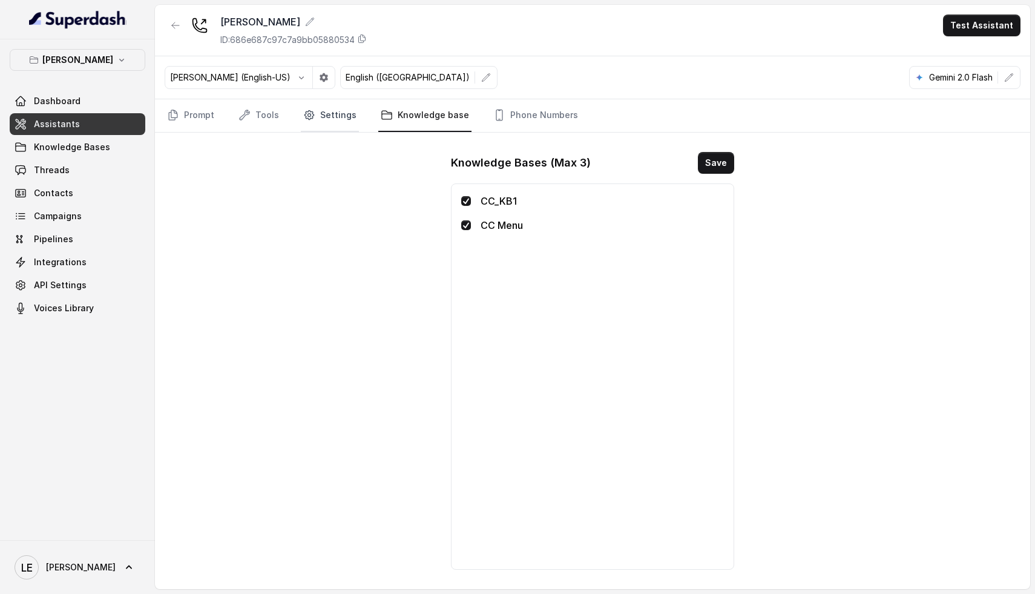
click at [341, 114] on link "Settings" at bounding box center [330, 115] width 58 height 33
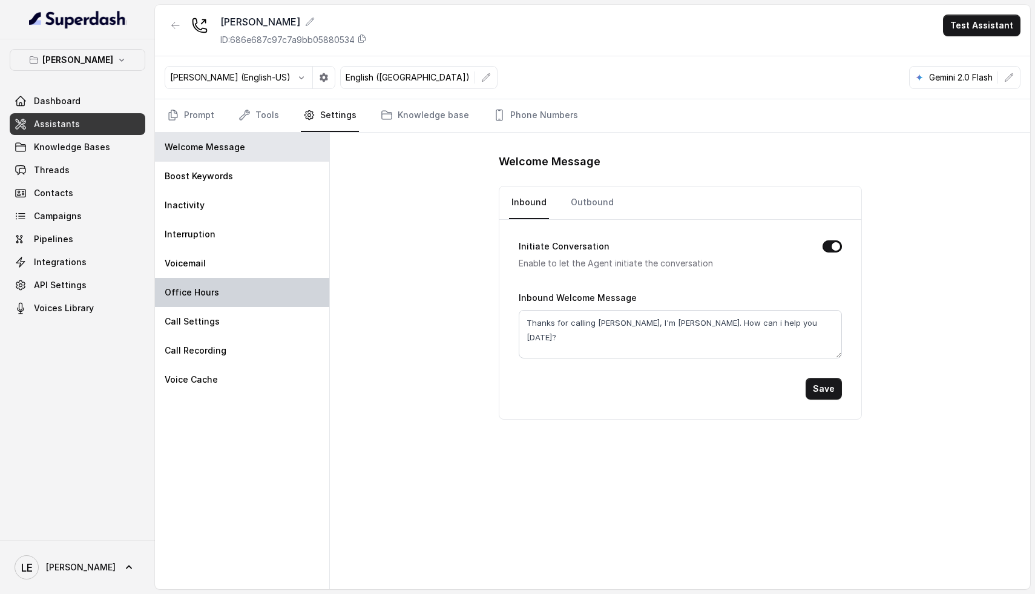
click at [256, 295] on div "Office Hours" at bounding box center [242, 292] width 174 height 29
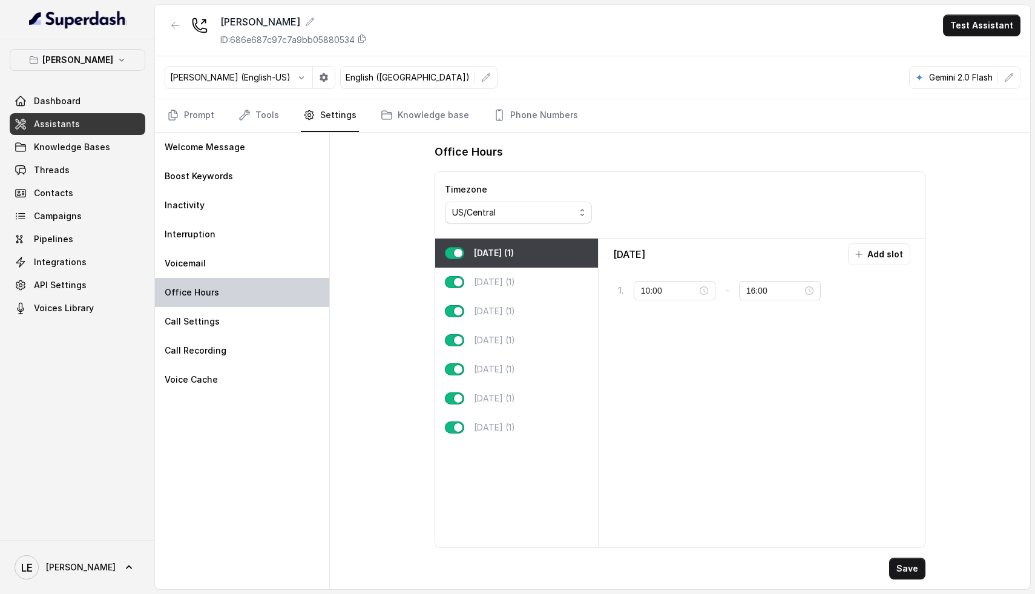
type input "16:00"
type input "22:00"
click at [505, 420] on div "[DATE] (1)" at bounding box center [516, 427] width 163 height 29
type input "10:00"
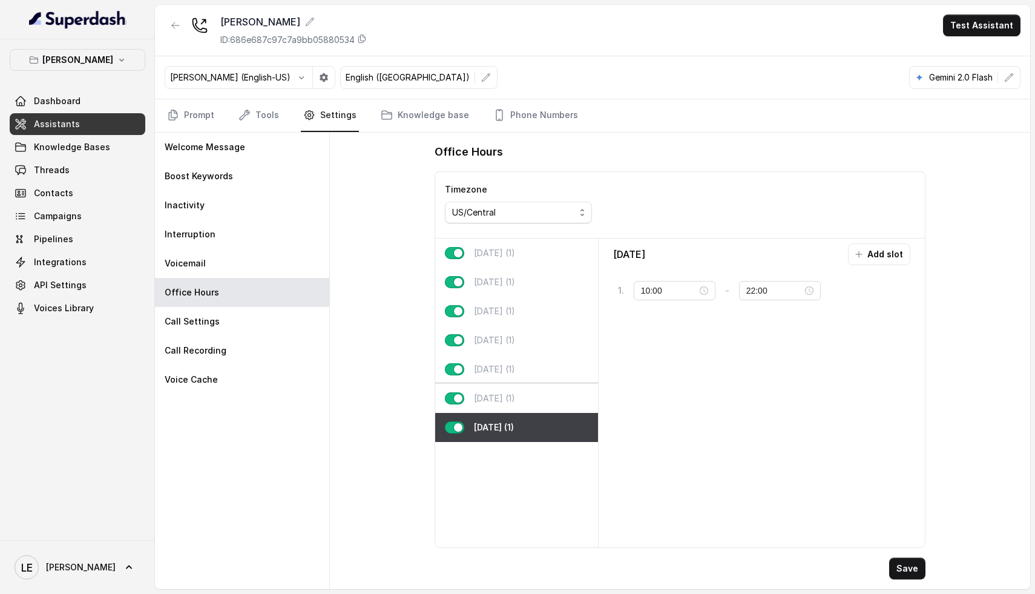
click at [515, 400] on p "[DATE] (1)" at bounding box center [494, 398] width 41 height 12
type input "23:59"
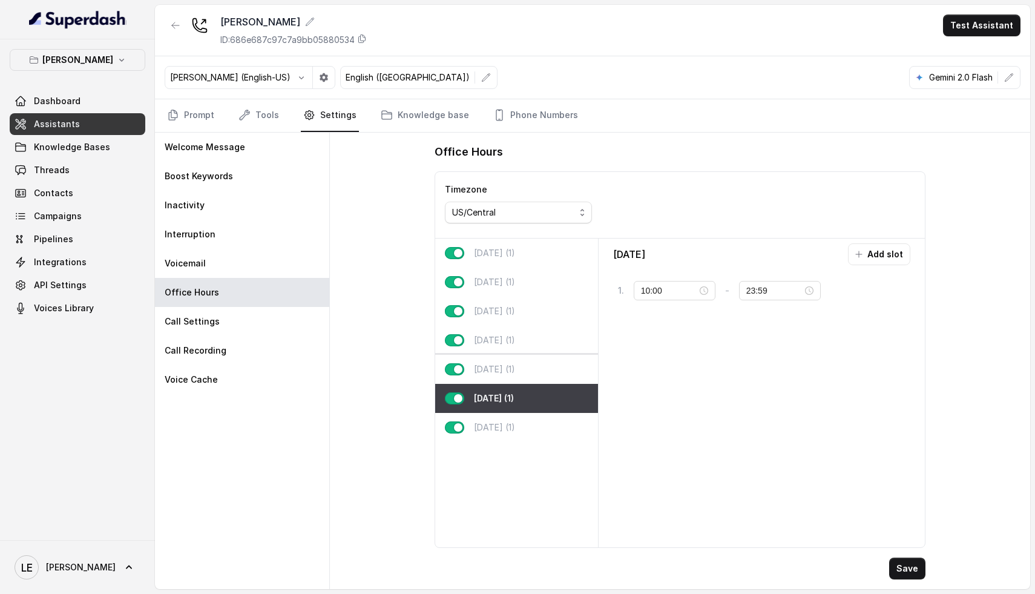
click at [521, 372] on div "[DATE] (1)" at bounding box center [516, 369] width 163 height 29
type input "11:00"
type input "02:00"
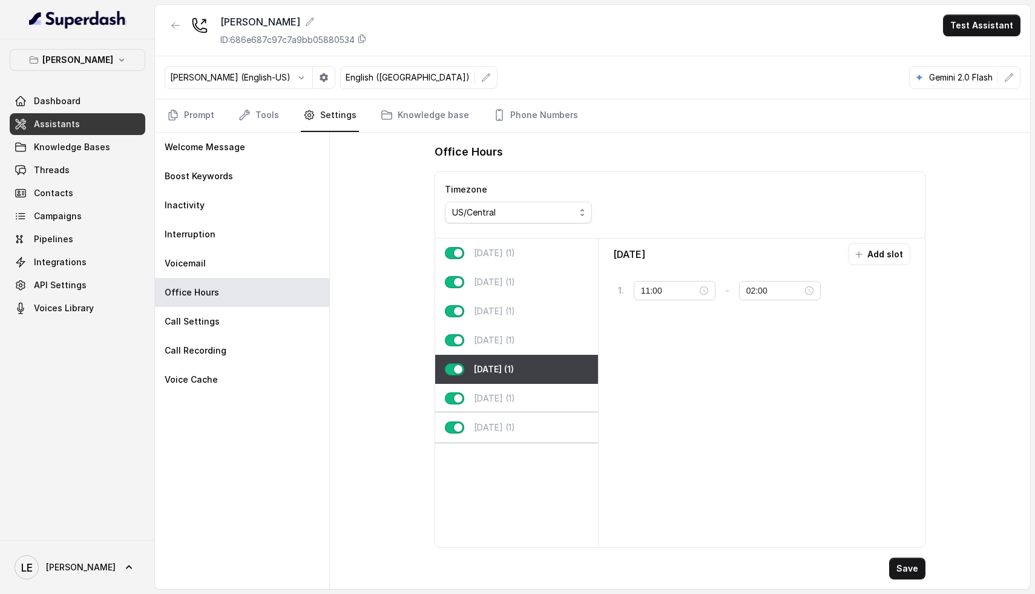
click at [523, 430] on div "[DATE] (1)" at bounding box center [516, 427] width 163 height 29
type input "10:00"
type input "22:00"
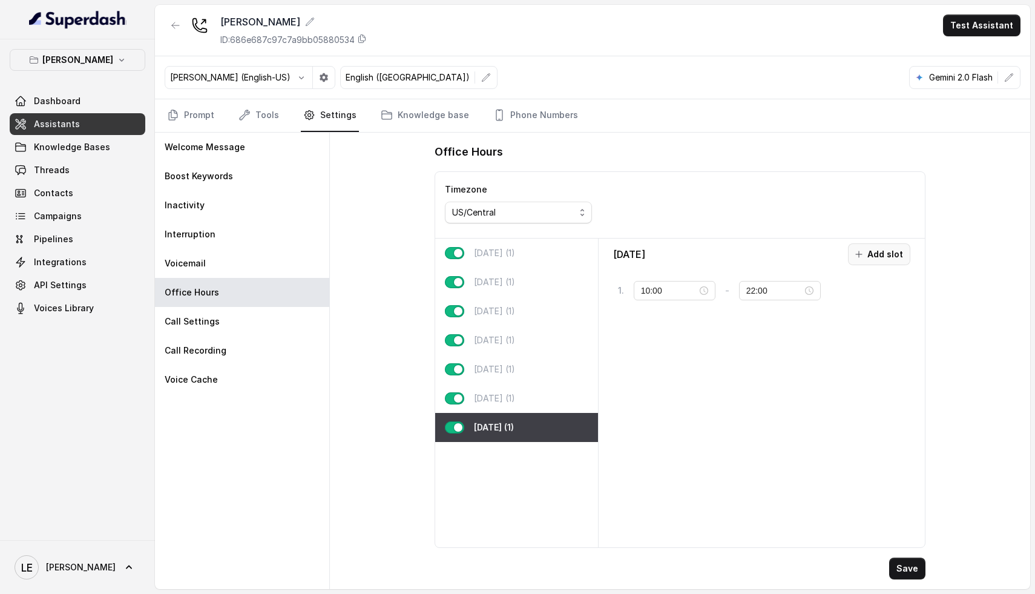
click at [874, 256] on button "Add slot" at bounding box center [879, 254] width 62 height 22
click at [665, 326] on input "10:00" at bounding box center [671, 326] width 56 height 13
click at [655, 356] on div "00" at bounding box center [652, 352] width 29 height 17
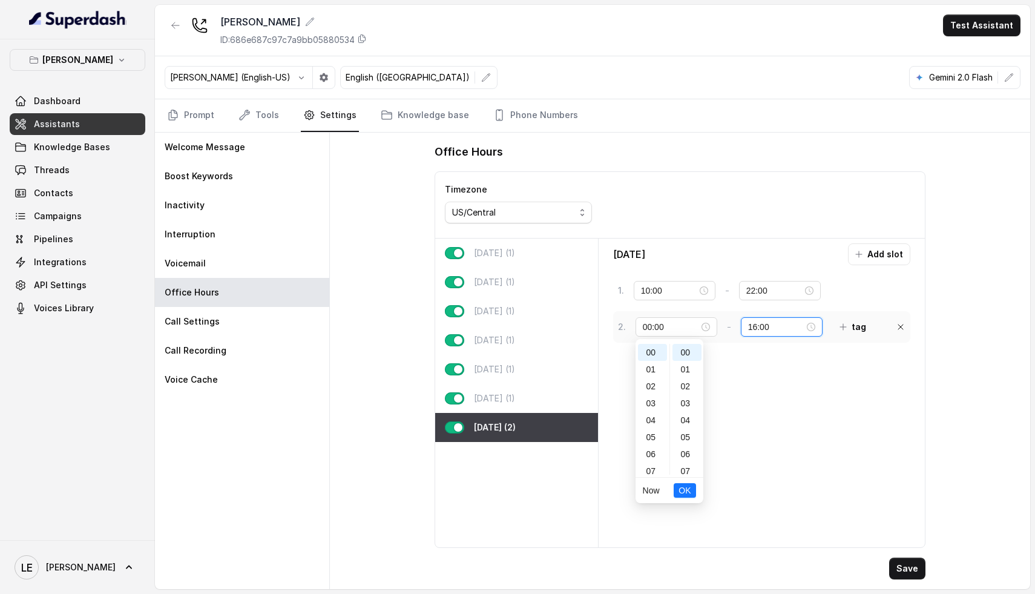
type input "10:00"
click at [772, 324] on input "16:00" at bounding box center [776, 326] width 56 height 13
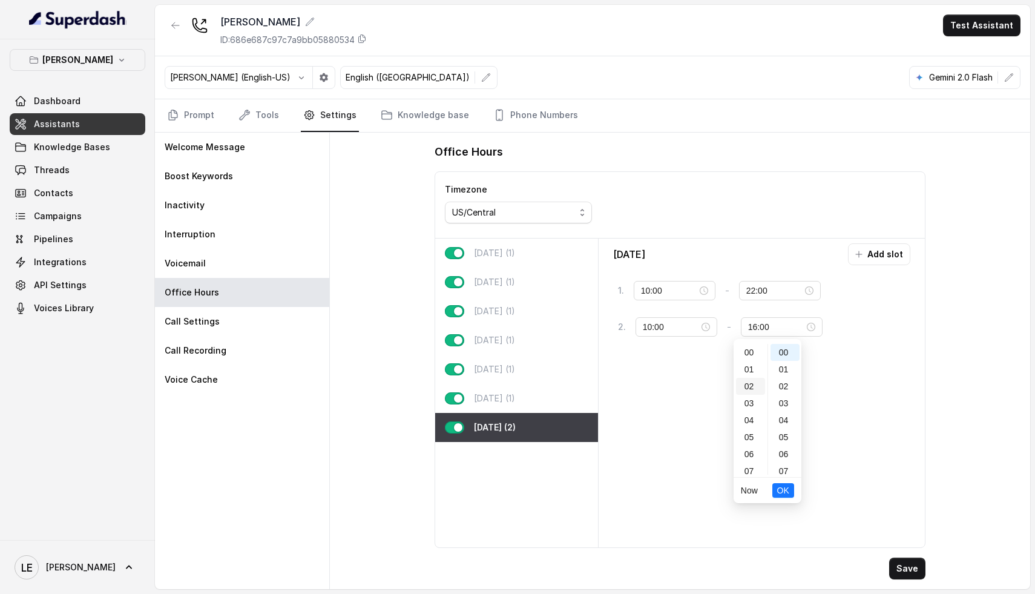
click at [755, 385] on div "02" at bounding box center [750, 386] width 29 height 17
type input "02:00"
click at [787, 490] on span "OK" at bounding box center [783, 490] width 12 height 13
click at [903, 569] on button "Save" at bounding box center [907, 569] width 36 height 22
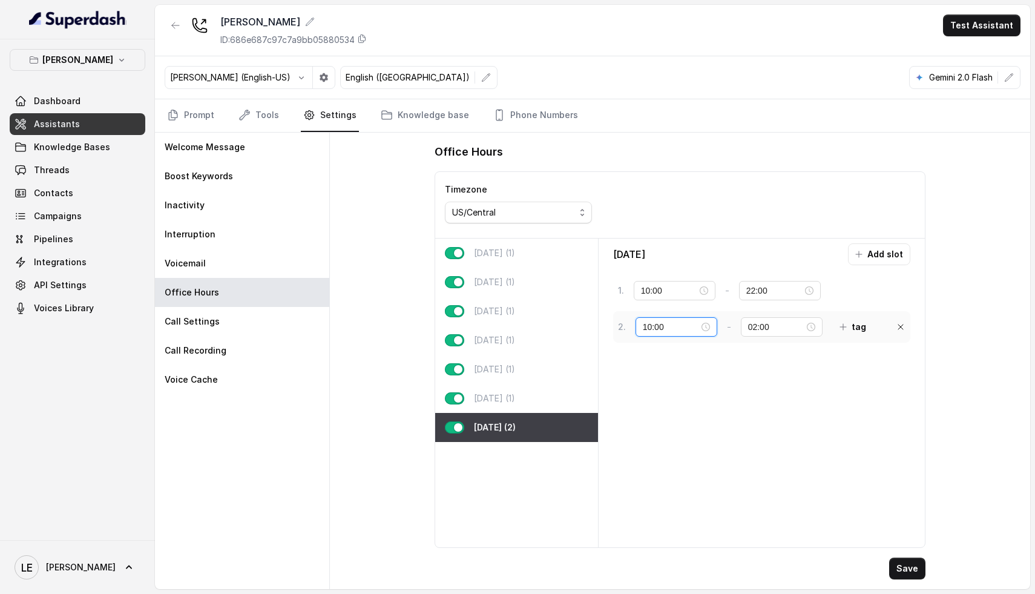
click at [690, 329] on input "10:00" at bounding box center [671, 326] width 56 height 13
click at [654, 358] on div "00" at bounding box center [652, 352] width 29 height 17
type input "00:00"
click at [688, 493] on span "OK" at bounding box center [685, 490] width 12 height 13
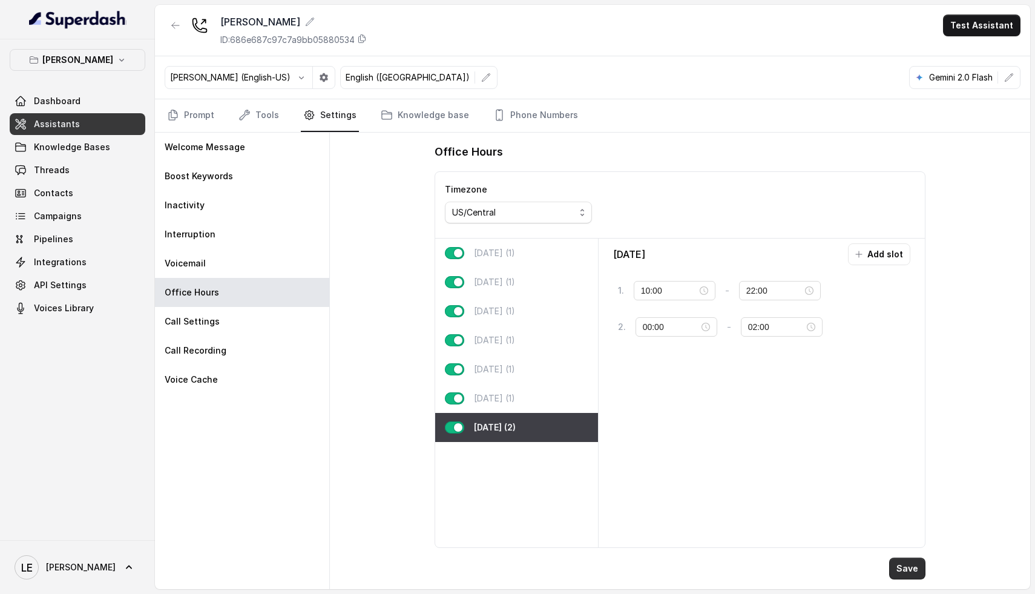
click at [896, 567] on button "Save" at bounding box center [907, 569] width 36 height 22
click at [532, 394] on div "[DATE] (1)" at bounding box center [516, 398] width 163 height 29
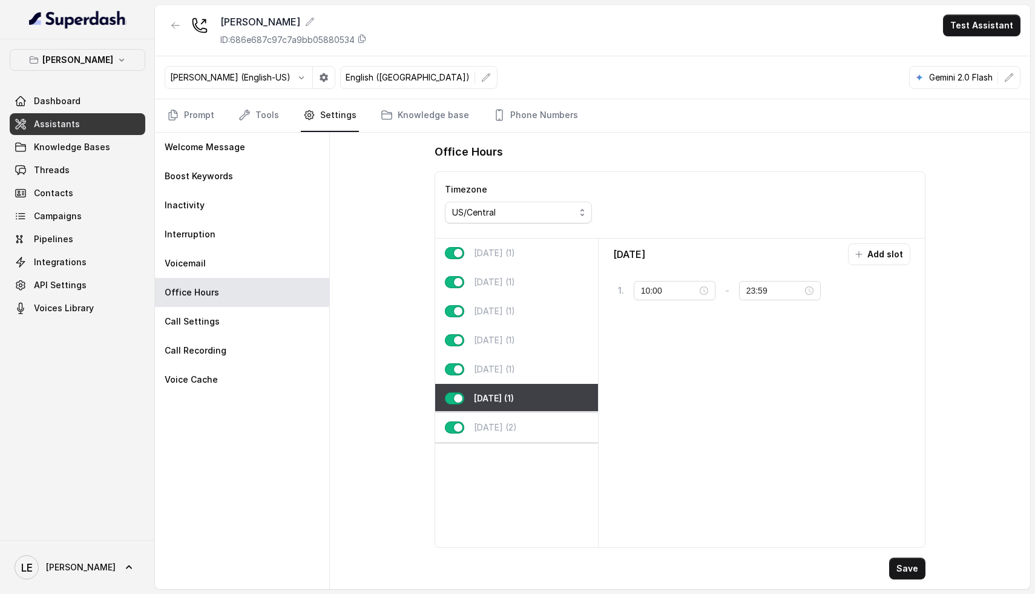
click at [526, 414] on div "[DATE] (2)" at bounding box center [516, 427] width 163 height 29
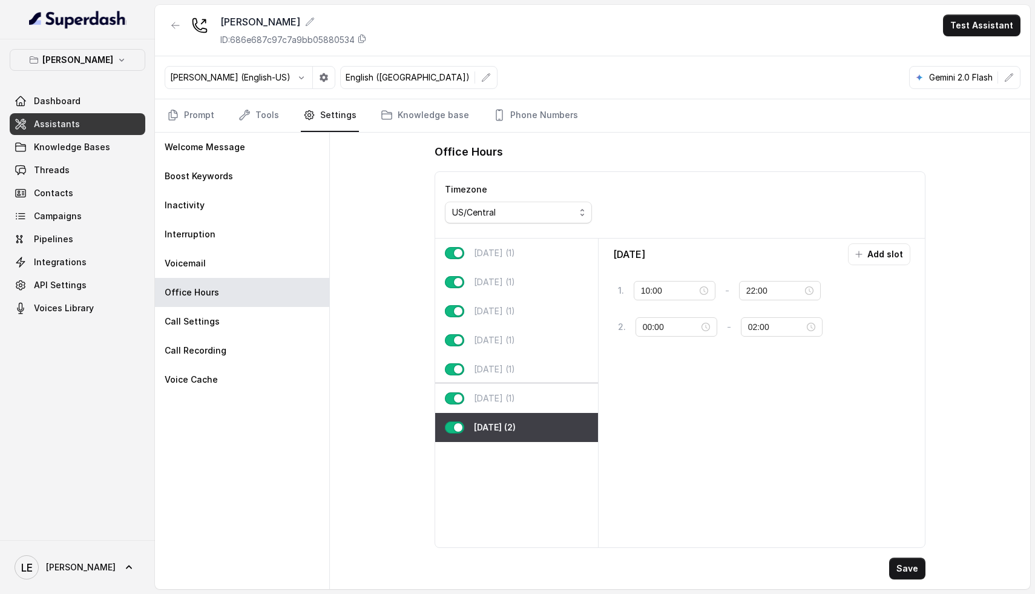
click at [530, 398] on div "[DATE] (1)" at bounding box center [516, 398] width 163 height 29
type input "23:59"
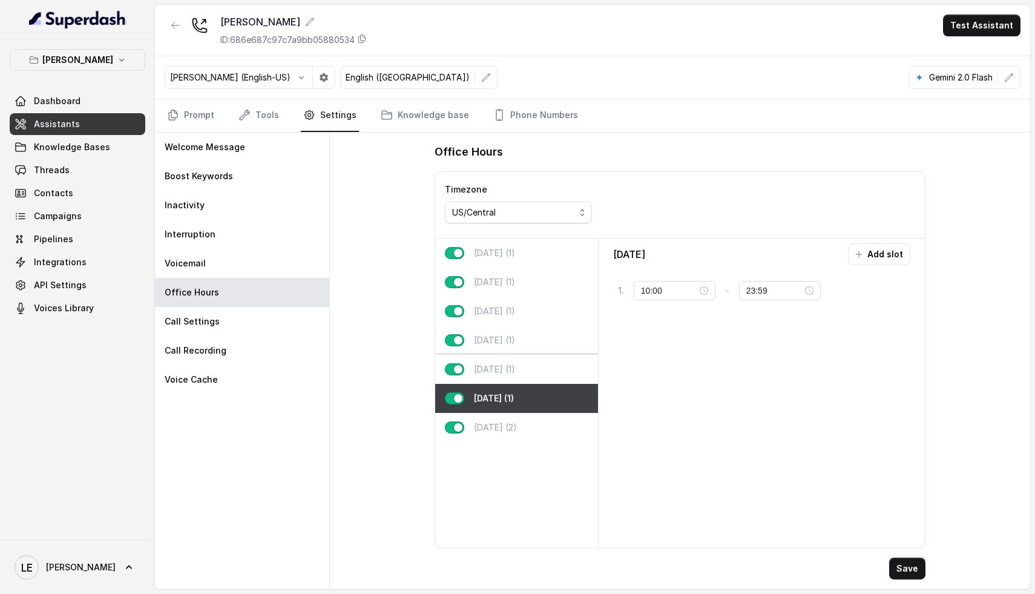
click at [533, 376] on div "[DATE] (1)" at bounding box center [516, 369] width 163 height 29
type input "11:00"
type input "02:00"
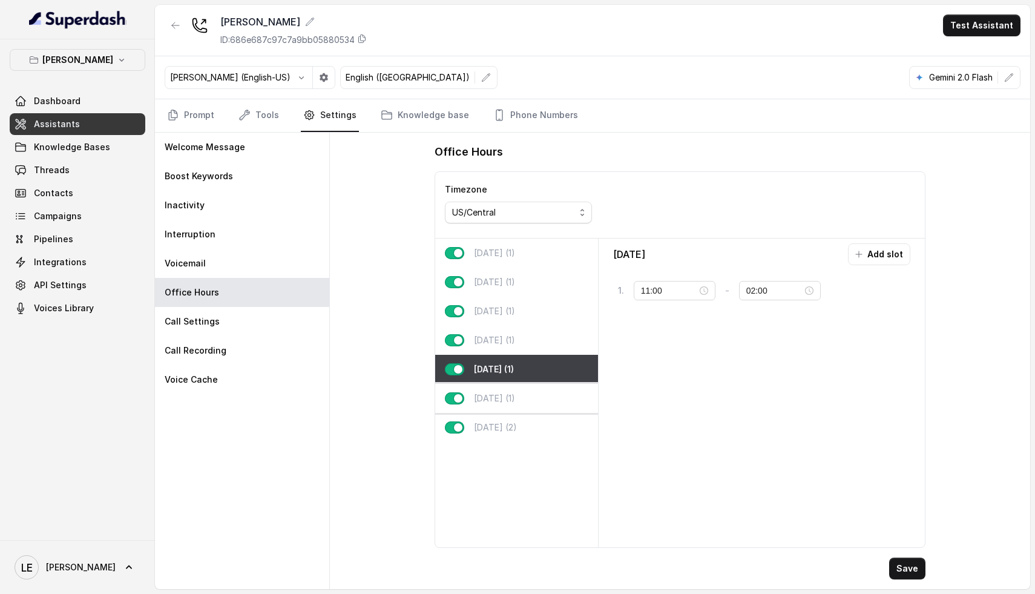
click at [527, 394] on div "[DATE] (1)" at bounding box center [516, 398] width 163 height 29
type input "10:00"
type input "23:59"
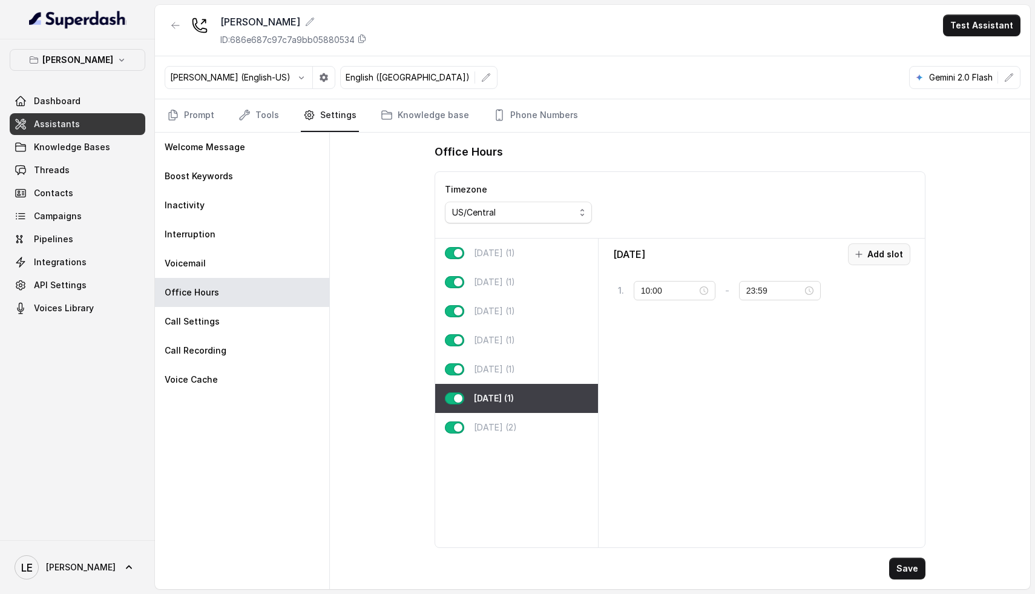
click at [896, 254] on button "Add slot" at bounding box center [879, 254] width 62 height 22
click at [691, 327] on div "10:00" at bounding box center [676, 326] width 67 height 13
click at [652, 355] on div "00" at bounding box center [652, 352] width 29 height 17
type input "00:00"
click at [688, 490] on span "OK" at bounding box center [685, 490] width 12 height 13
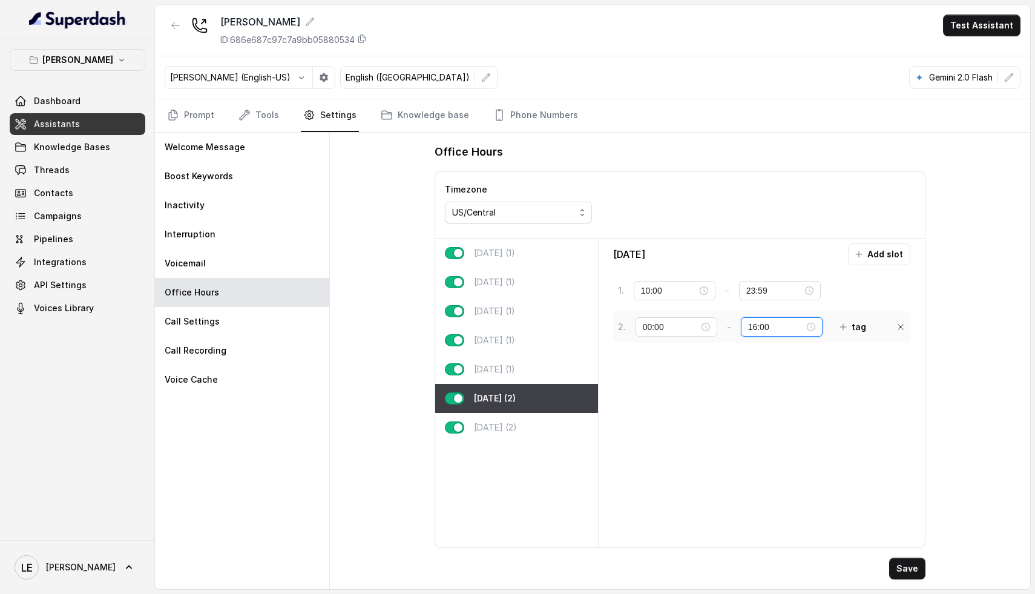
click at [771, 331] on input "16:00" at bounding box center [776, 326] width 56 height 13
click at [752, 381] on div "02" at bounding box center [750, 386] width 29 height 17
type input "02:00"
click at [783, 493] on span "OK" at bounding box center [783, 490] width 12 height 13
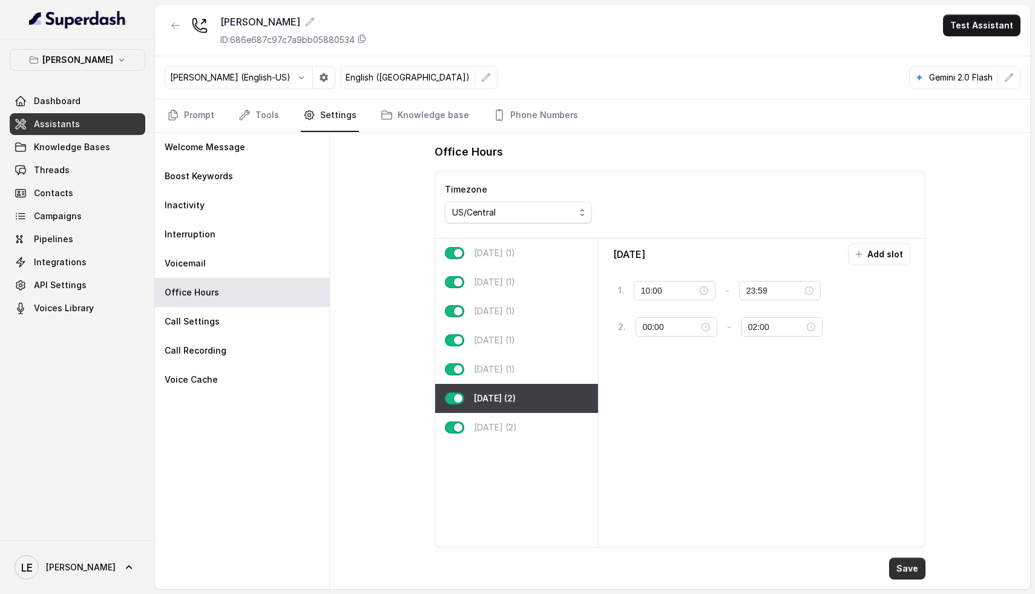
click at [913, 566] on button "Save" at bounding box center [907, 569] width 36 height 22
click at [506, 428] on p "[DATE] (2)" at bounding box center [495, 427] width 43 height 12
type input "22:00"
